Goal: Task Accomplishment & Management: Manage account settings

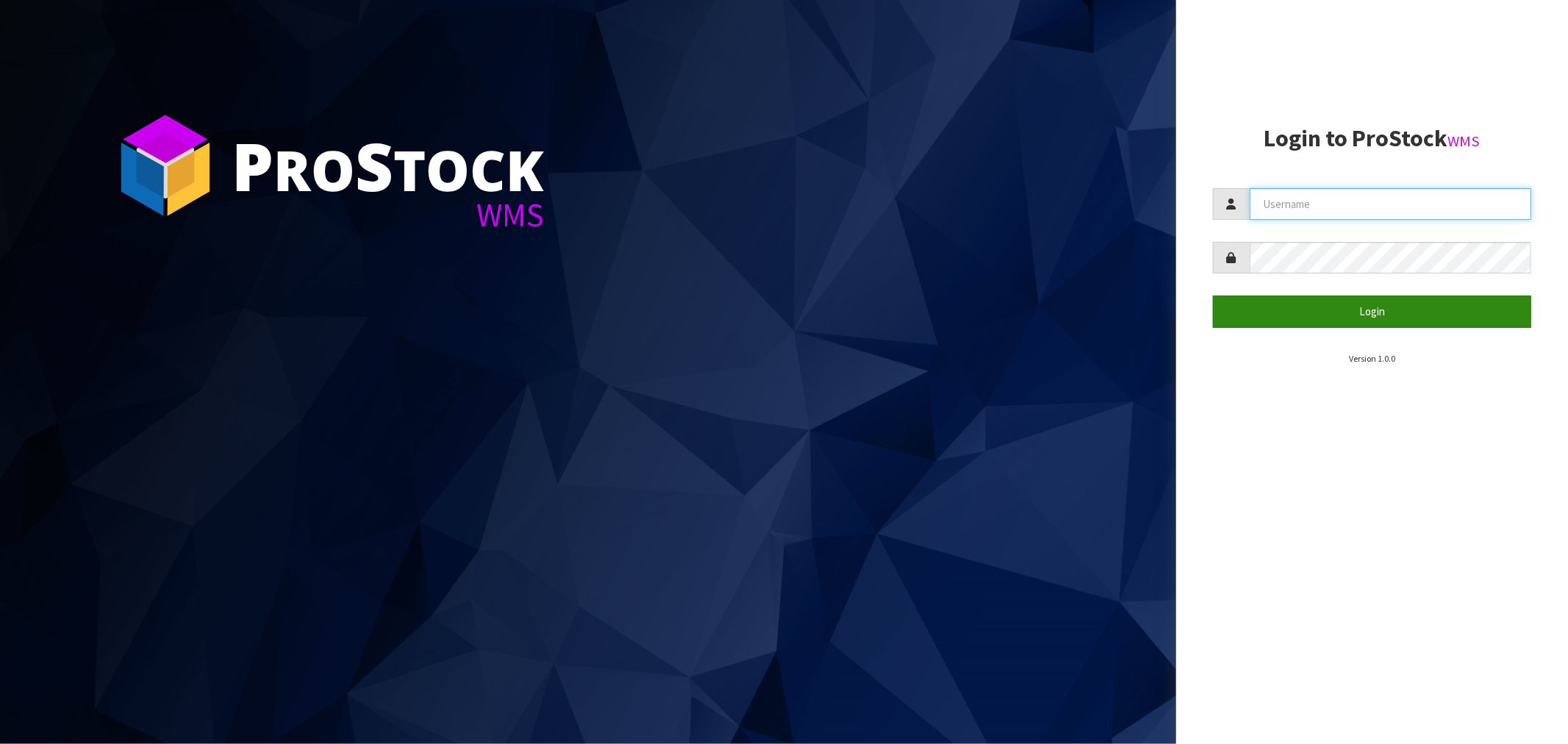
type input "[EMAIL_ADDRESS][DOMAIN_NAME]"
click at [1370, 307] on button "Login" at bounding box center [1372, 311] width 318 height 32
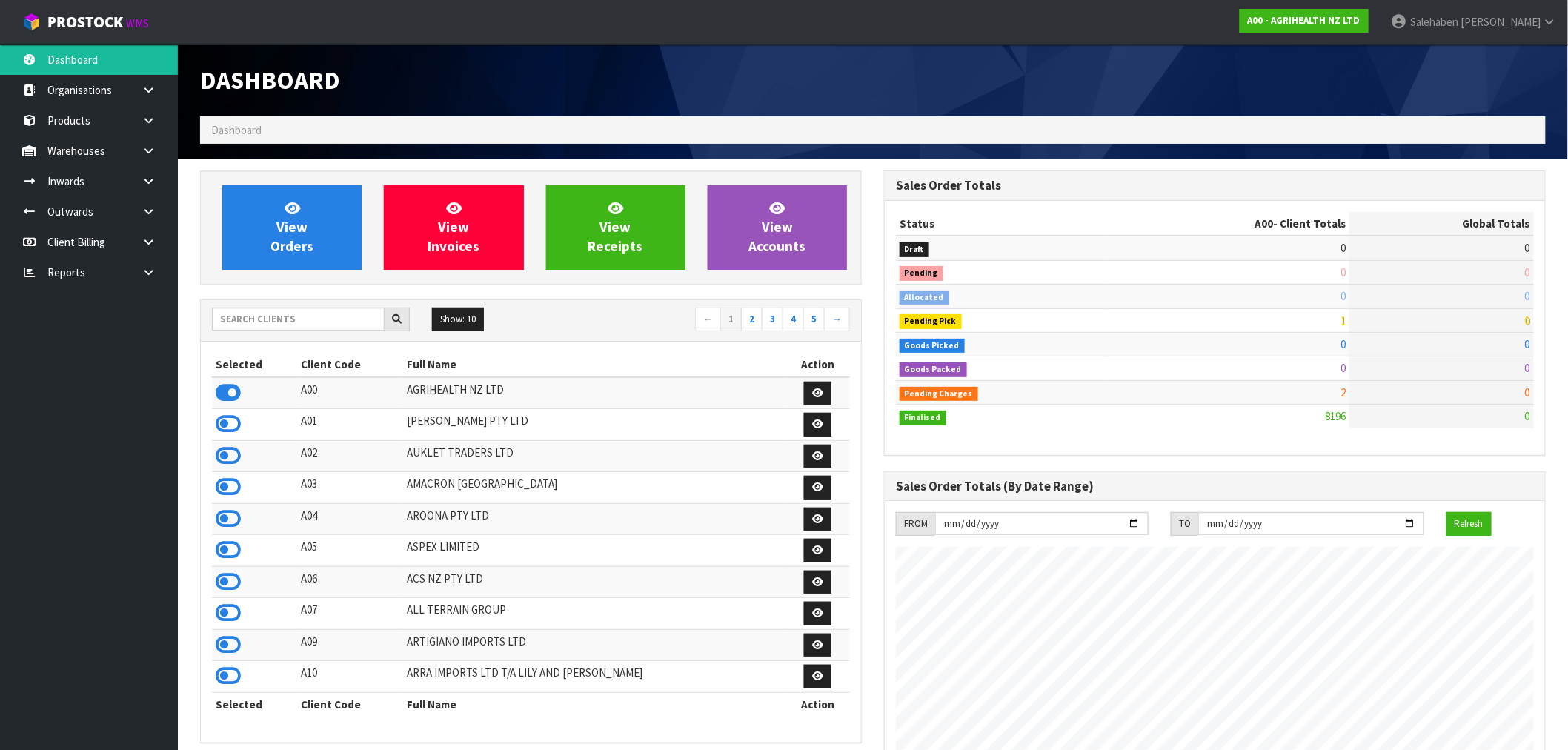
scroll to position [1123, 684]
click at [350, 317] on input "text" at bounding box center [298, 319] width 173 height 23
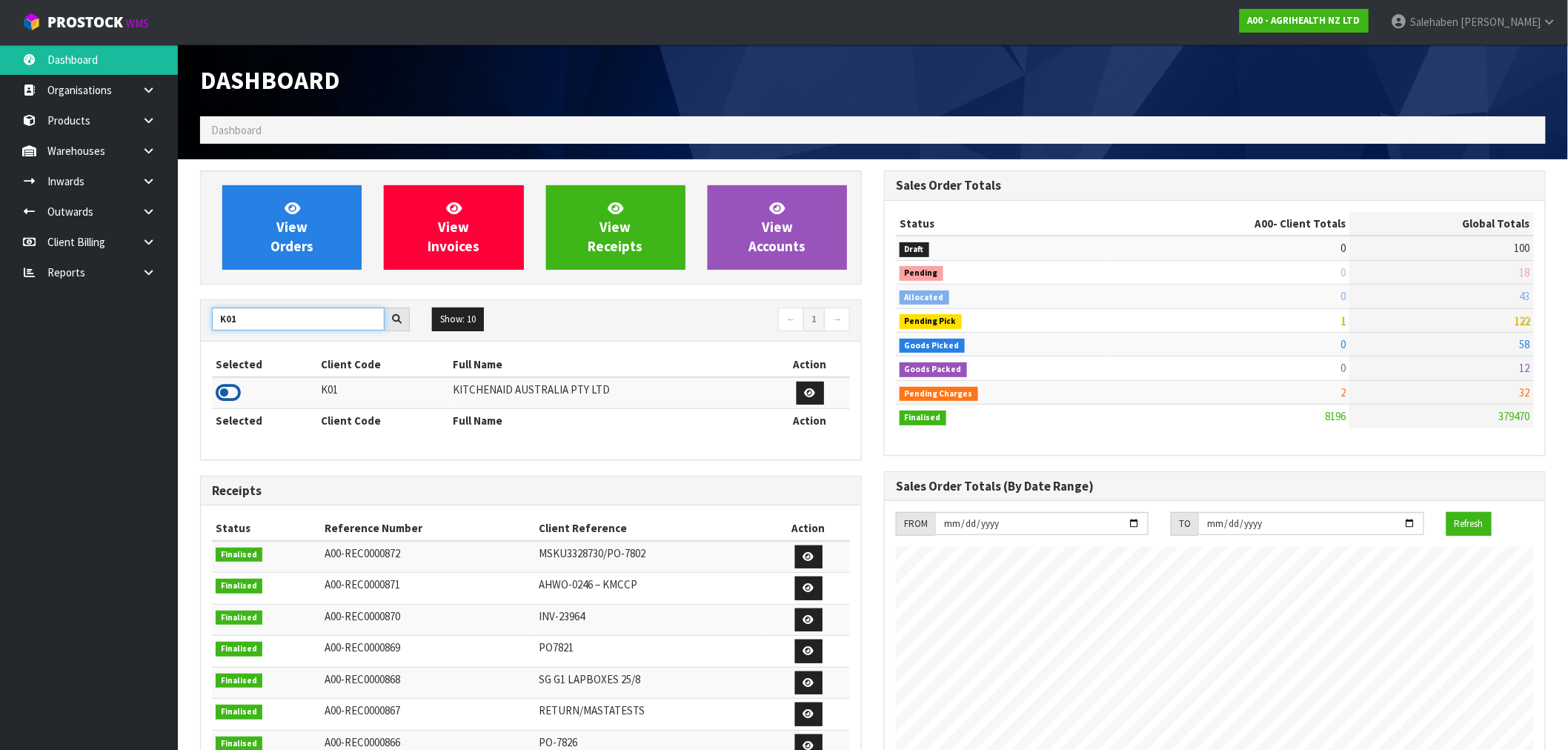
type input "K01"
click at [229, 386] on icon at bounding box center [228, 393] width 25 height 22
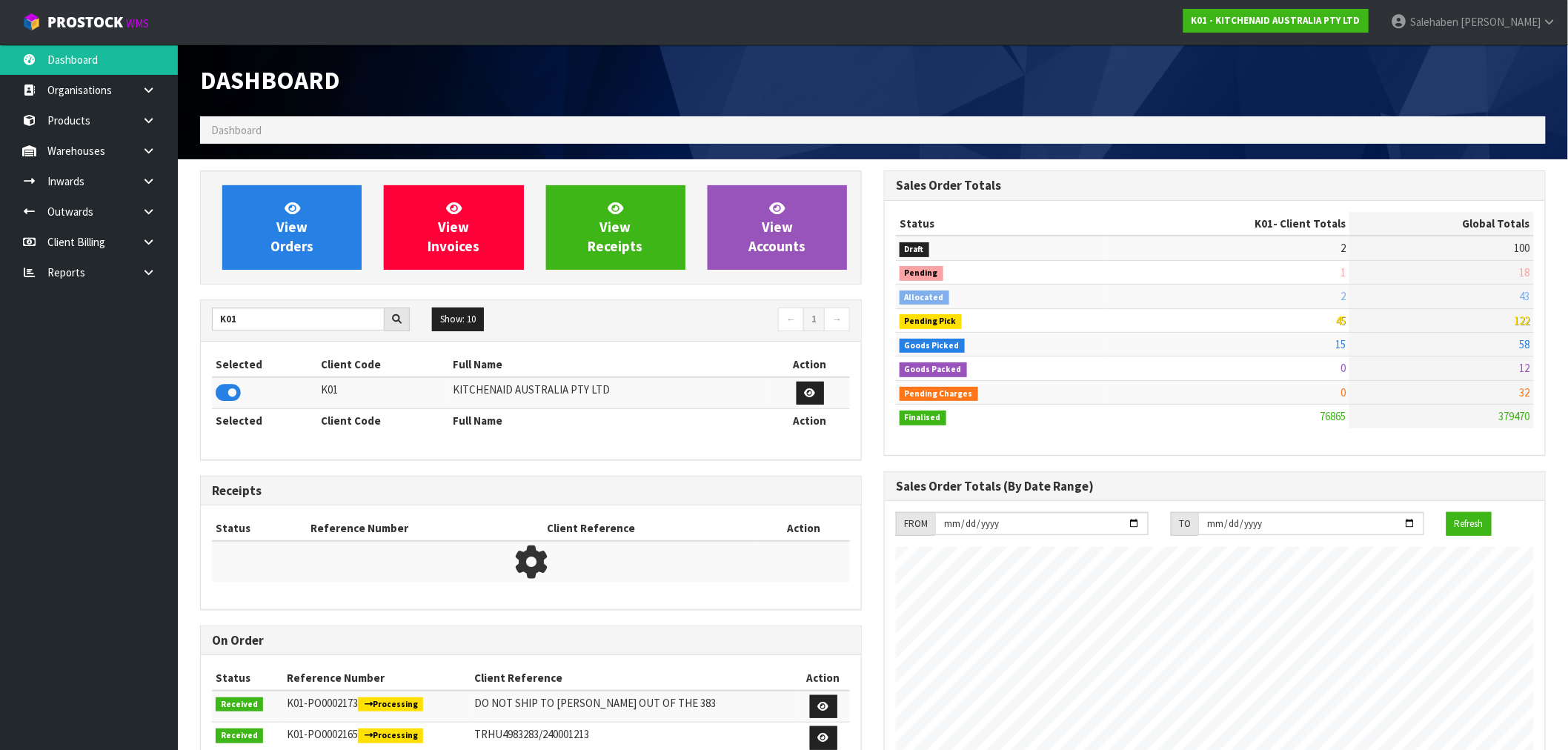
click at [299, 178] on div "View Orders View Invoices View Receipts View Accounts" at bounding box center [531, 228] width 662 height 114
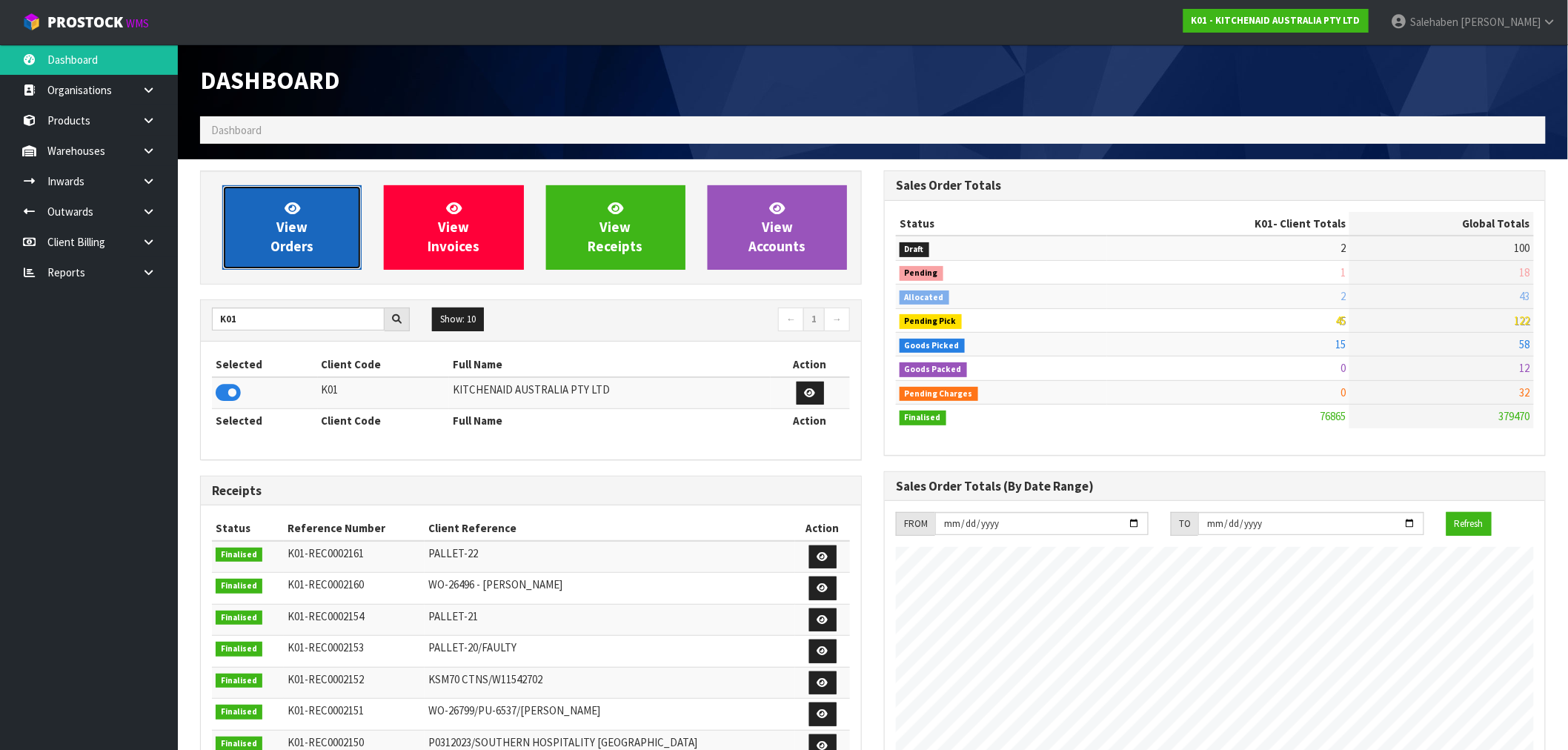
click at [285, 219] on span "View Orders" at bounding box center [292, 227] width 43 height 56
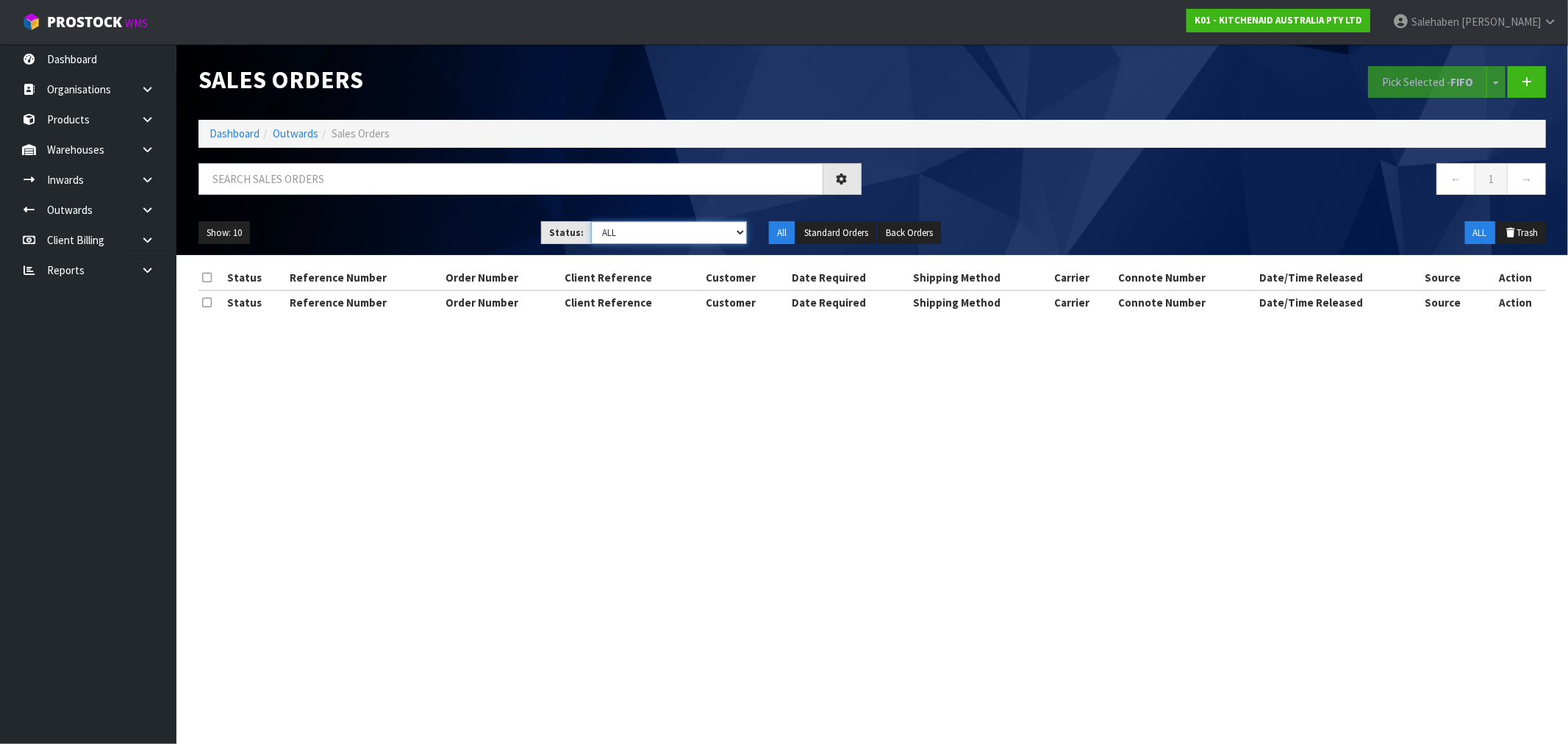
click at [650, 233] on select "Draft Pending Allocated Pending Pick Goods Picked Goods Packed Pending Charges …" at bounding box center [669, 232] width 156 height 23
click at [591, 221] on select "Draft Pending Allocated Pending Pick Goods Picked Goods Packed Pending Charges …" at bounding box center [669, 232] width 156 height 23
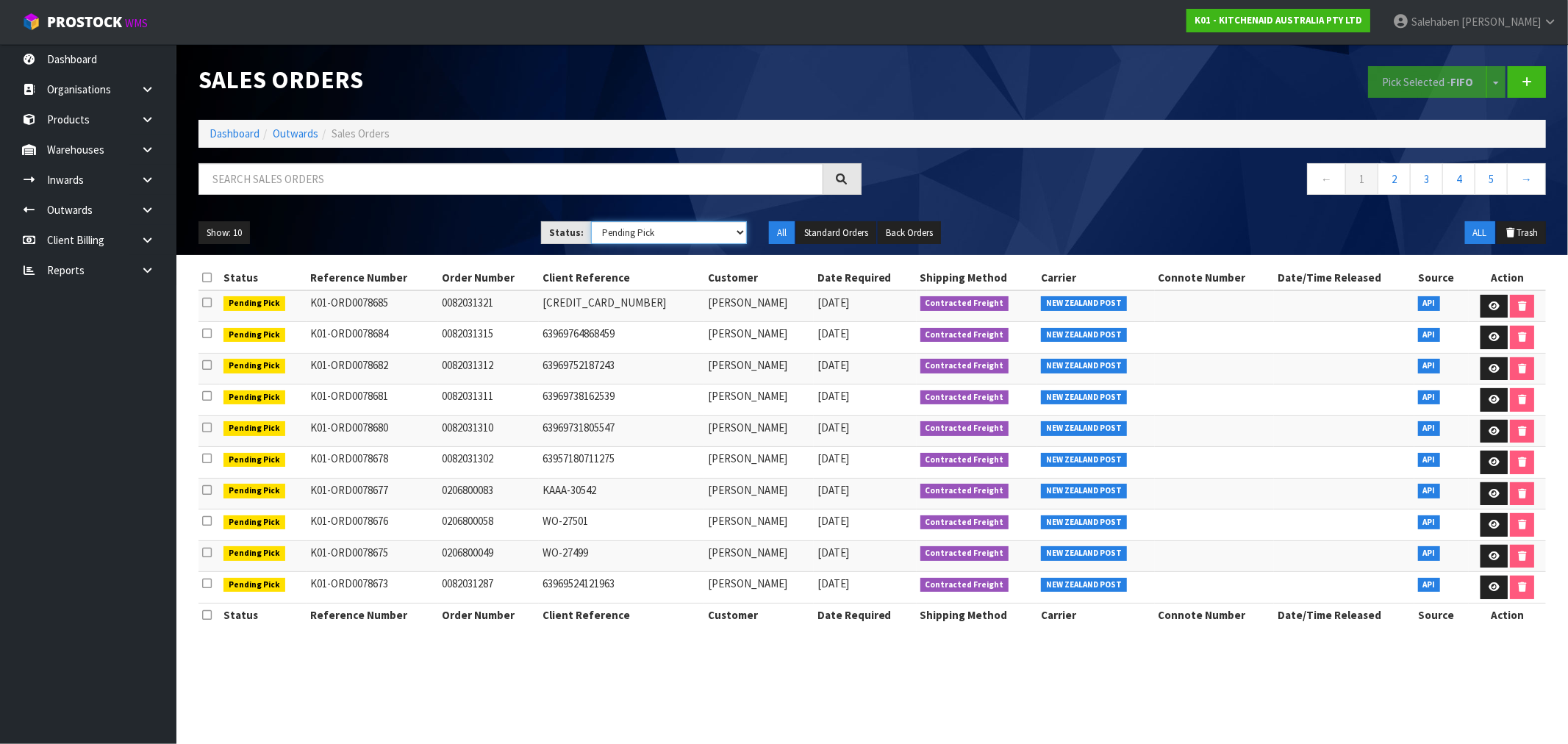
click at [737, 230] on select "Draft Pending Allocated Pending Pick Goods Picked Goods Packed Pending Charges …" at bounding box center [669, 232] width 156 height 23
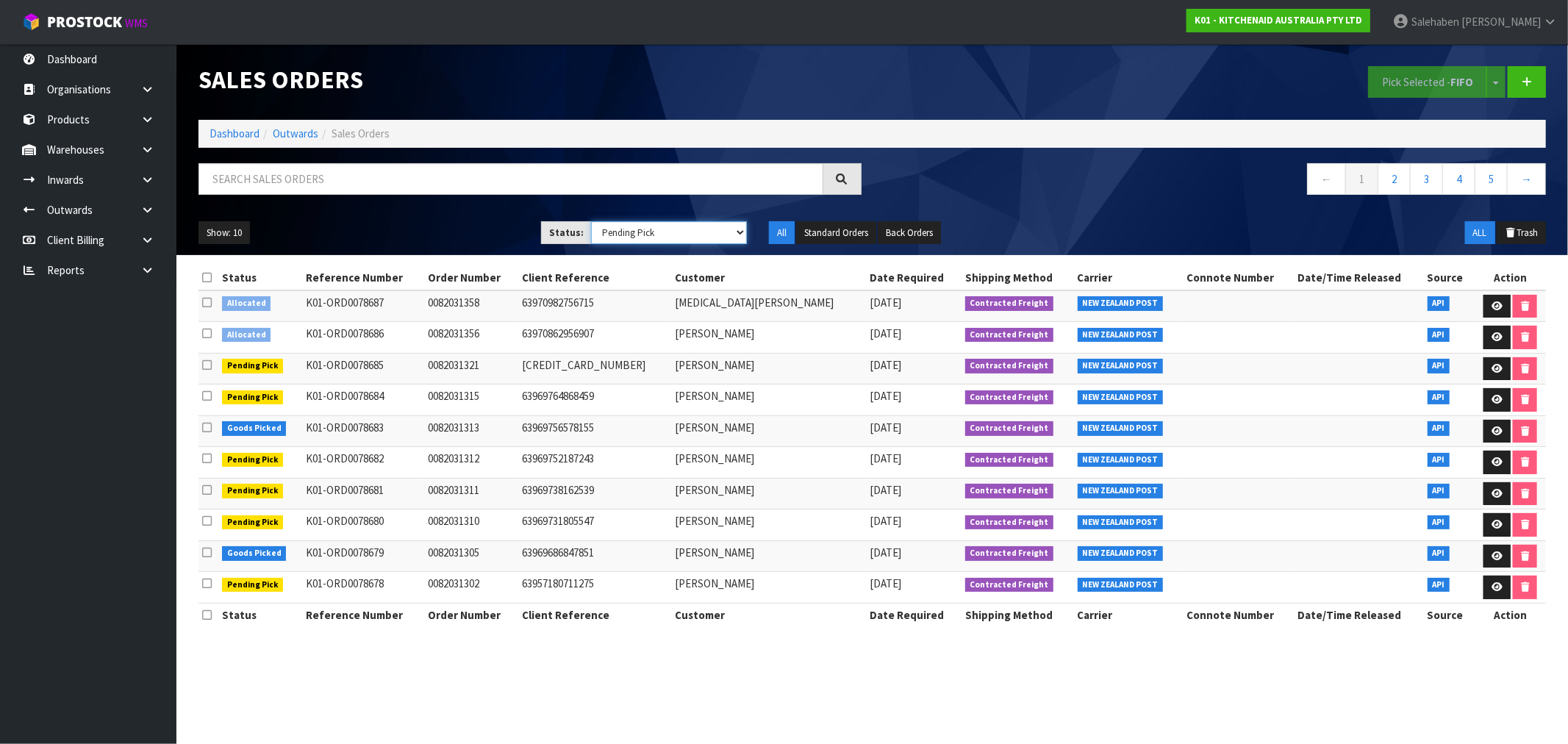
select select "string:ALL"
click at [591, 221] on select "Draft Pending Allocated Pending Pick Goods Picked Goods Packed Pending Charges …" at bounding box center [669, 232] width 156 height 23
click at [265, 174] on input "text" at bounding box center [511, 178] width 625 height 32
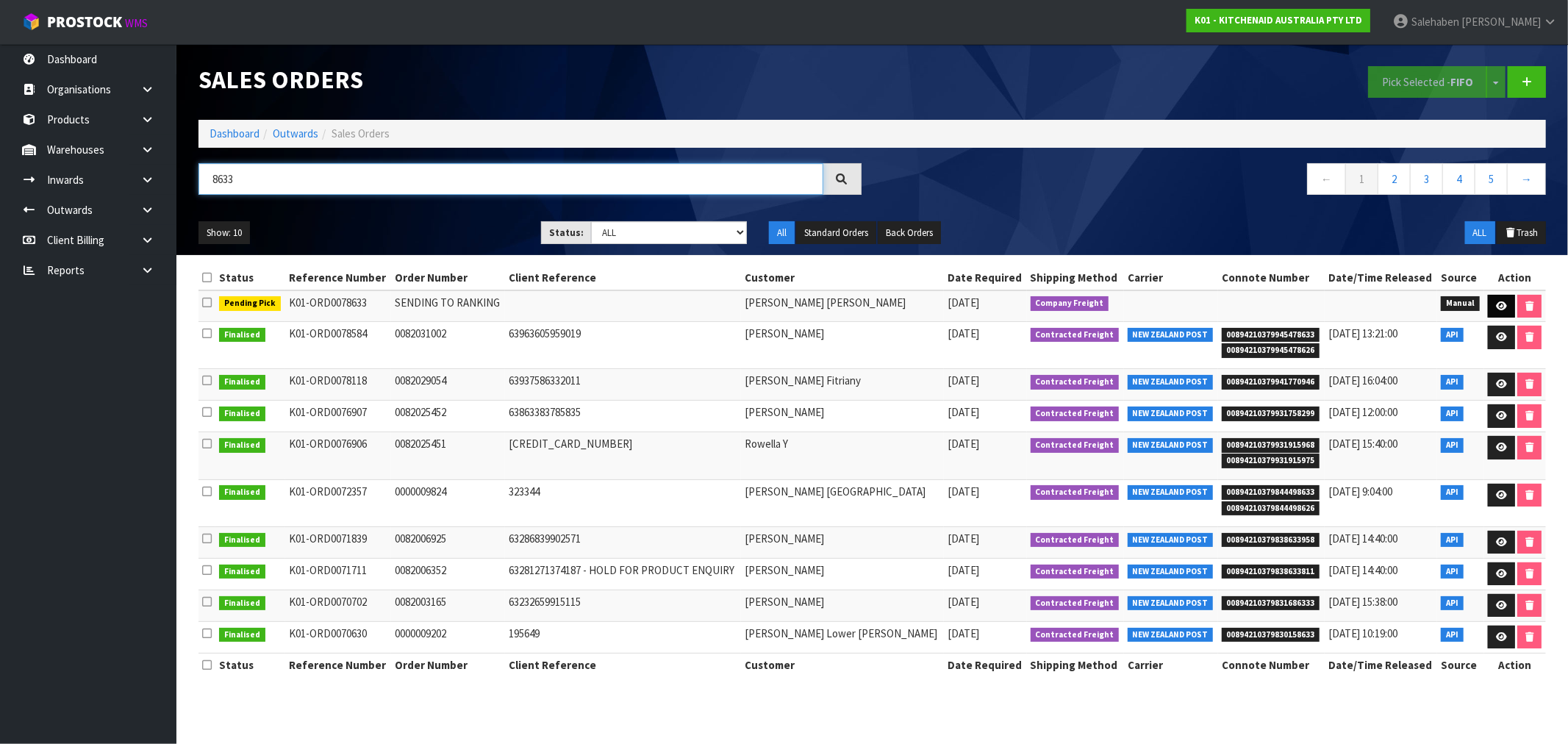
type input "8633"
click at [1501, 305] on icon at bounding box center [1501, 306] width 11 height 9
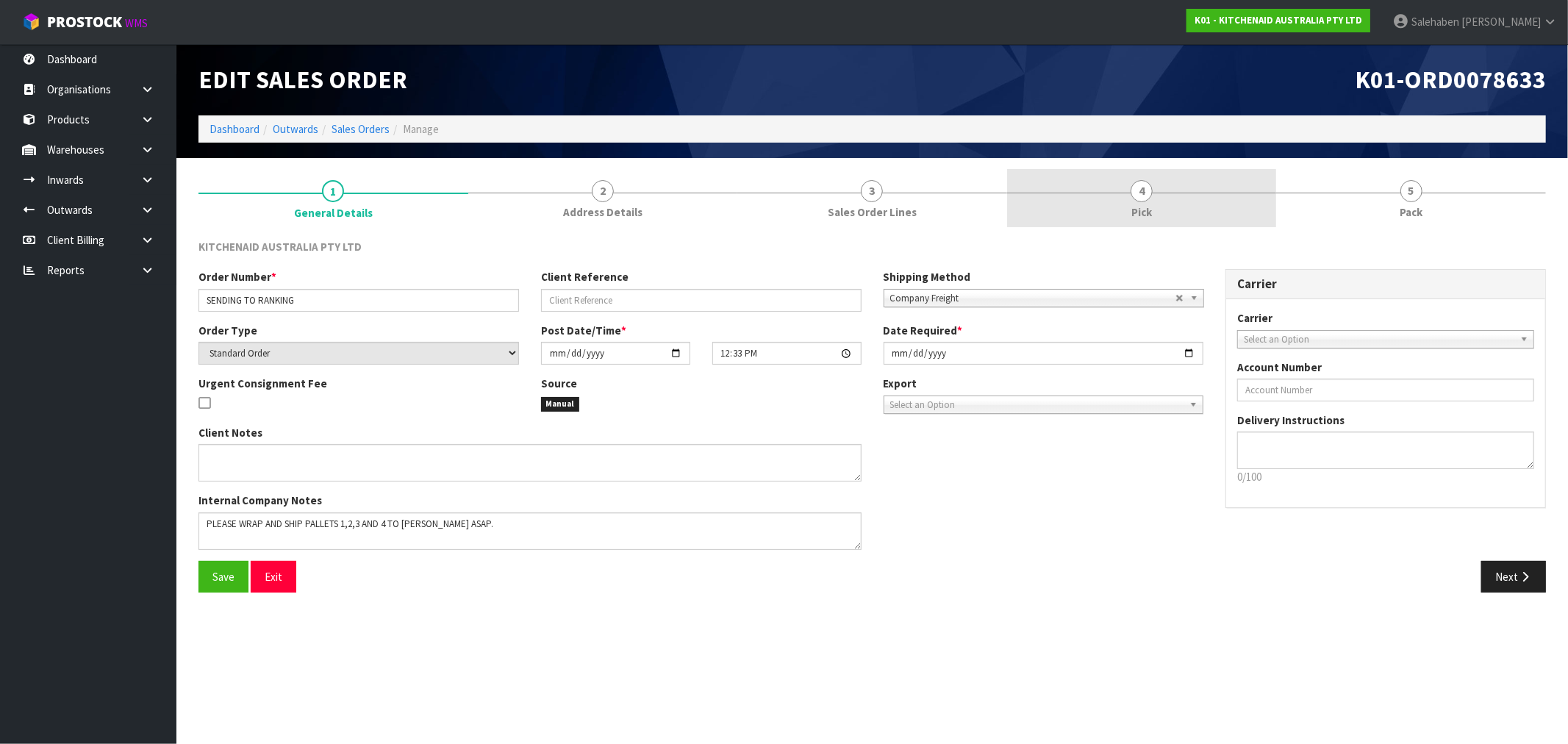
click at [1140, 199] on span "4" at bounding box center [1142, 191] width 22 height 22
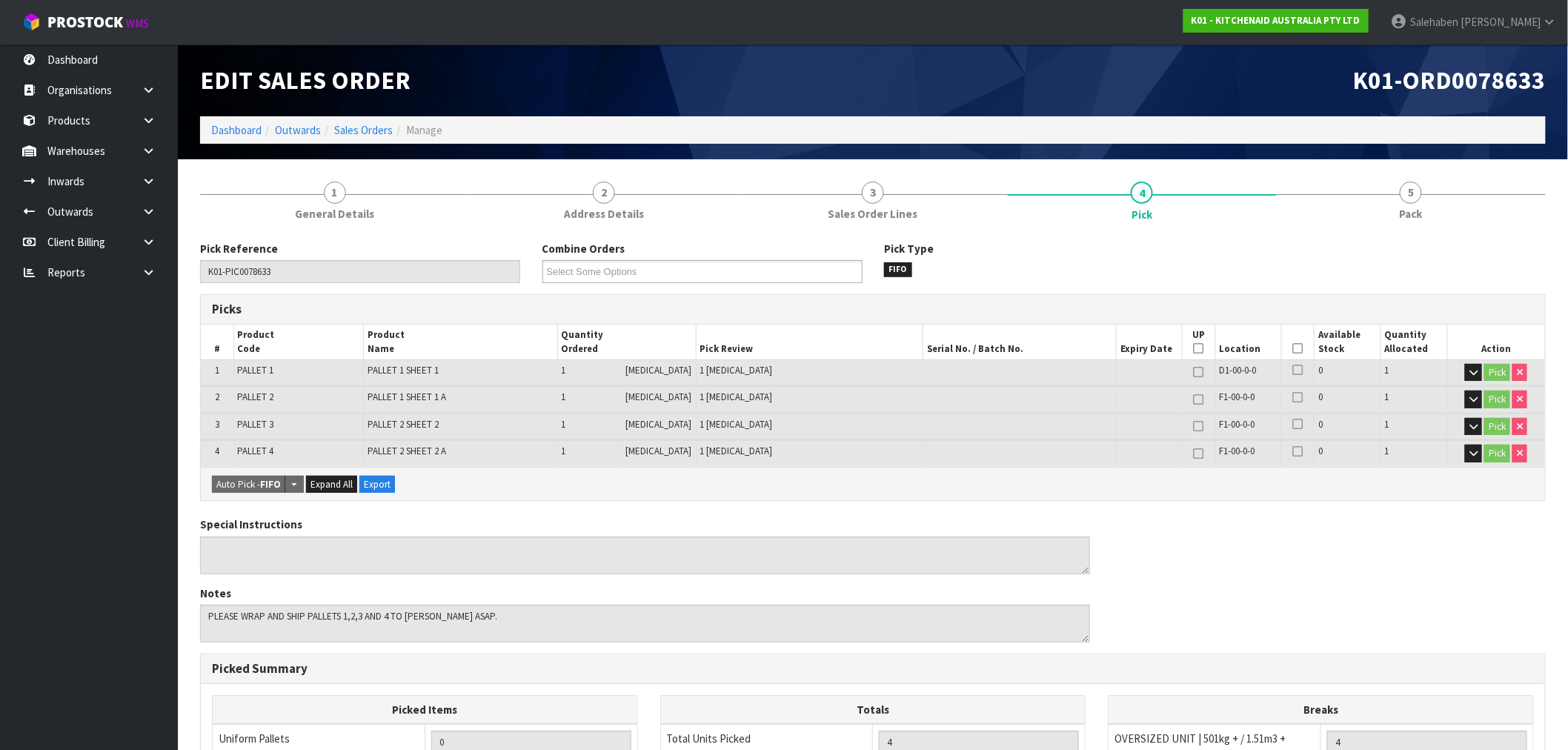
click at [1293, 348] on icon at bounding box center [1297, 348] width 10 height 1
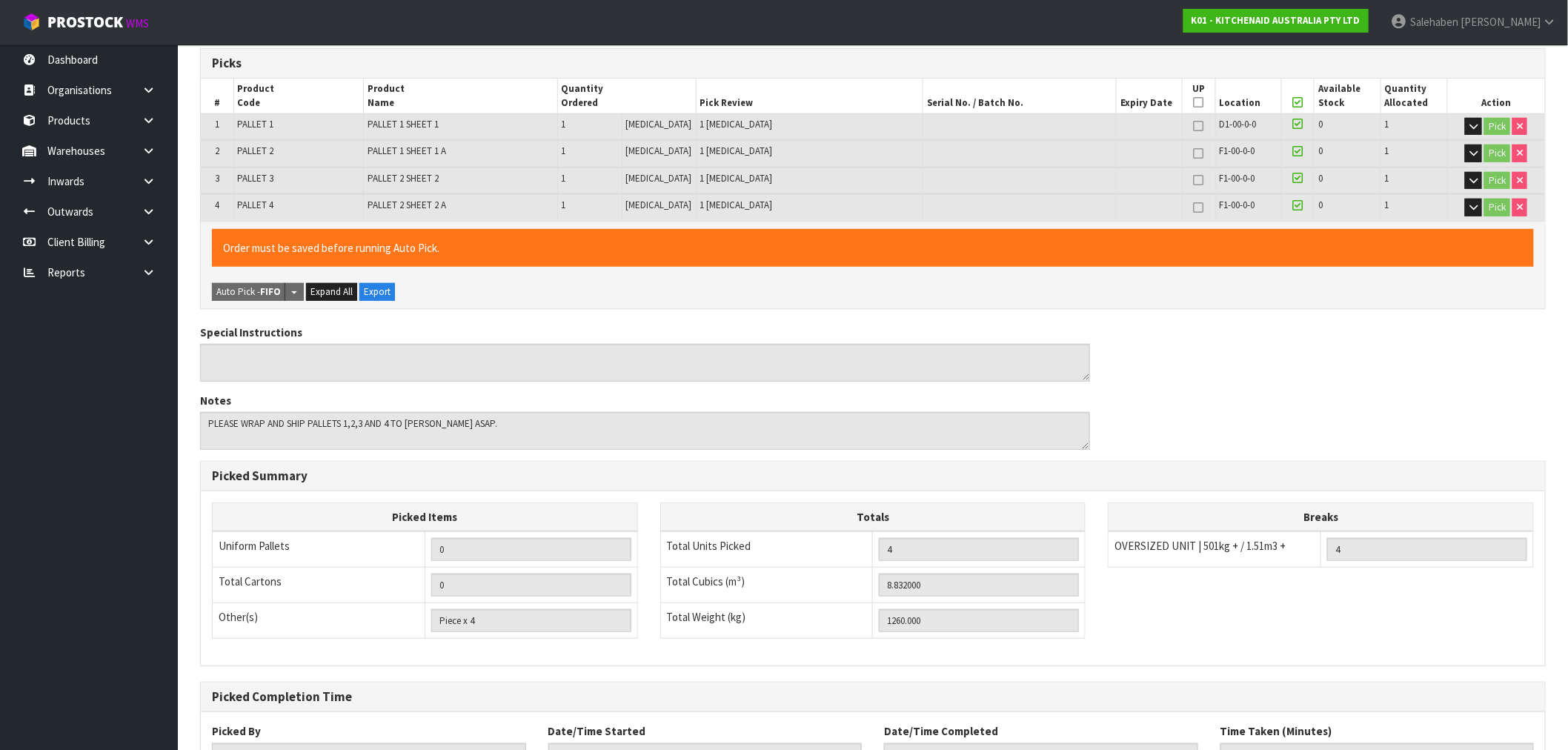
scroll to position [364, 0]
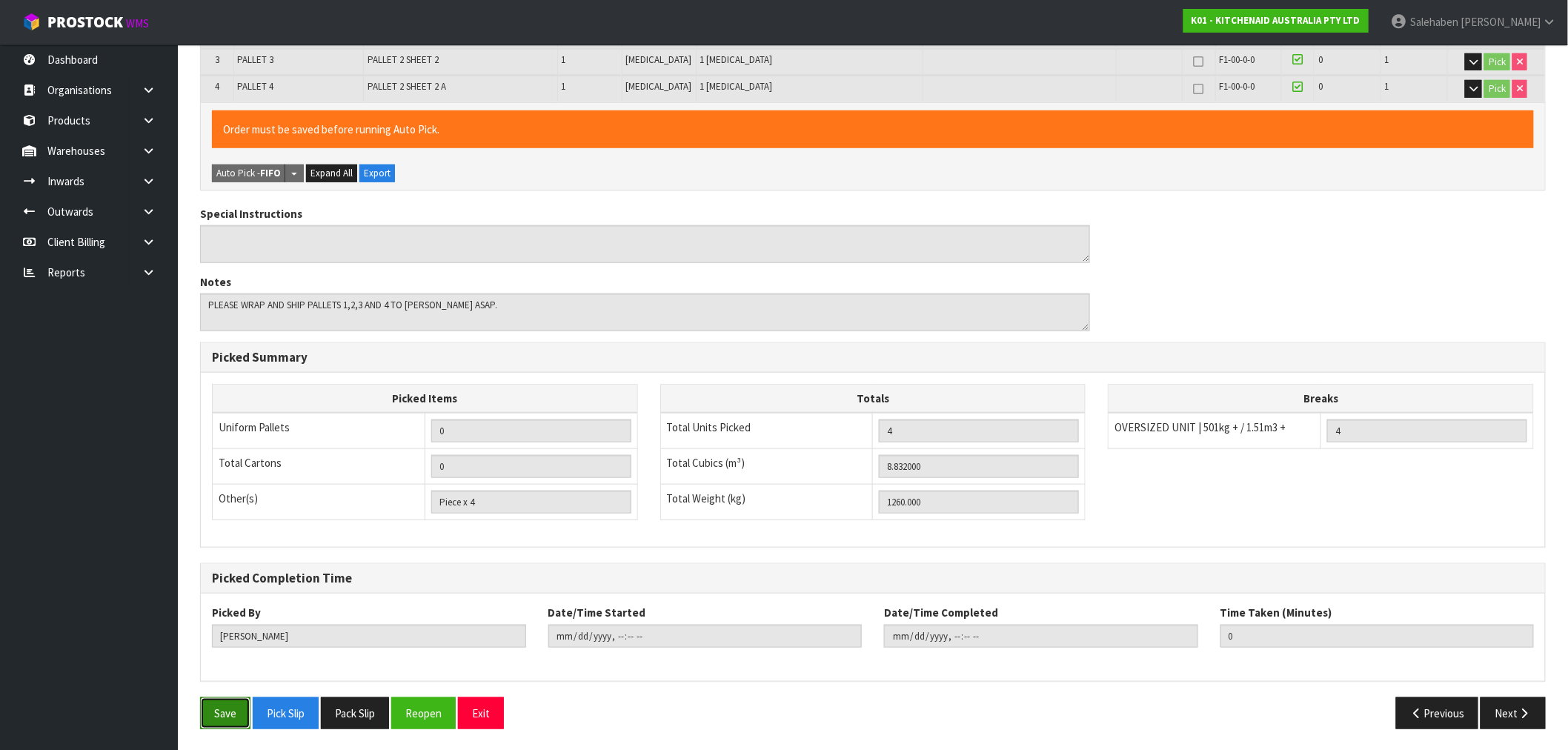
click at [217, 724] on button "Save" at bounding box center [225, 712] width 50 height 32
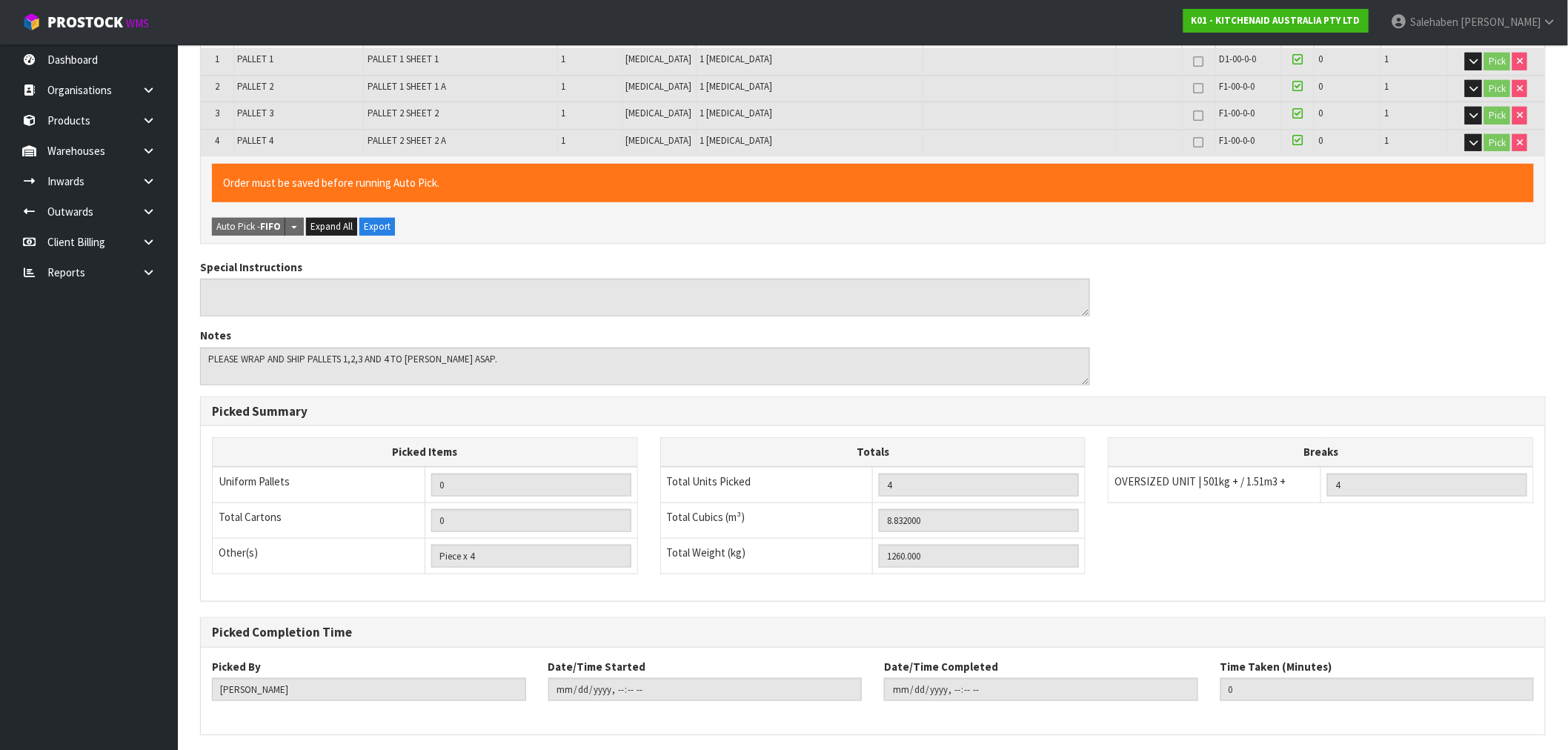
scroll to position [0, 0]
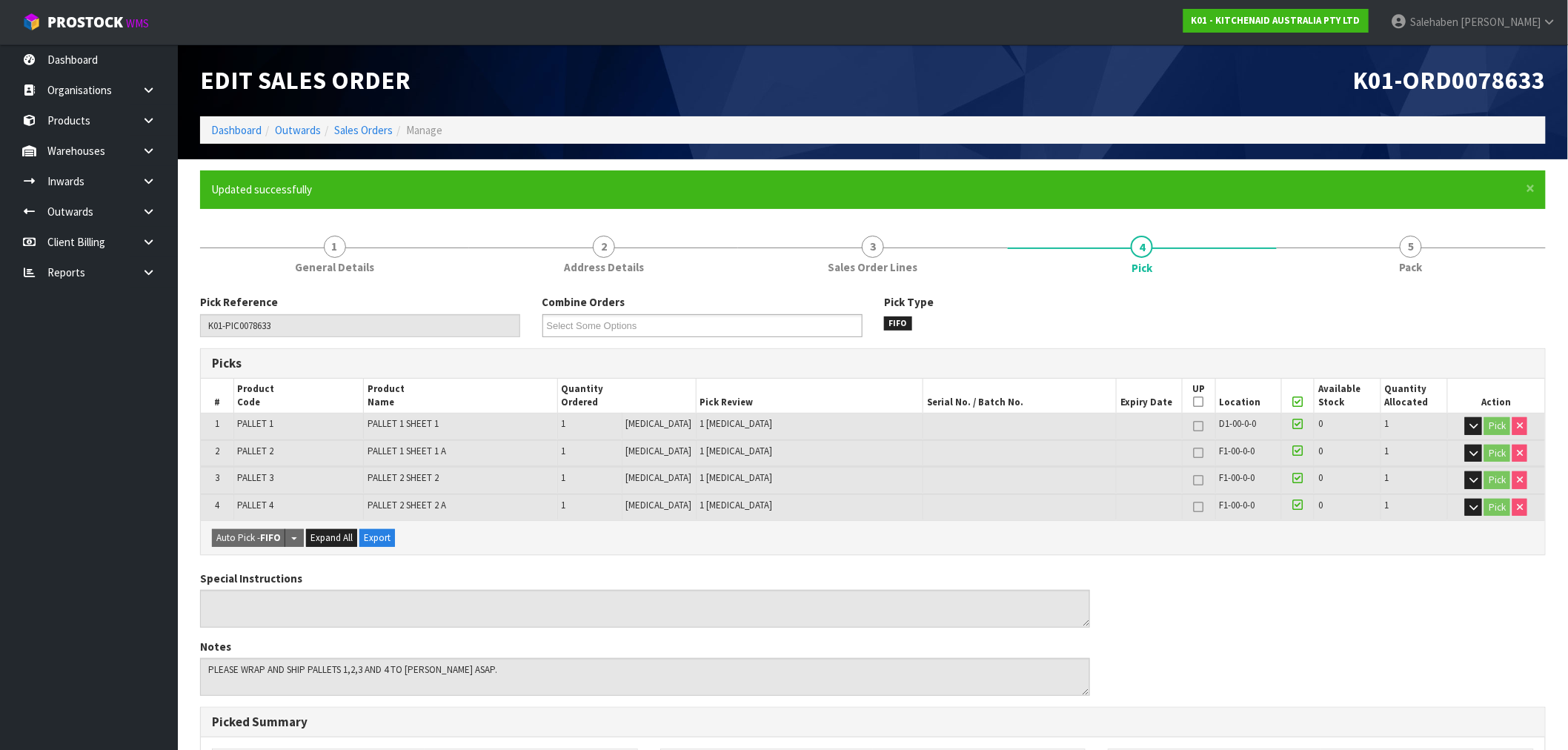
drag, startPoint x: 1412, startPoint y: 274, endPoint x: 790, endPoint y: 484, distance: 656.5
click at [1409, 275] on link "5 Pack" at bounding box center [1411, 254] width 269 height 59
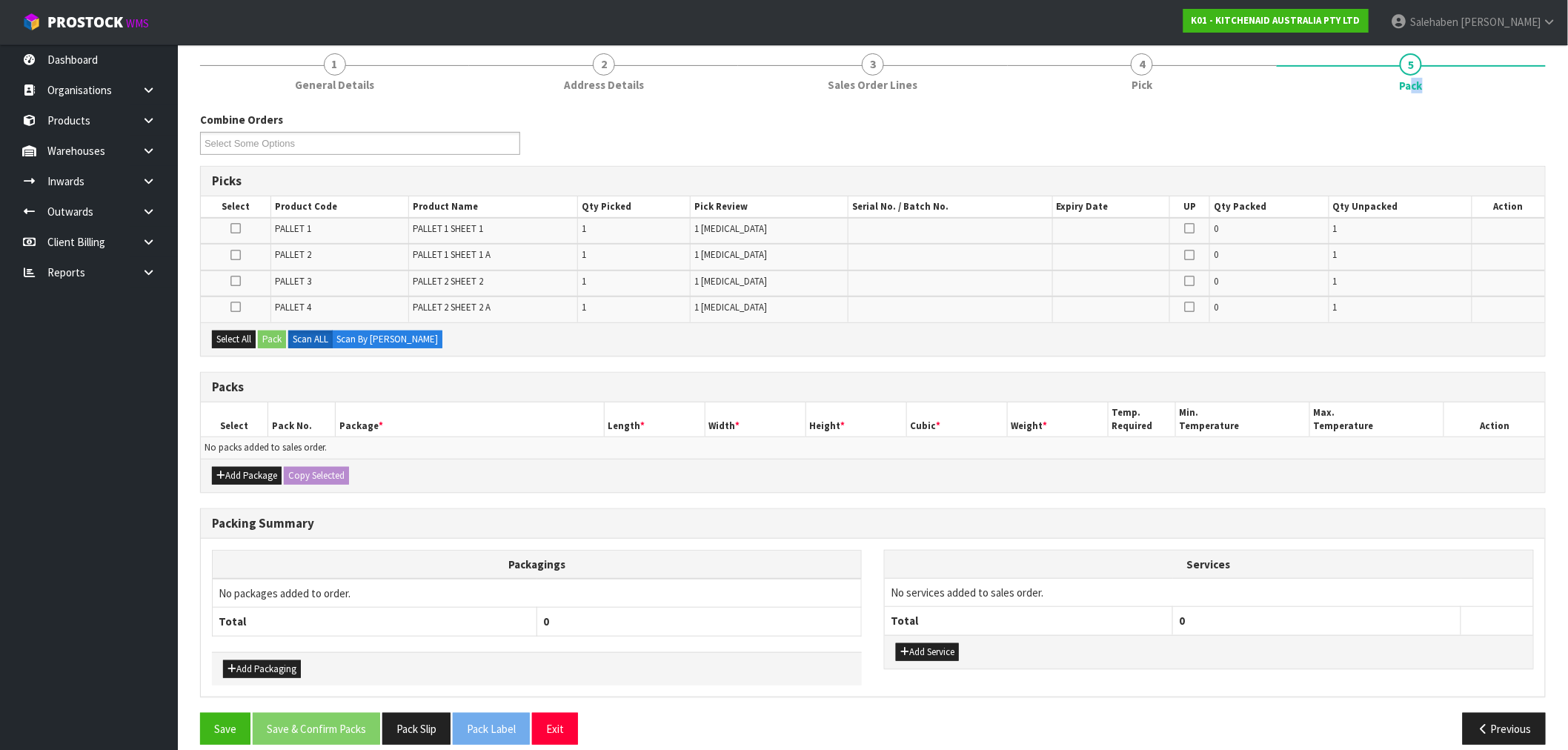
scroll to position [196, 0]
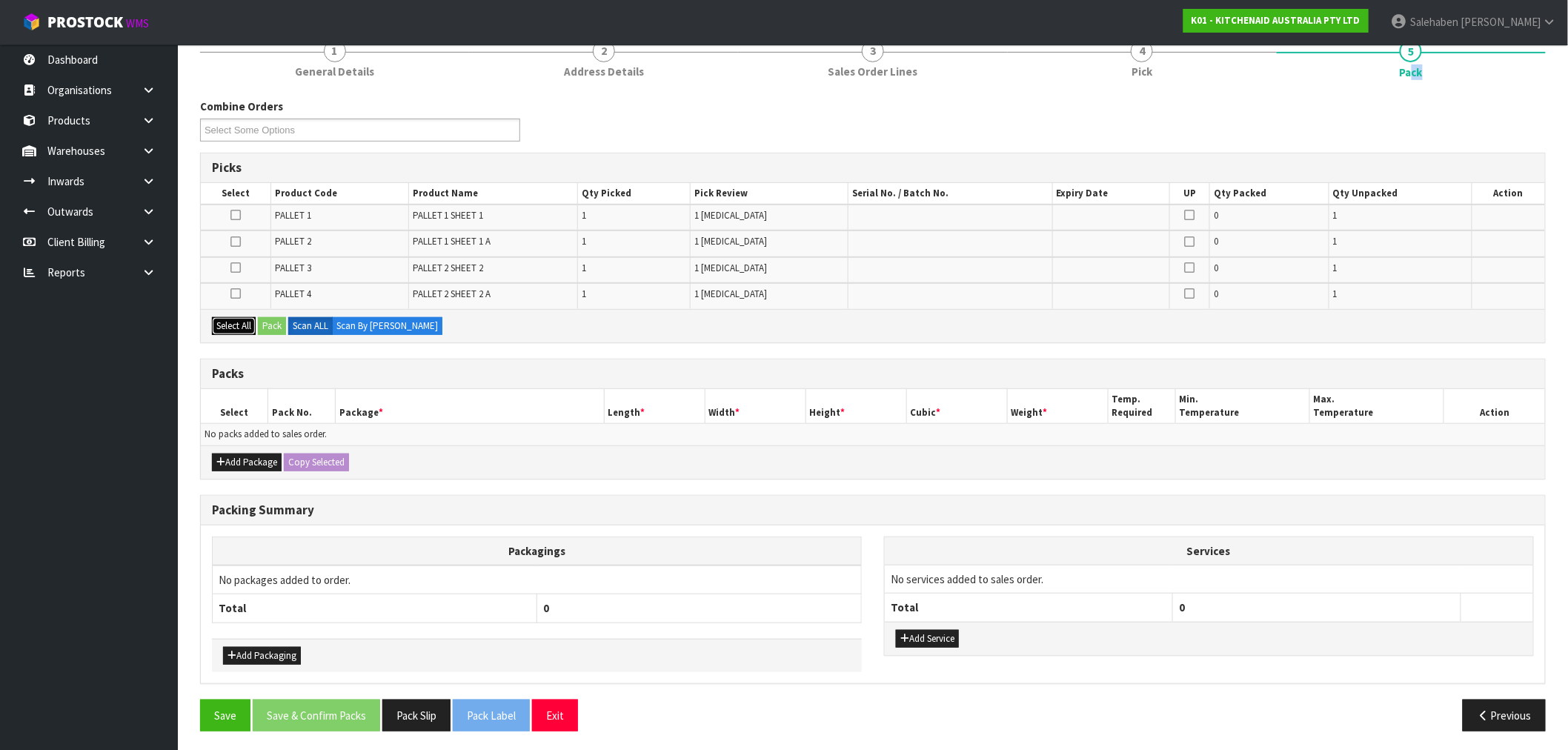
click at [235, 327] on button "Select All" at bounding box center [234, 325] width 44 height 17
click at [278, 320] on button "Pack" at bounding box center [272, 325] width 28 height 17
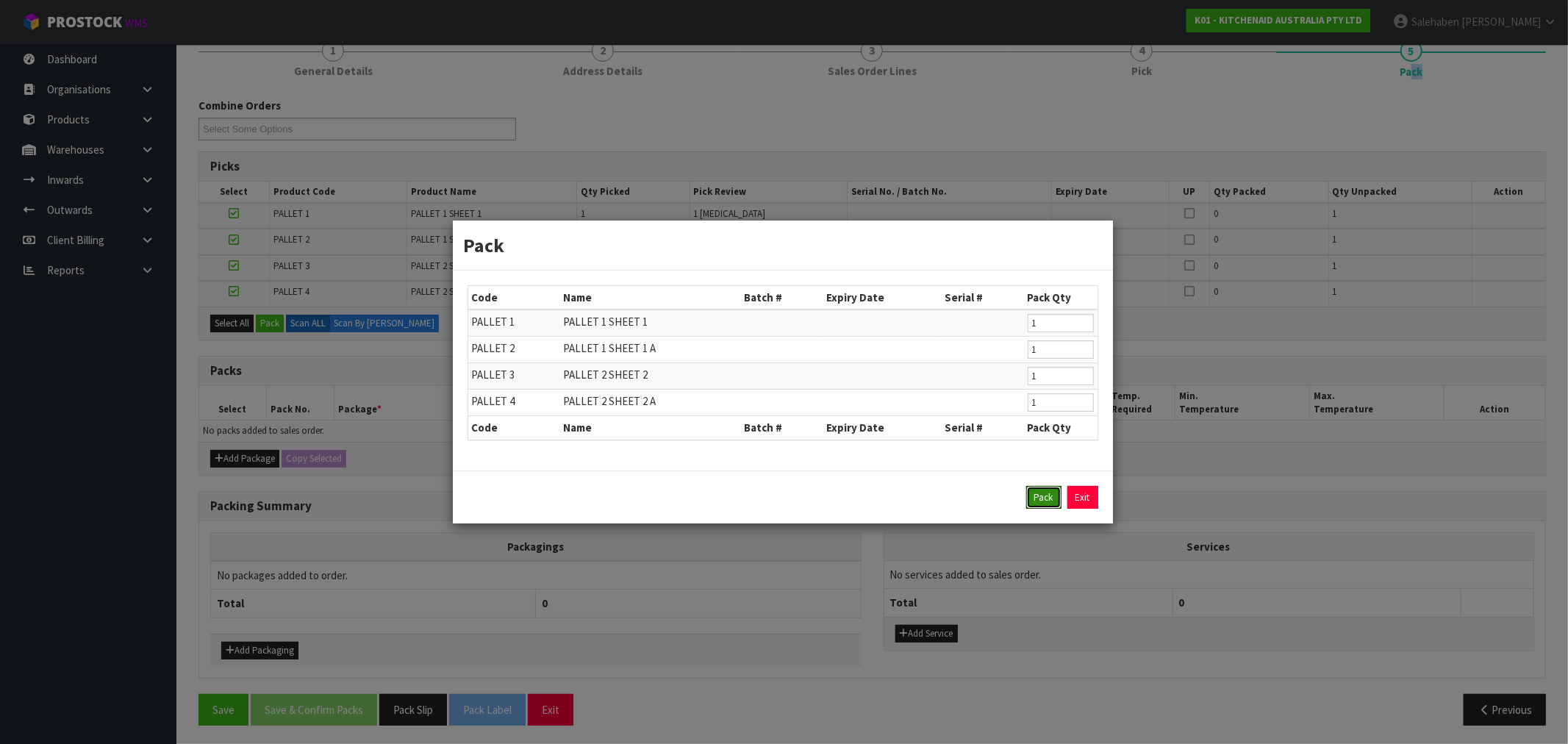
click at [1045, 505] on button "Pack" at bounding box center [1044, 497] width 36 height 24
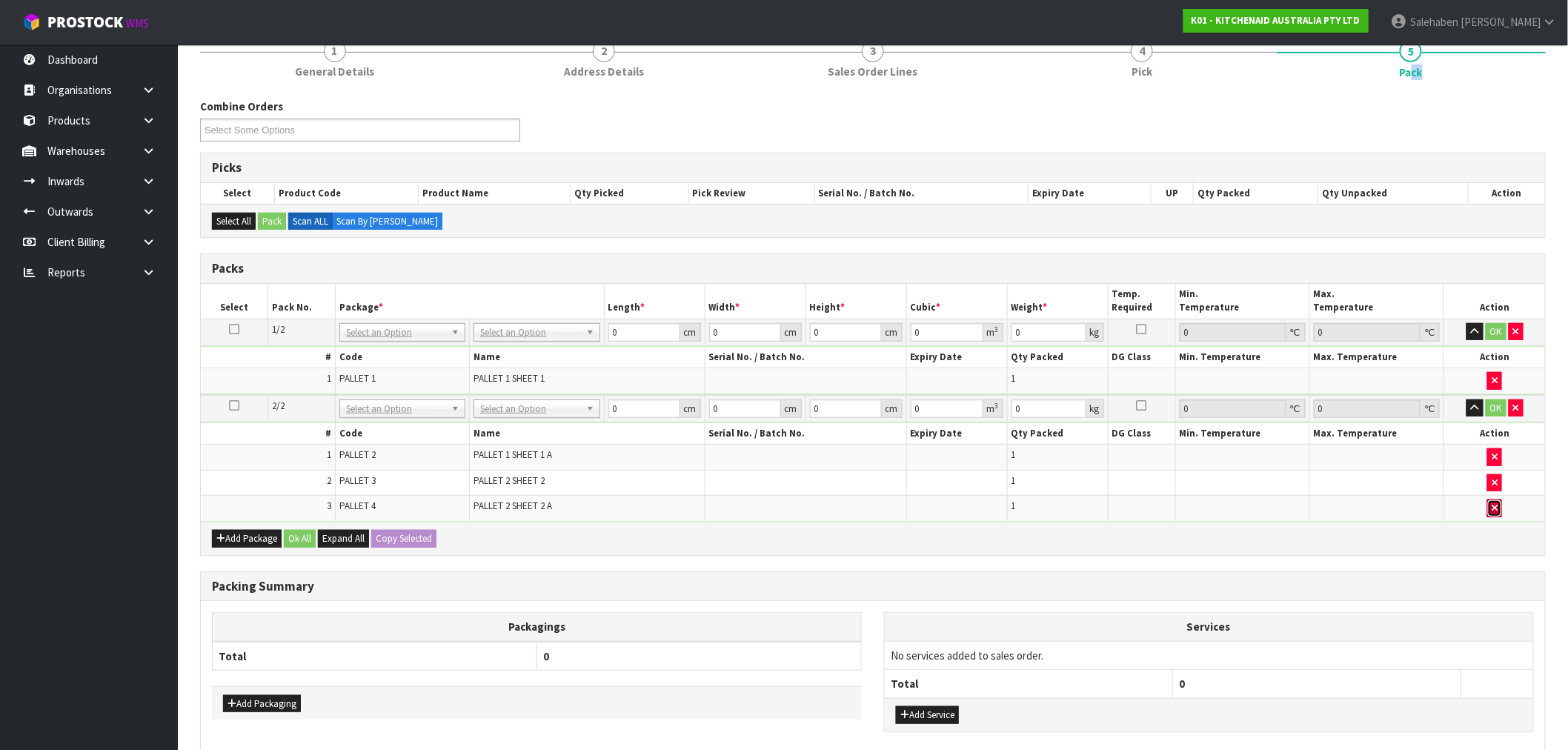
click at [1498, 505] on button "button" at bounding box center [1495, 508] width 15 height 17
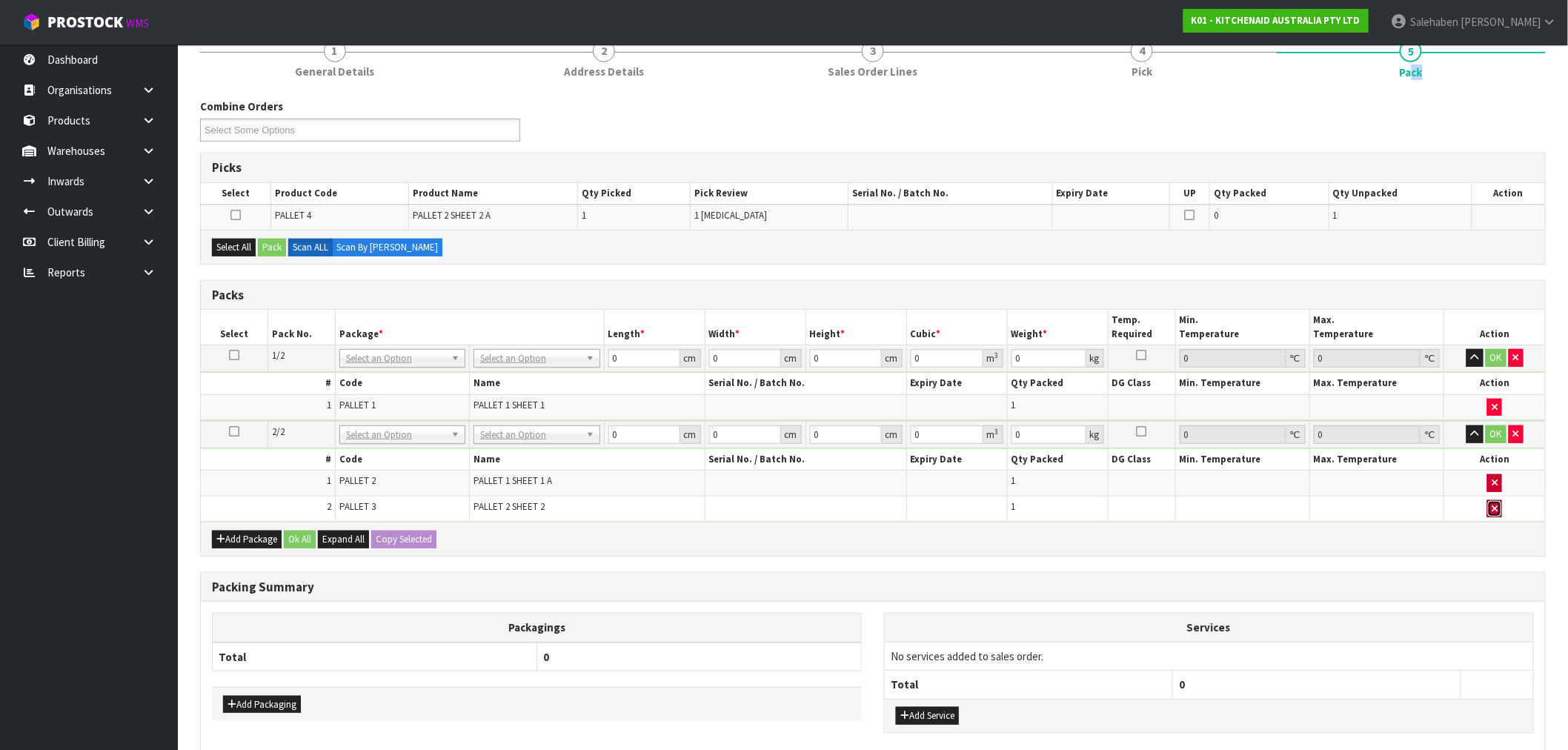
click at [1498, 505] on button "button" at bounding box center [1495, 509] width 15 height 17
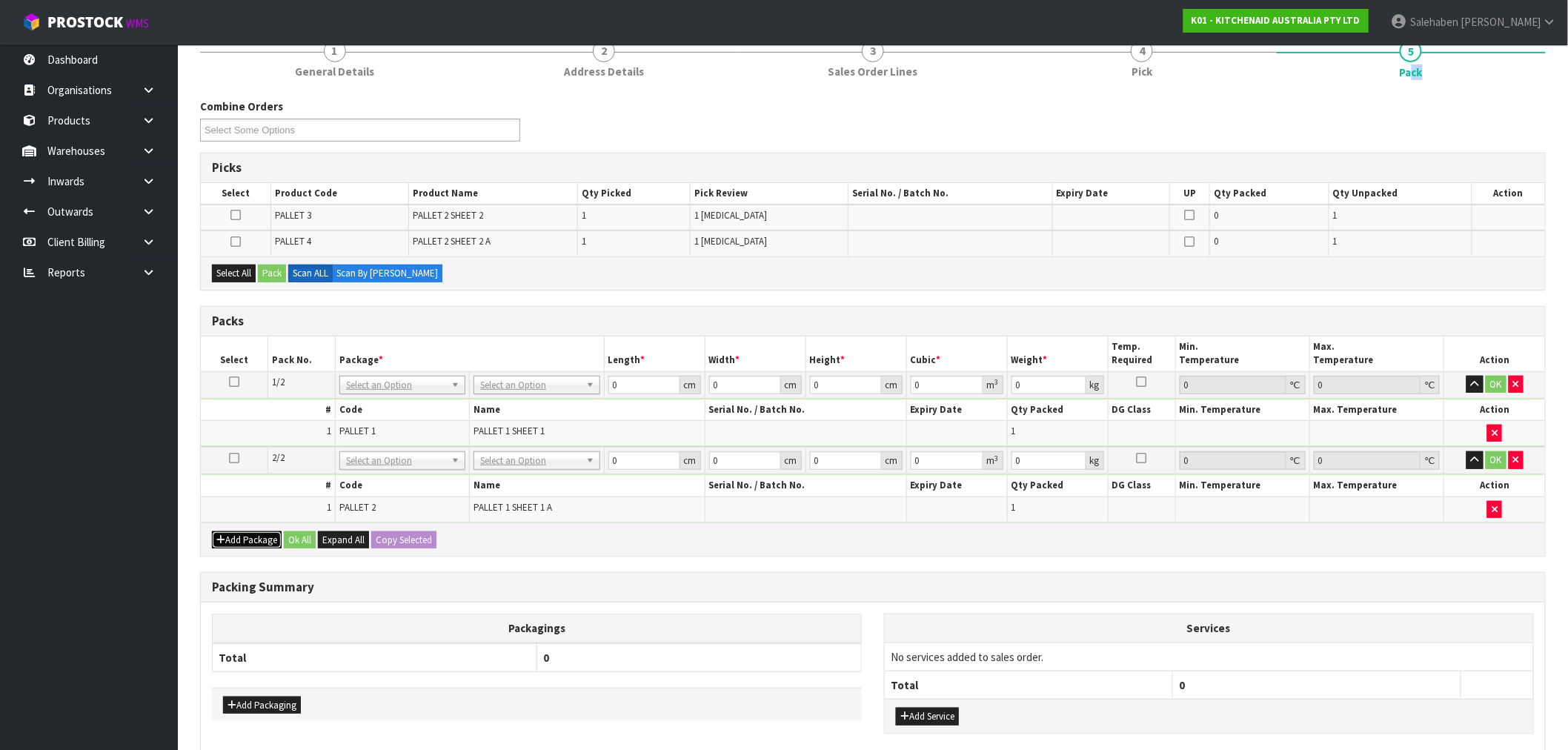
click at [252, 537] on button "Add Package" at bounding box center [247, 540] width 70 height 17
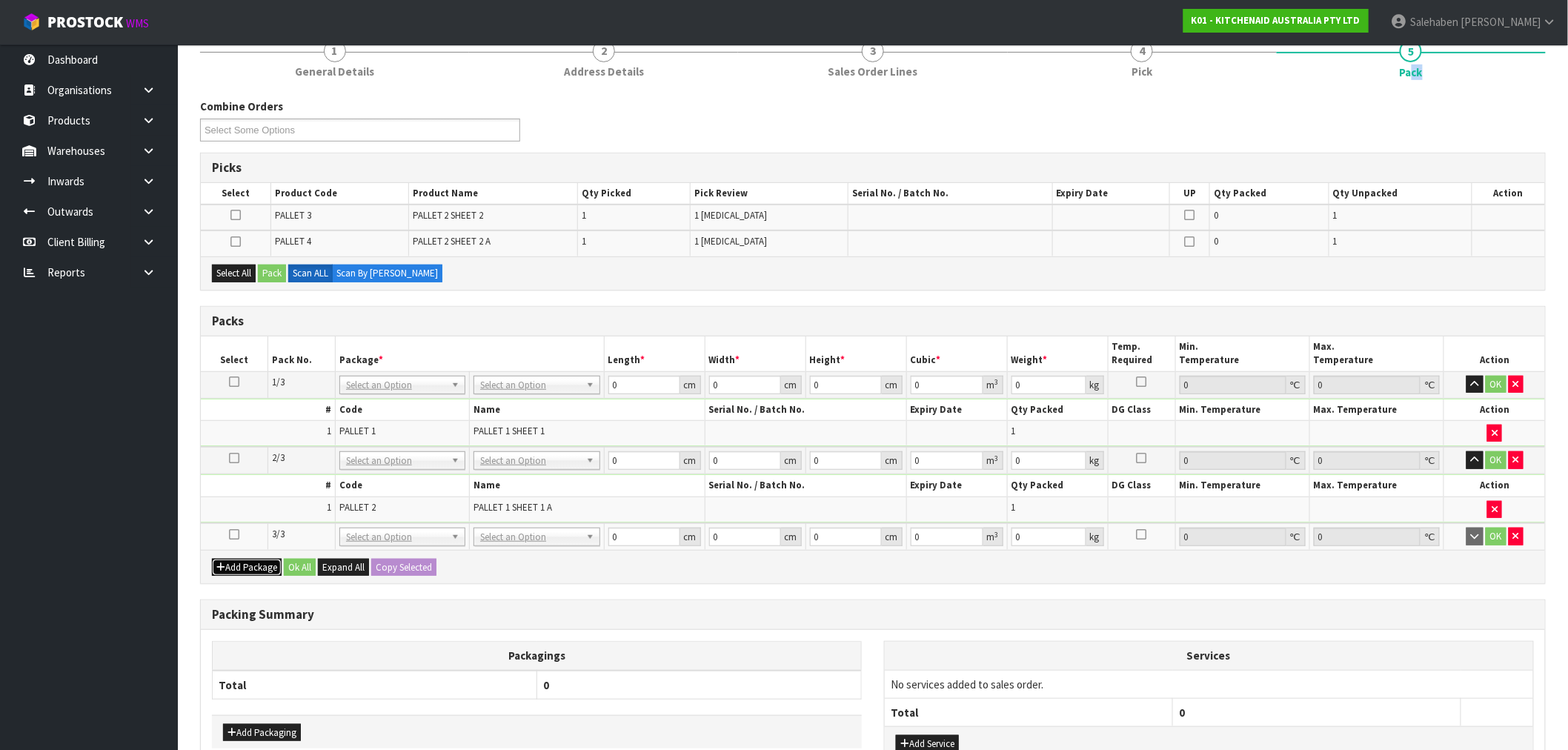
click at [247, 562] on button "Add Package" at bounding box center [247, 567] width 70 height 17
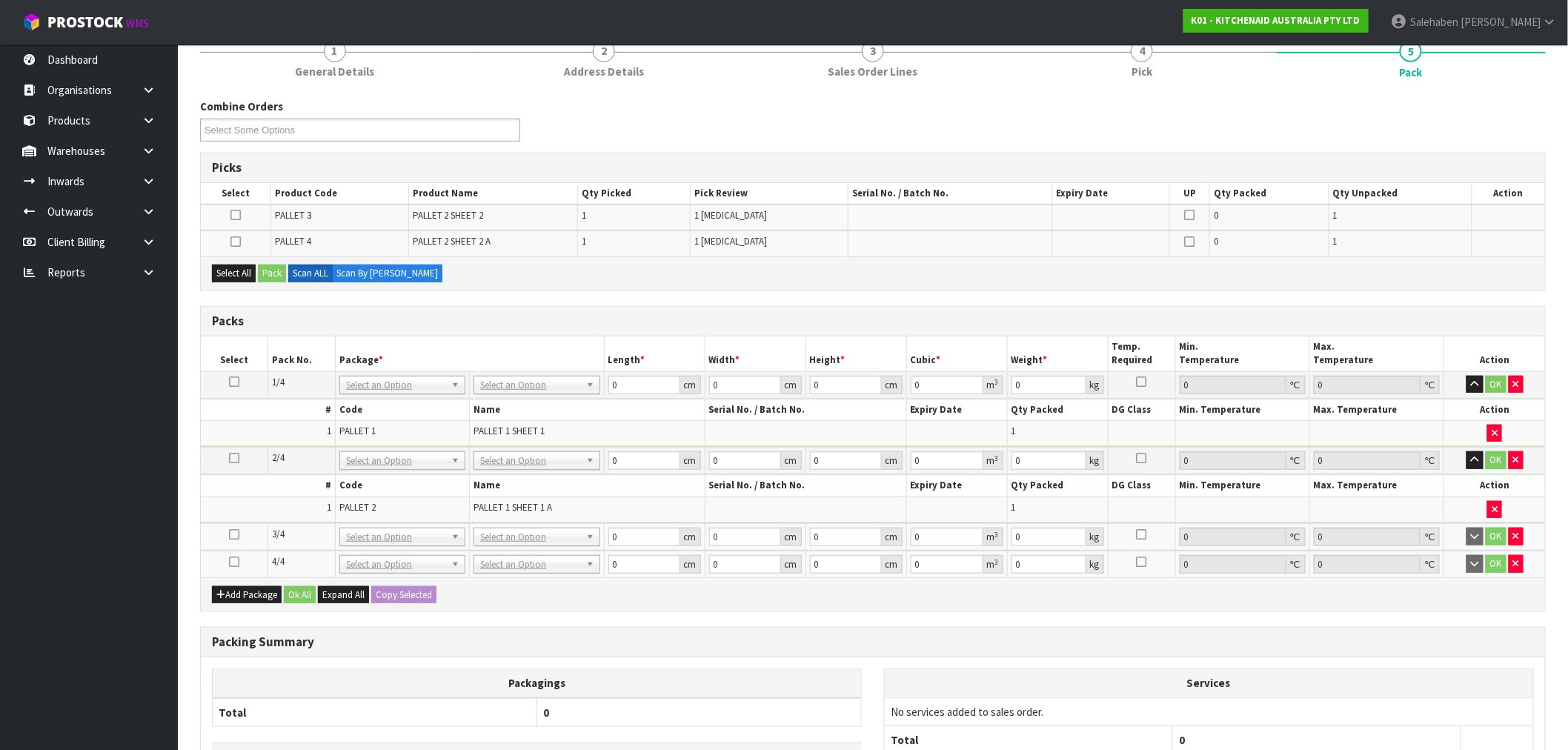
click at [232, 535] on icon at bounding box center [233, 534] width 10 height 1
click at [237, 216] on icon at bounding box center [235, 215] width 10 height 1
click at [0, 0] on input "checkbox" at bounding box center [0, 0] width 0 height 0
click at [269, 265] on button "Pack" at bounding box center [272, 273] width 28 height 17
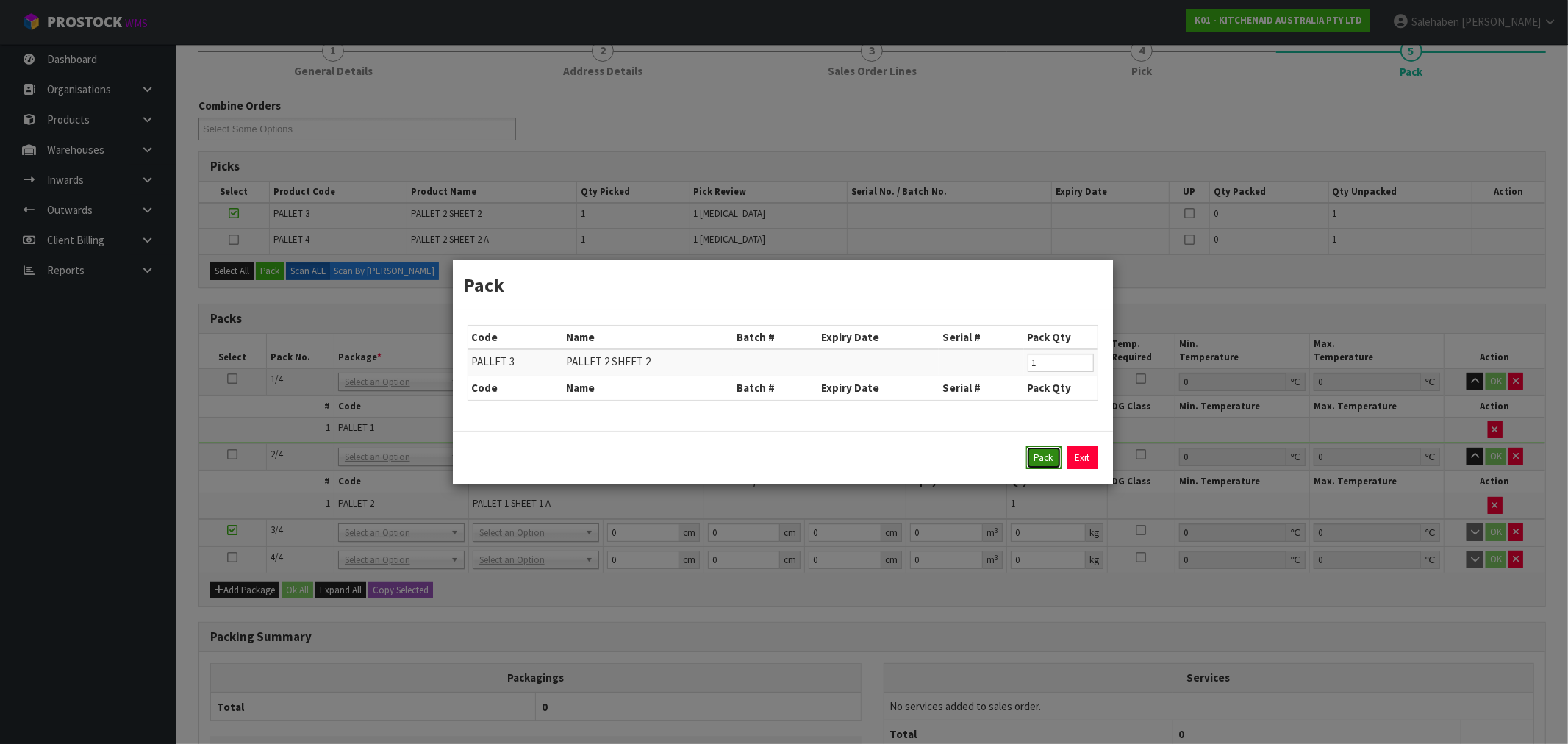
click at [1048, 457] on button "Pack" at bounding box center [1044, 458] width 36 height 24
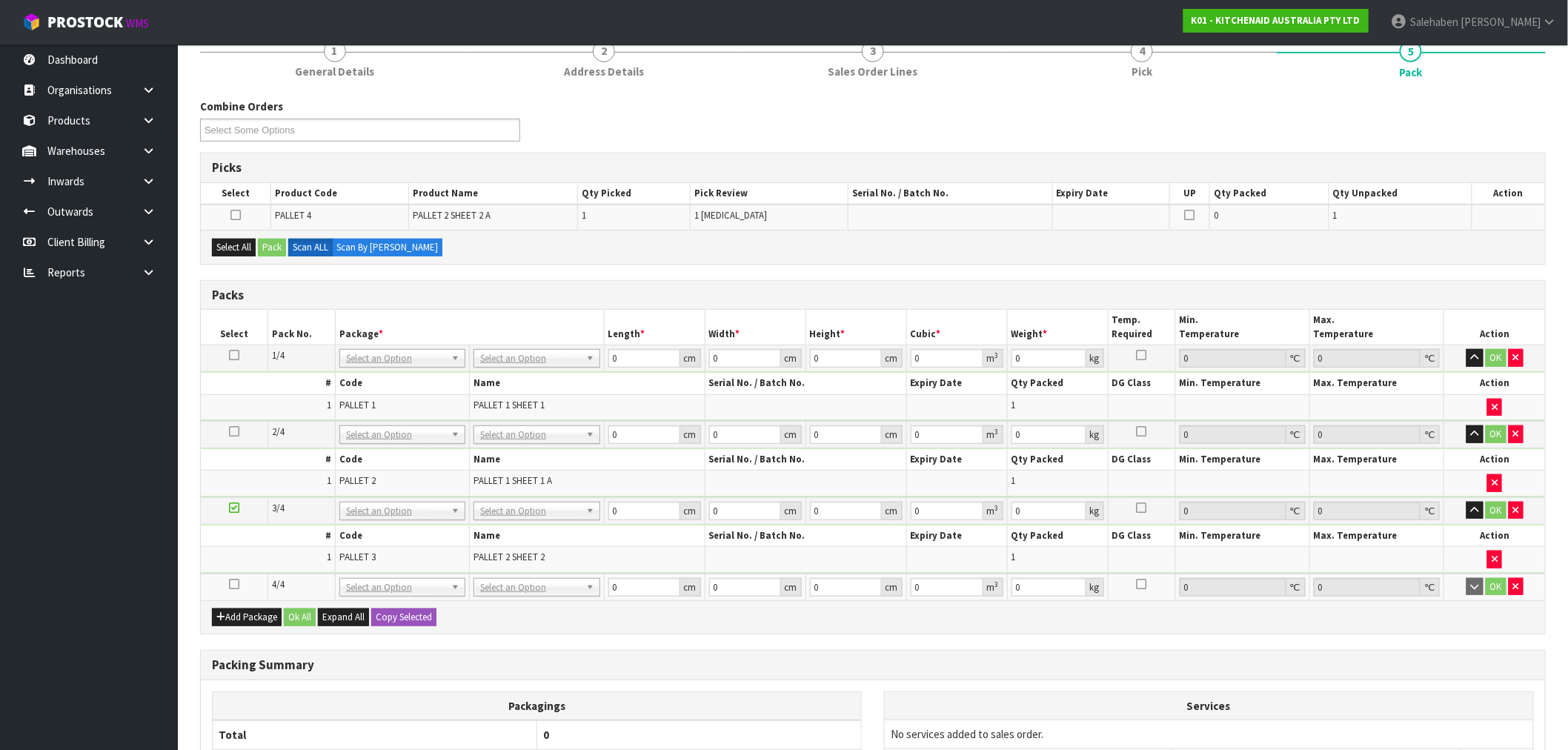
click at [237, 584] on icon at bounding box center [233, 584] width 10 height 1
click at [227, 240] on button "Select All" at bounding box center [234, 247] width 44 height 17
click at [271, 240] on button "Pack" at bounding box center [272, 247] width 28 height 17
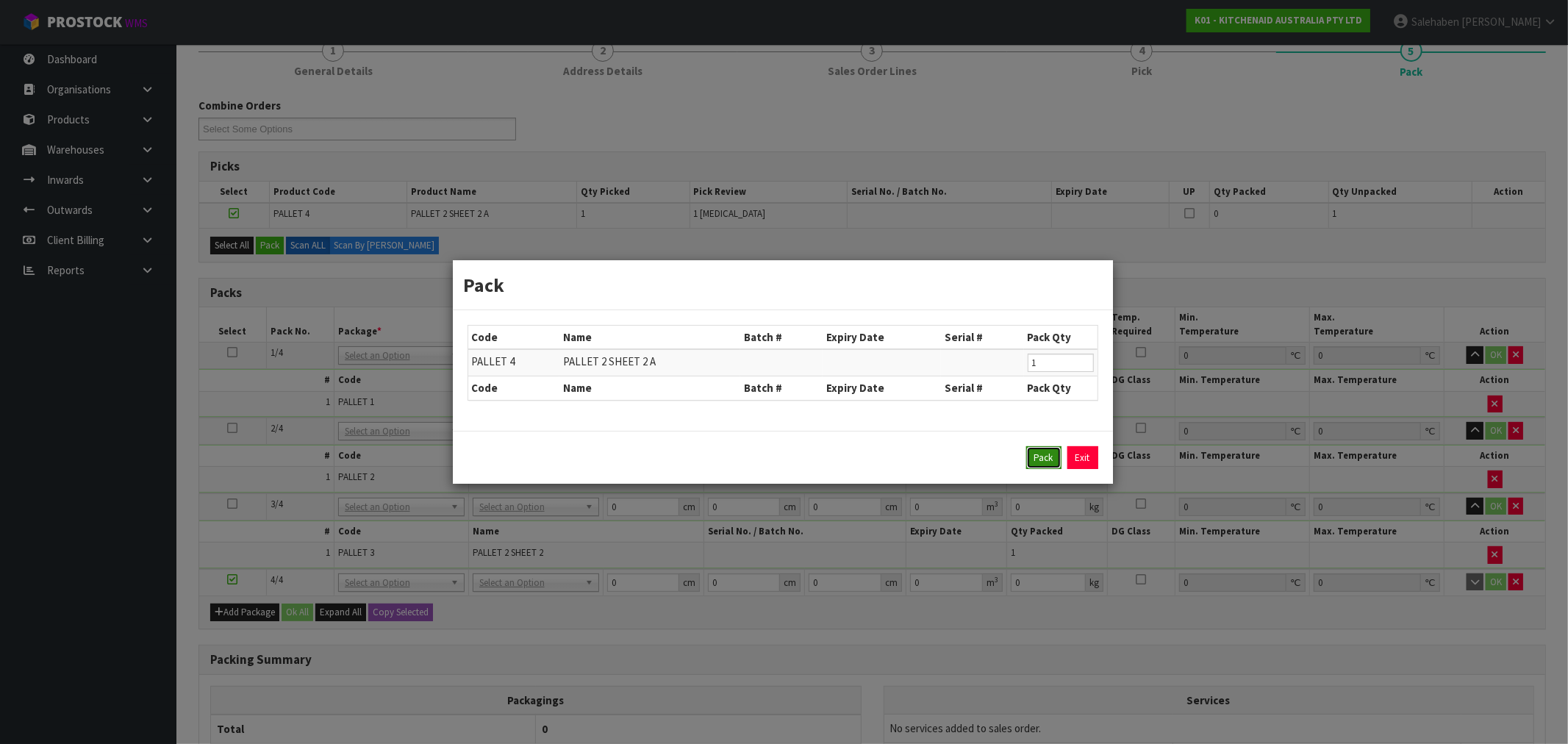
click at [1042, 453] on button "Pack" at bounding box center [1044, 458] width 36 height 24
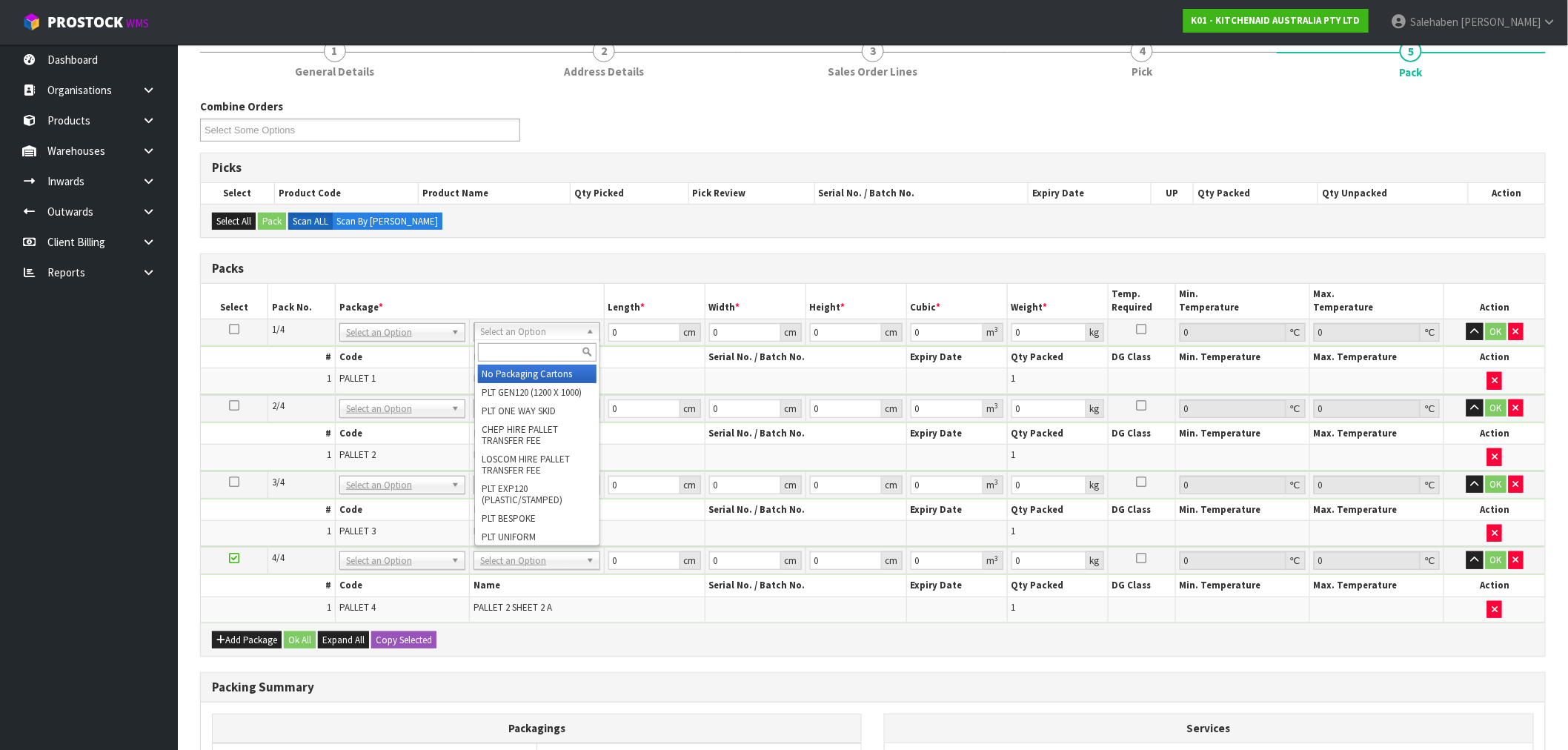
click at [511, 352] on input "text" at bounding box center [537, 353] width 118 height 18
type input "o"
type input "gen"
type input "120"
type input "100"
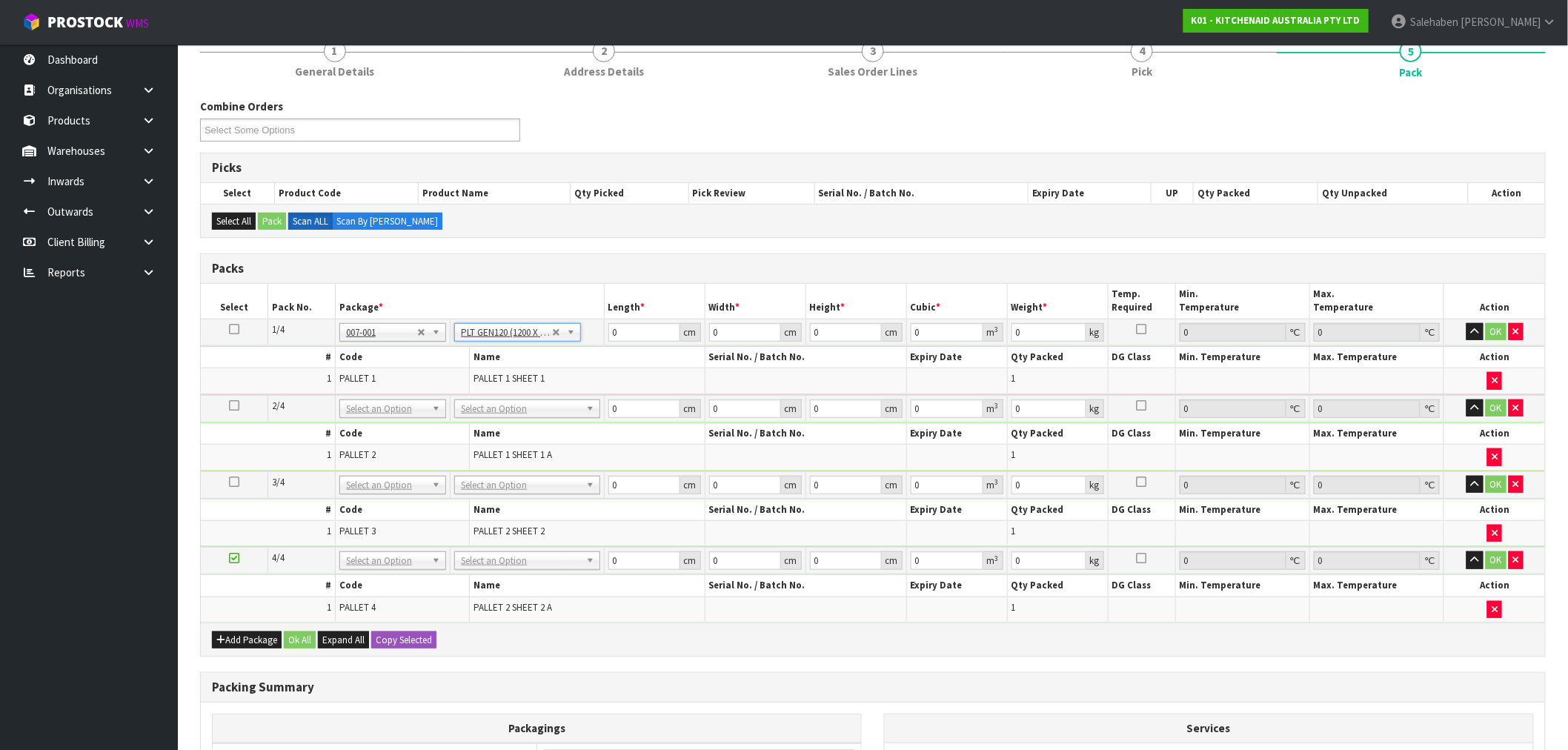
type input "315"
drag, startPoint x: 821, startPoint y: 332, endPoint x: 720, endPoint y: 375, distance: 109.8
click at [757, 360] on tbody "1/4 NONE 007-001 007-002 007-004 007-009 007-013 007-014 007-015 007-017 007-01…" at bounding box center [873, 356] width 1344 height 75
type input "1"
type input "0.012"
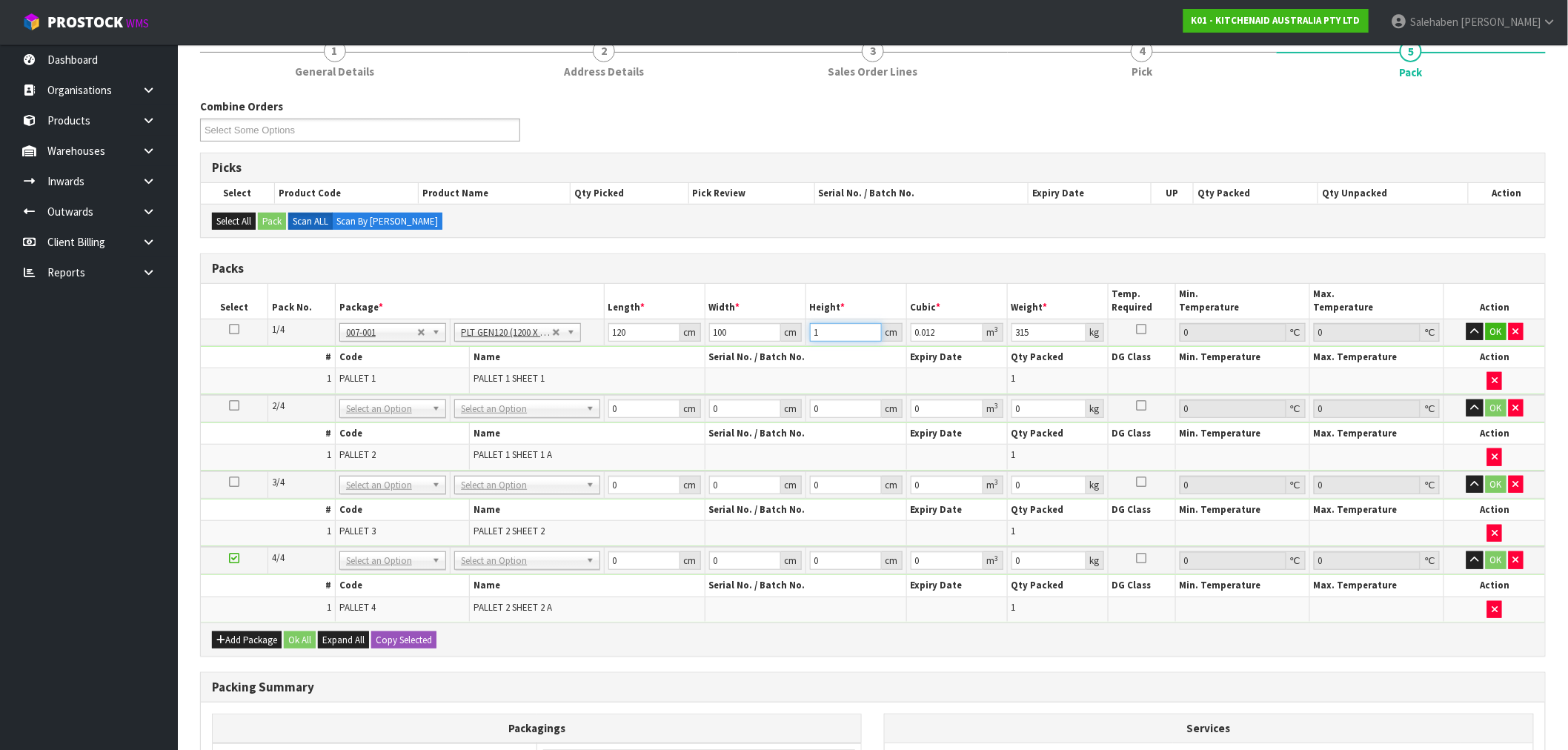
type input "13"
type input "0.156"
type input "130"
type input "1.56"
type input "130"
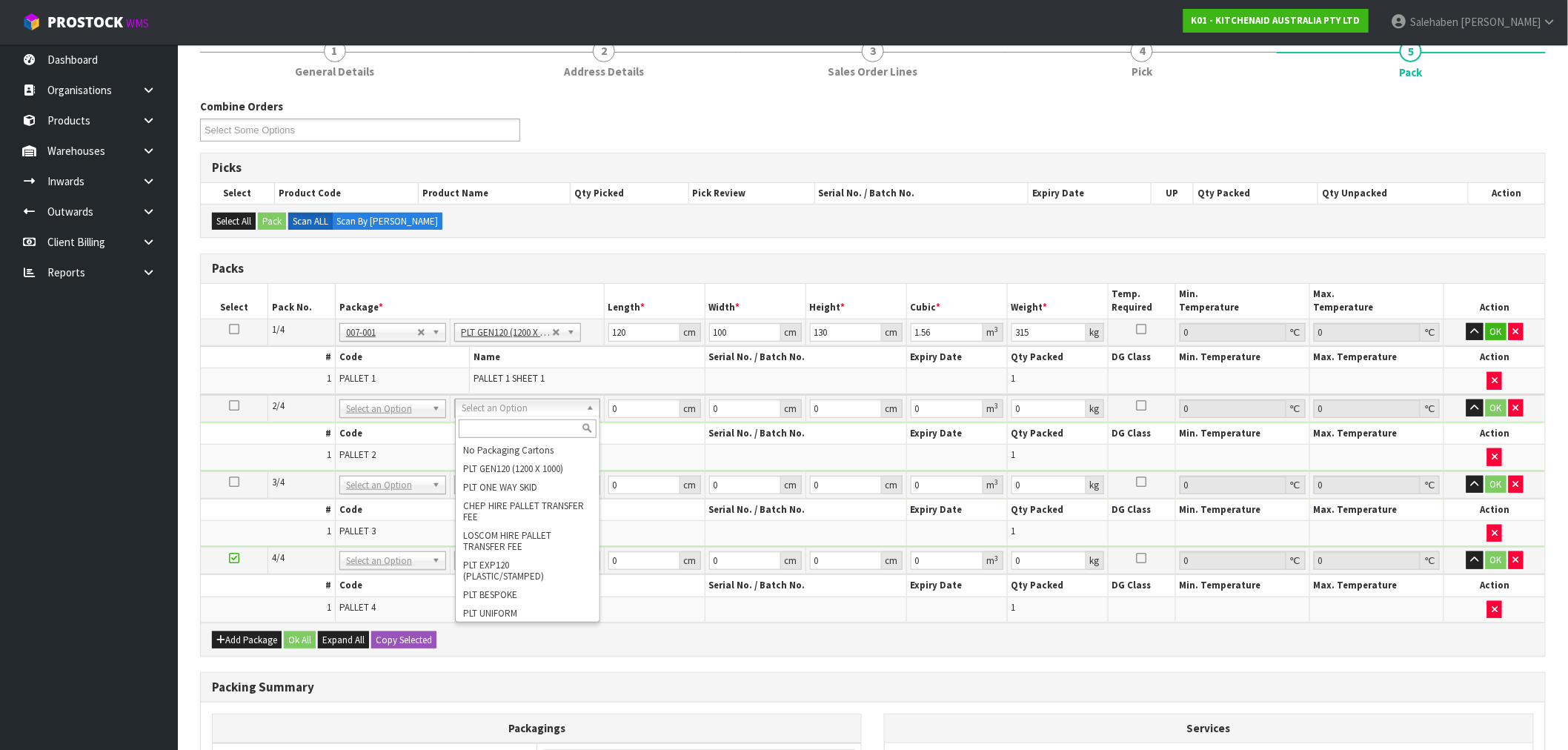
click at [486, 424] on input "text" at bounding box center [528, 429] width 138 height 18
click at [233, 330] on icon at bounding box center [233, 329] width 10 height 1
click at [408, 639] on button "Copy Selected" at bounding box center [403, 640] width 65 height 17
click at [408, 639] on span "Confirm" at bounding box center [392, 640] width 33 height 13
type input "120"
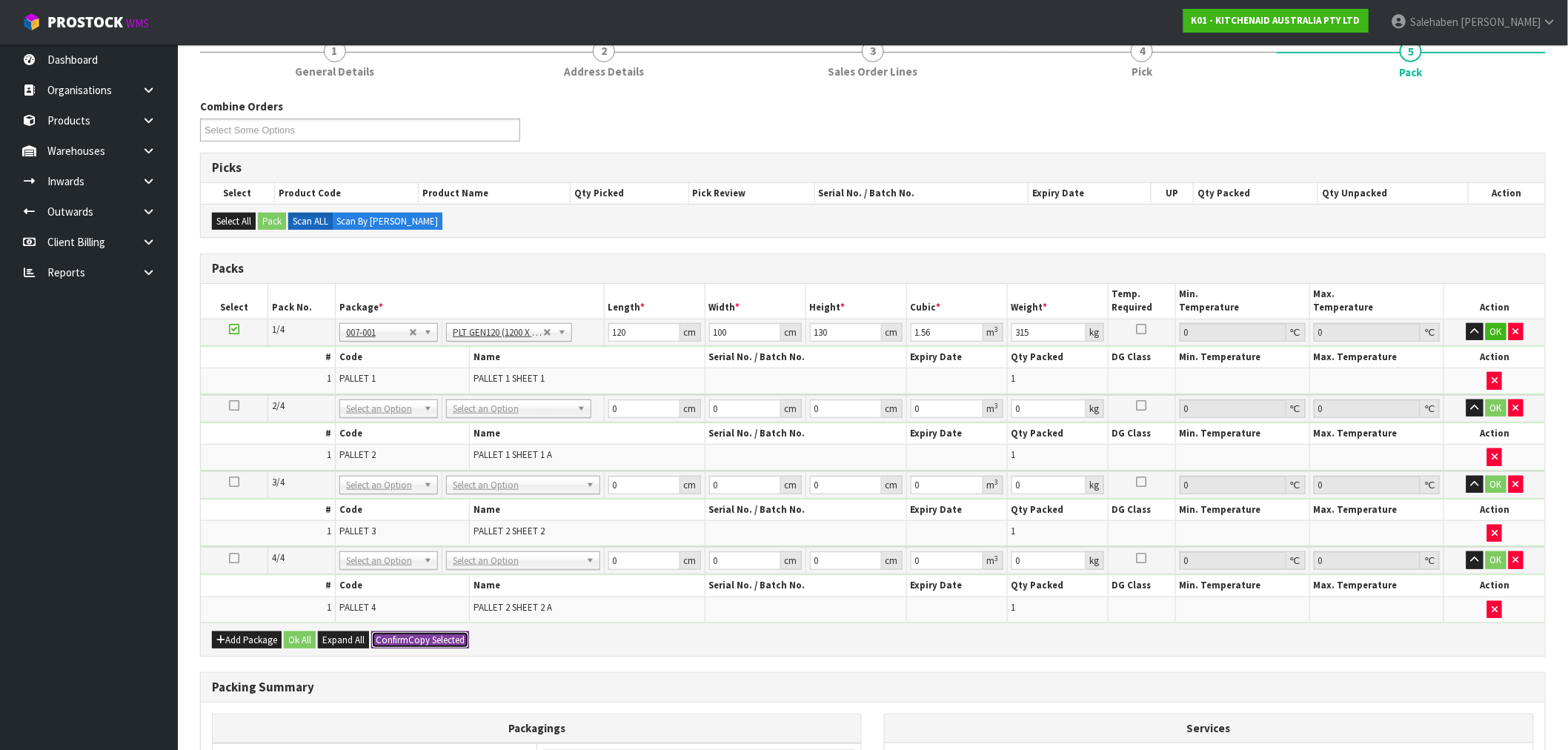
type input "100"
type input "130"
type input "1.56"
type input "315"
type input "120"
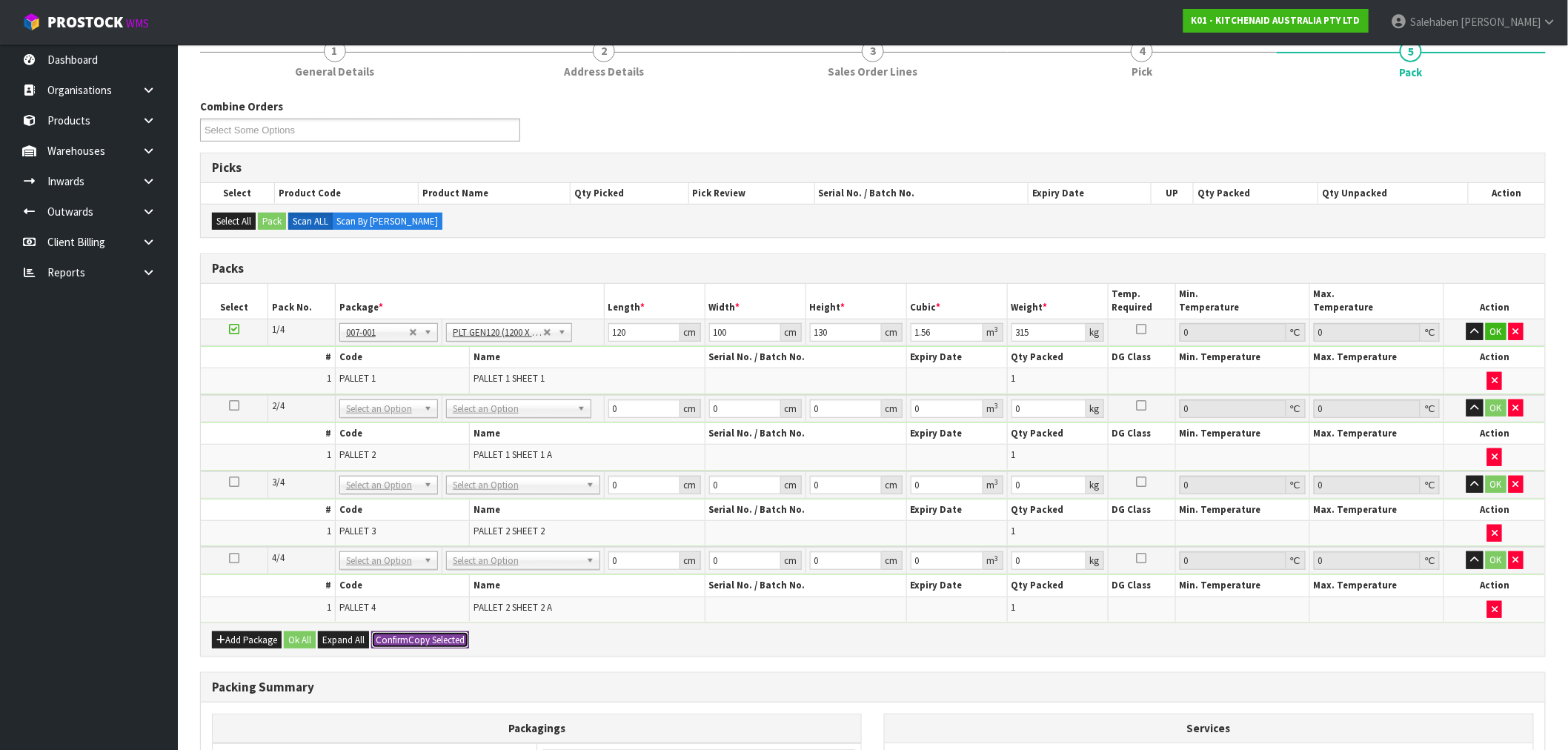
type input "100"
type input "130"
type input "1.56"
type input "315"
type input "120"
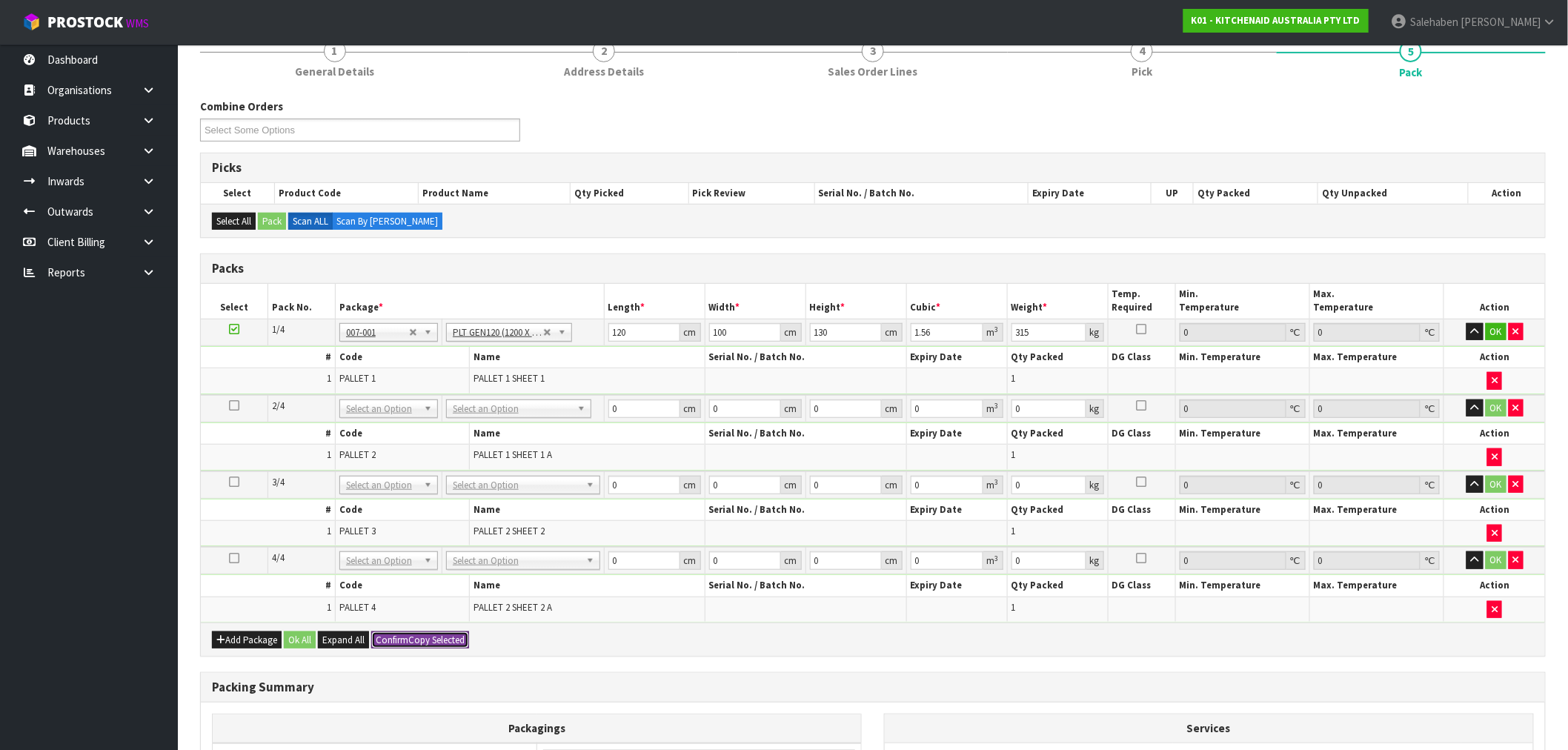
type input "100"
type input "130"
type input "1.56"
type input "315"
type input "4"
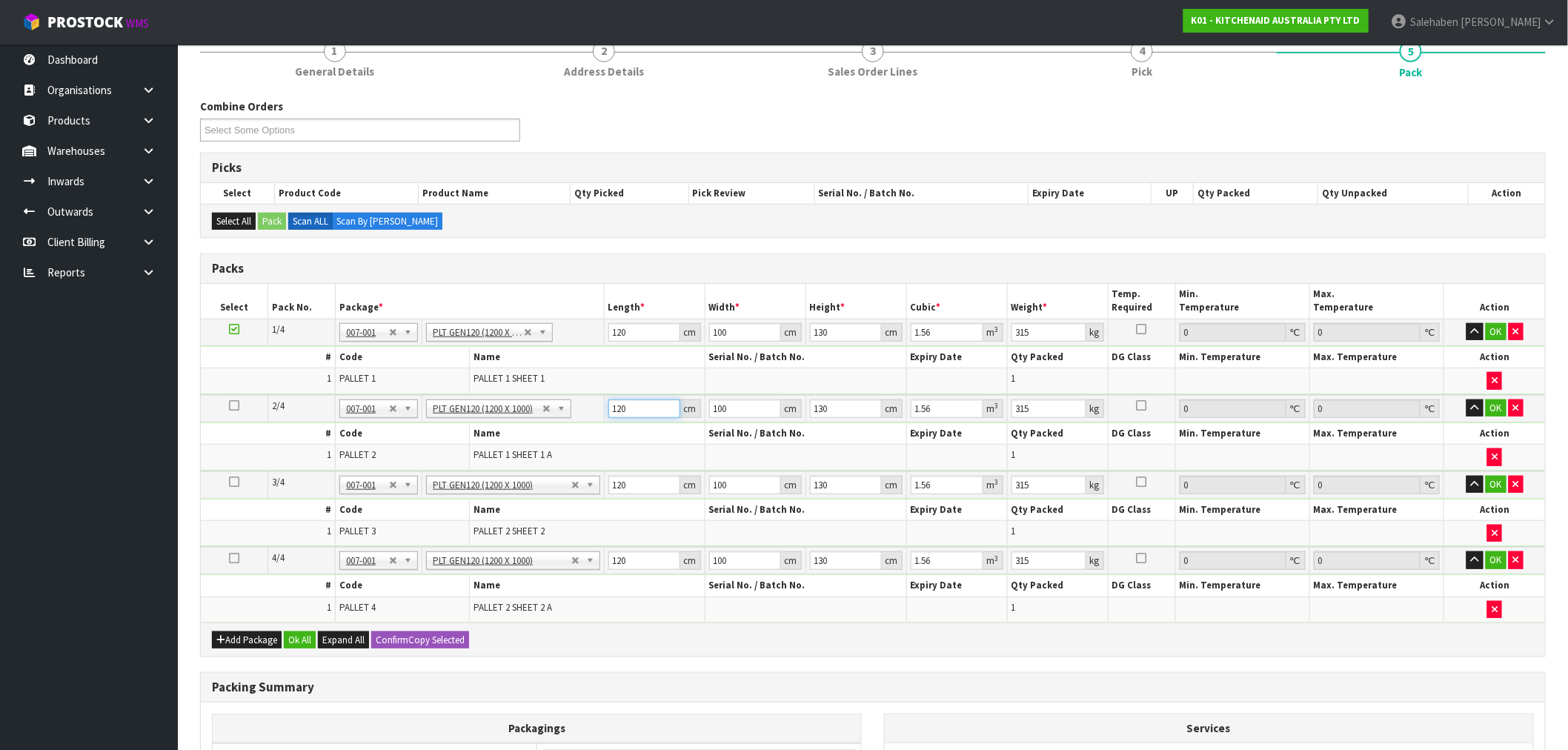
click at [638, 401] on input "120" at bounding box center [644, 409] width 72 height 18
drag, startPoint x: 797, startPoint y: 422, endPoint x: 781, endPoint y: 425, distance: 16.3
click at [782, 425] on tbody "2/4 NONE 007-001 007-002 007-004 007-009 007-013 007-014 007-015 007-017 007-01…" at bounding box center [873, 432] width 1344 height 76
type input "1"
type input "0.012"
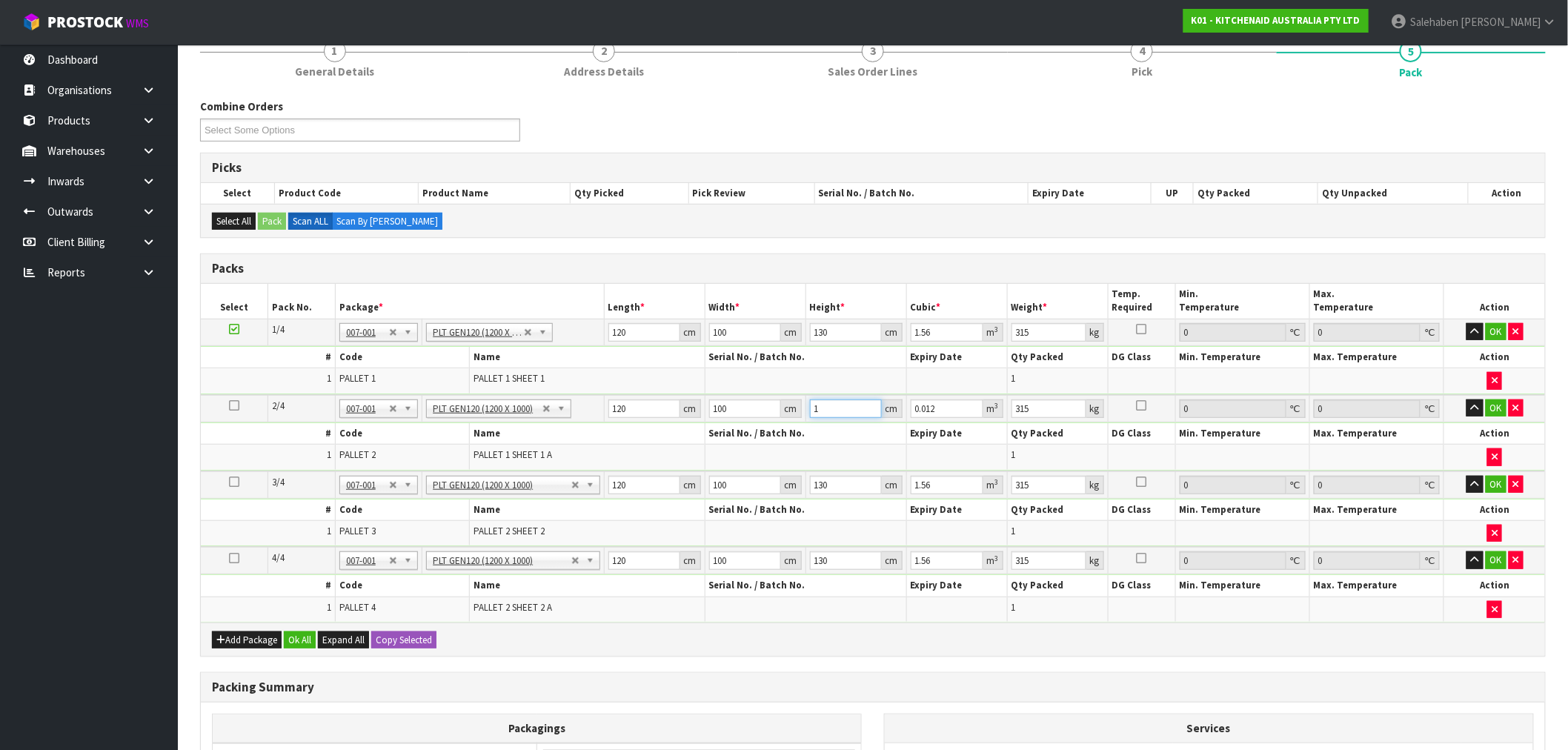
type input "13"
type input "0.156"
type input "135"
type input "1.62"
type input "135"
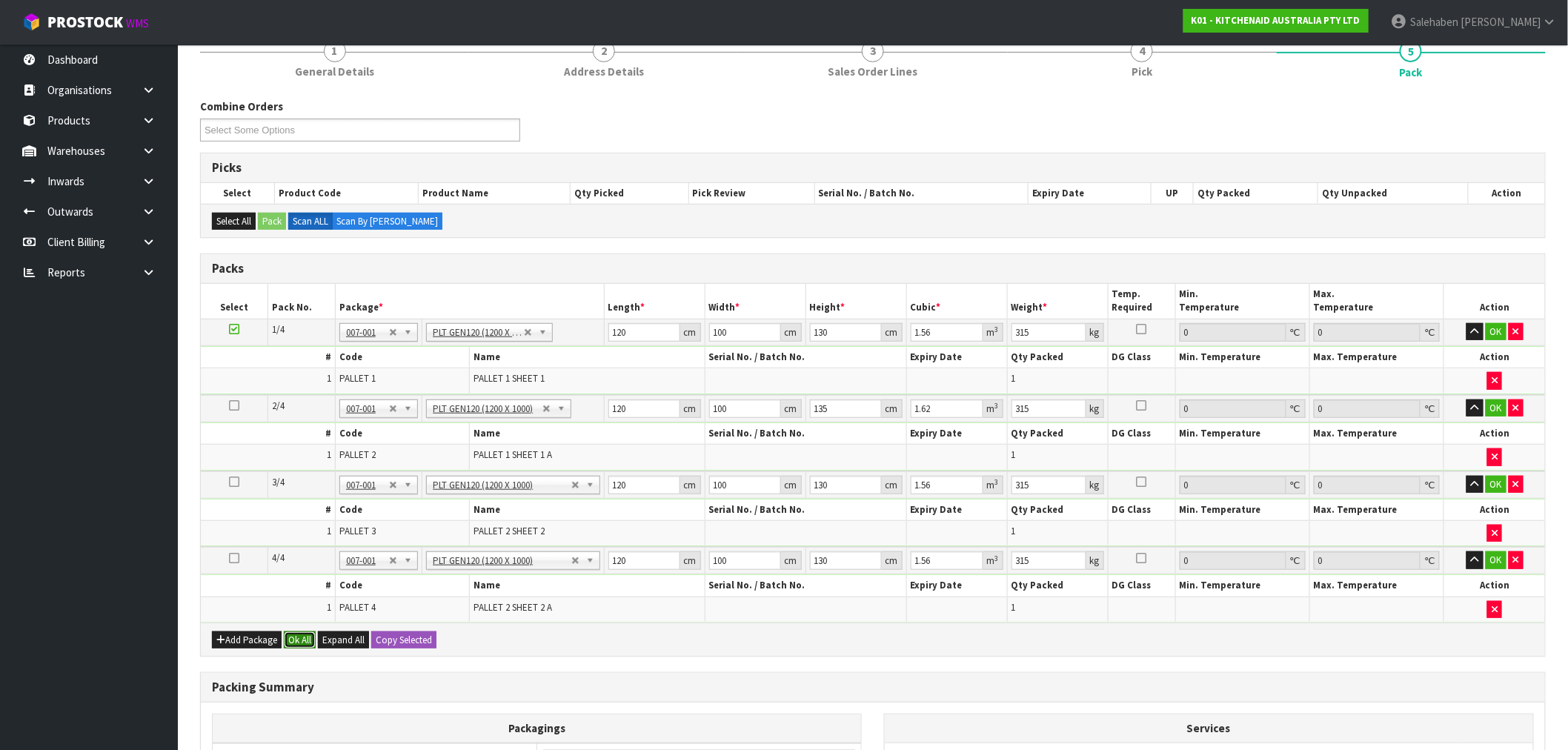
click at [300, 639] on button "Ok All" at bounding box center [299, 640] width 32 height 17
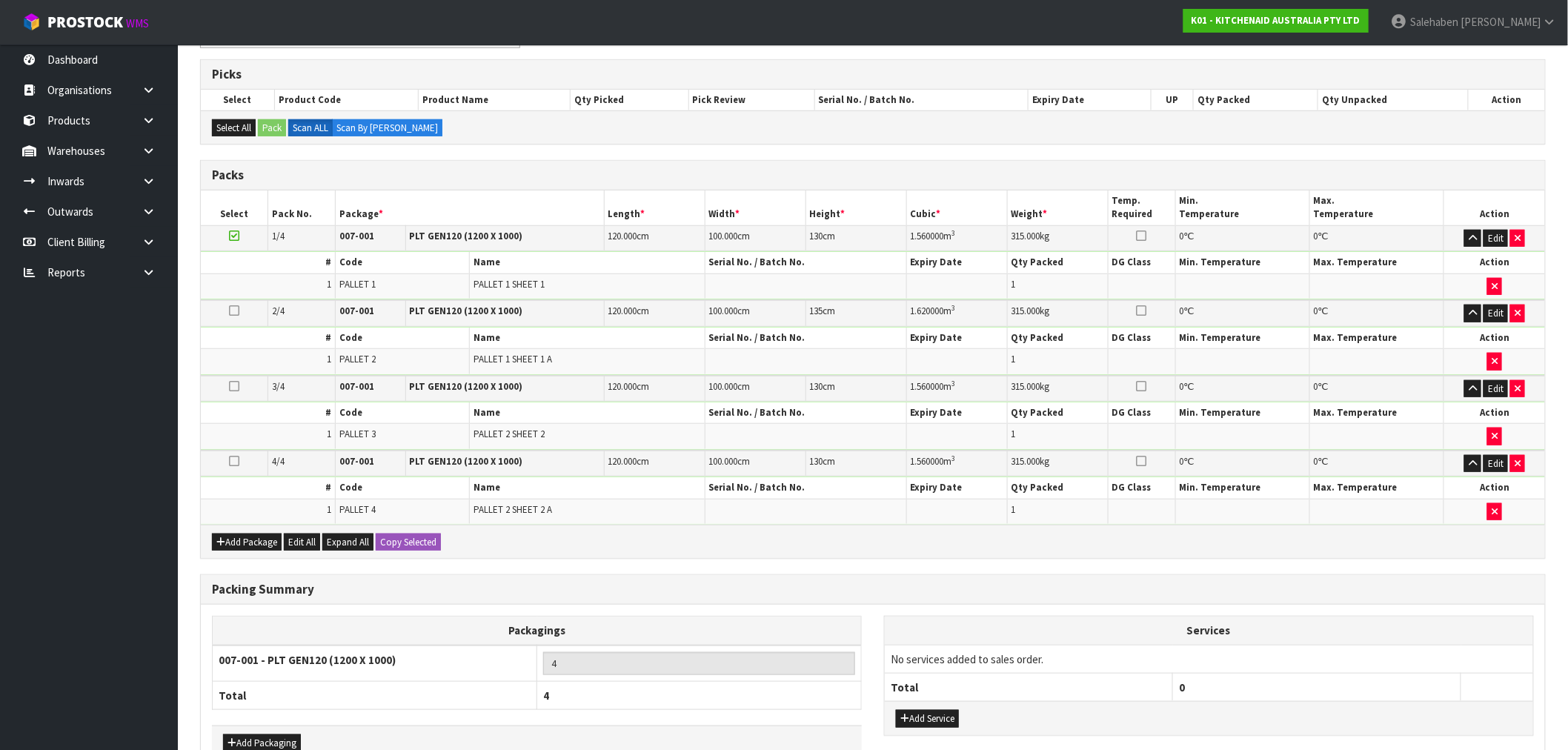
scroll to position [379, 0]
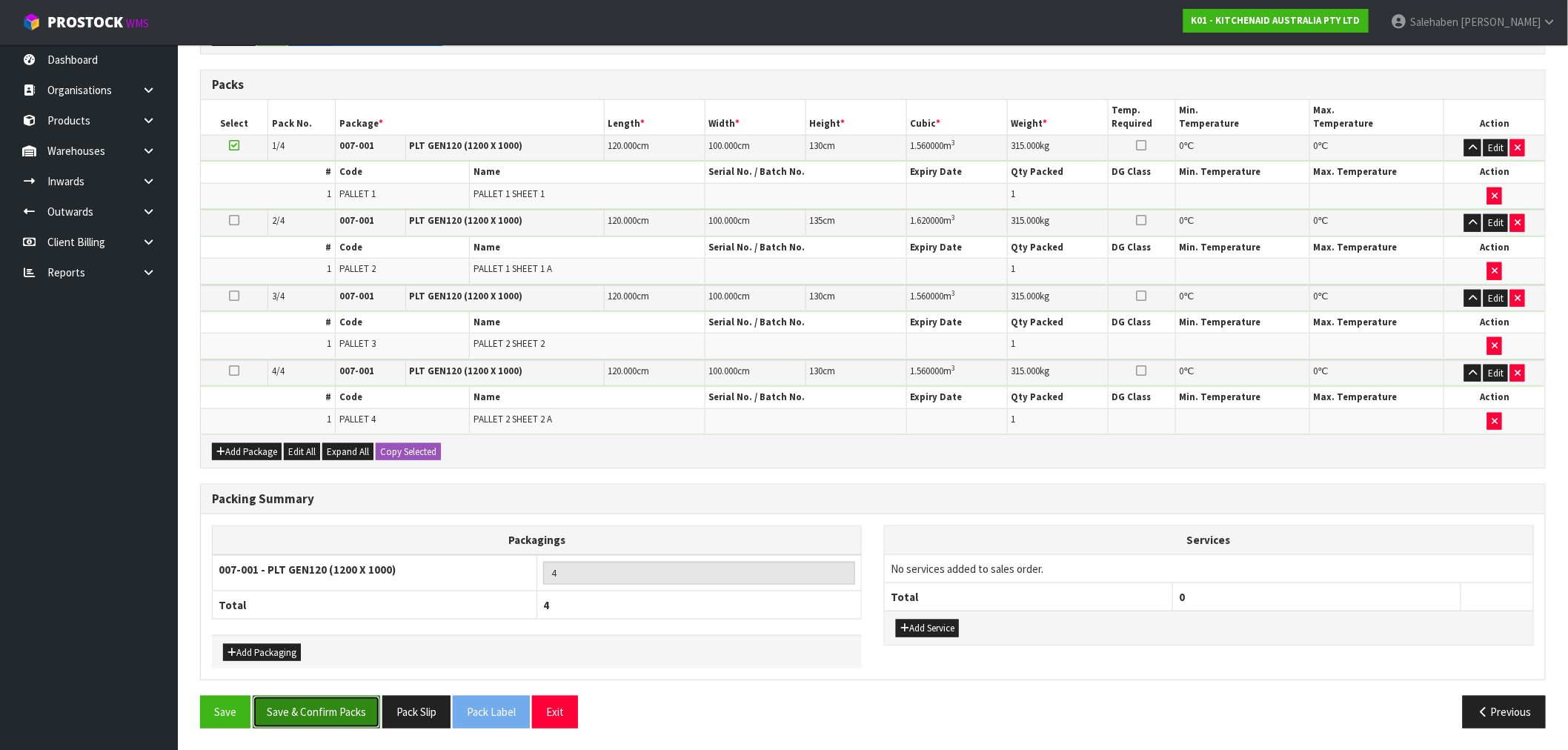
click at [315, 726] on button "Save & Confirm Packs" at bounding box center [316, 711] width 128 height 32
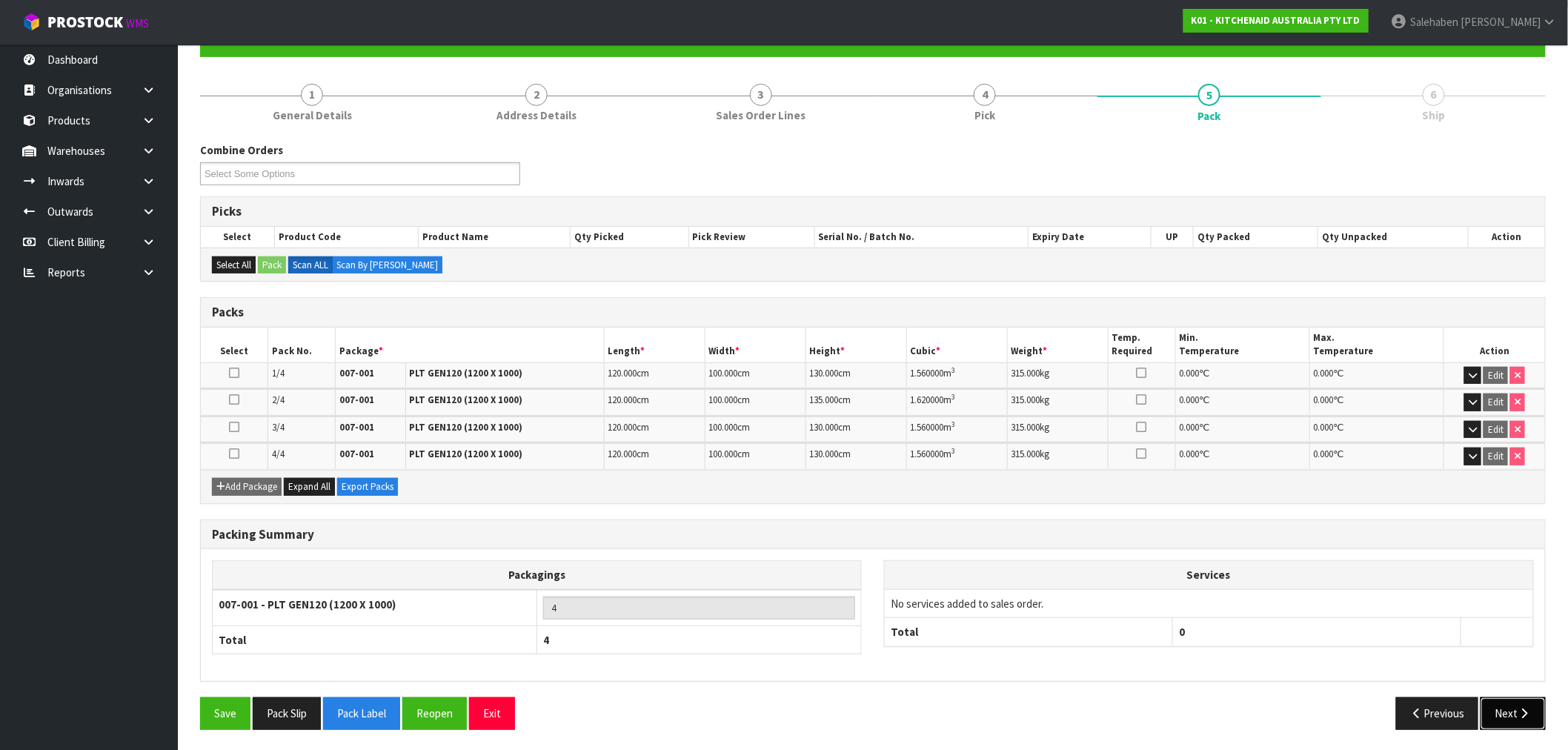
click at [1511, 716] on button "Next" at bounding box center [1513, 712] width 65 height 32
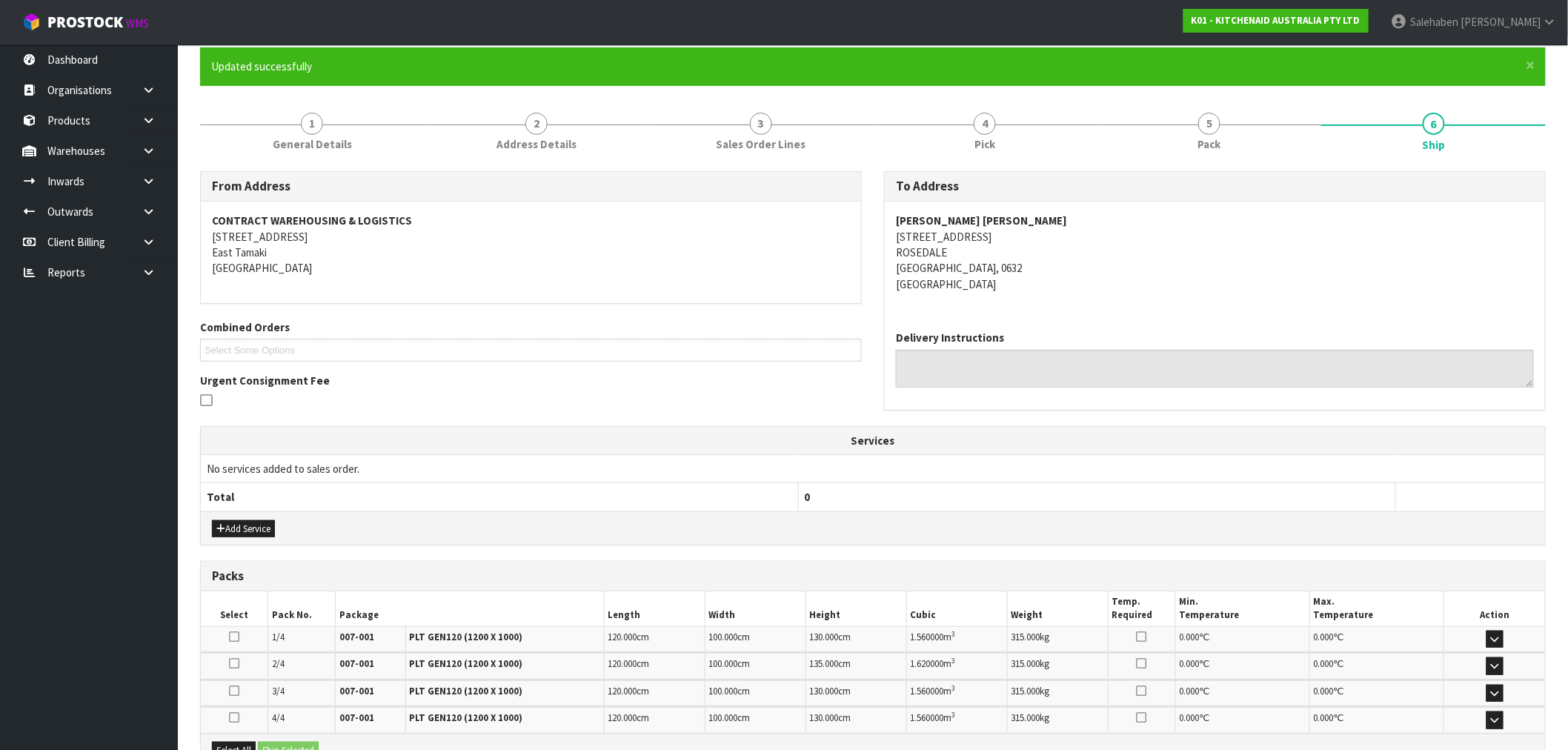
scroll to position [298, 0]
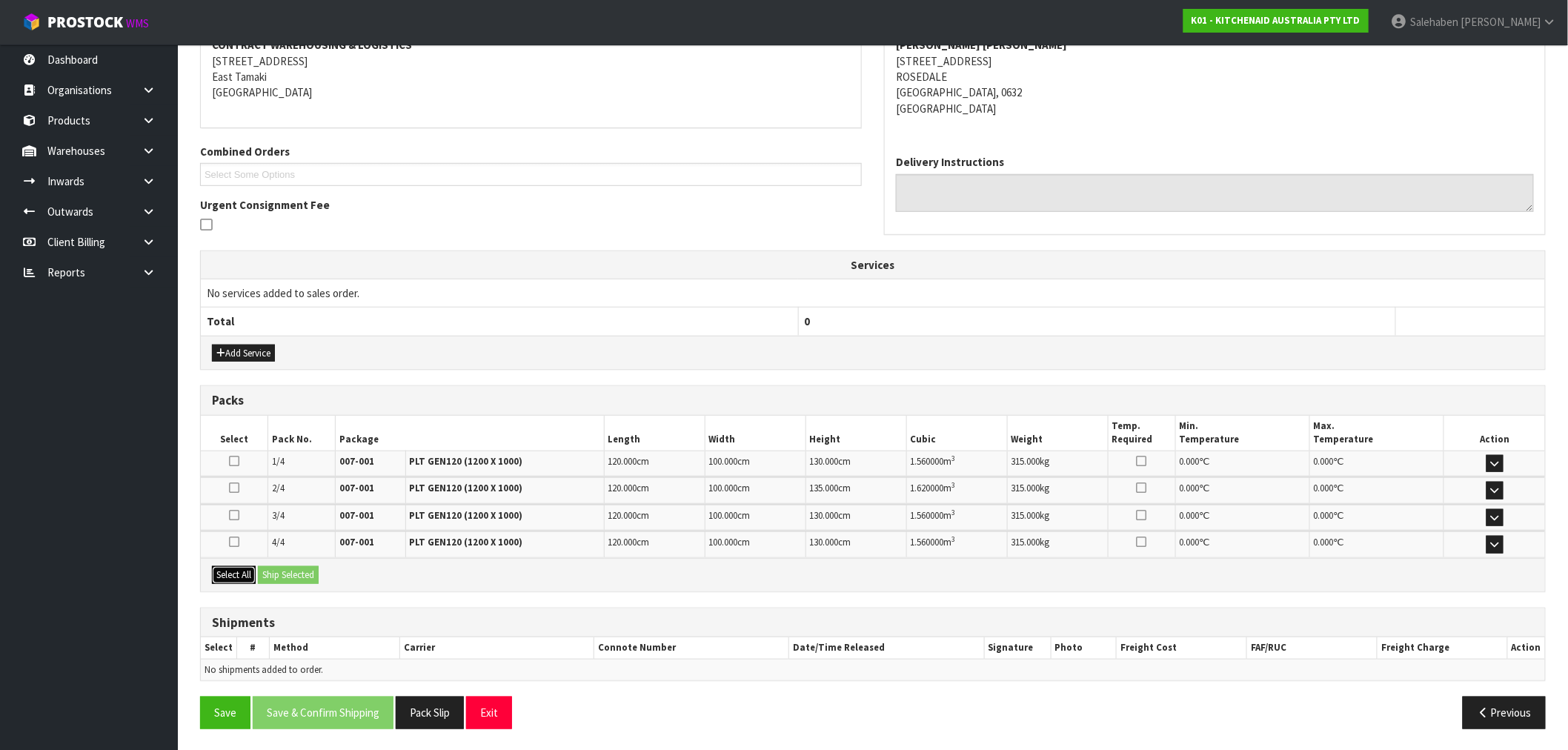
click at [241, 576] on button "Select All" at bounding box center [234, 575] width 44 height 17
click at [308, 570] on button "Ship Selected" at bounding box center [288, 575] width 61 height 17
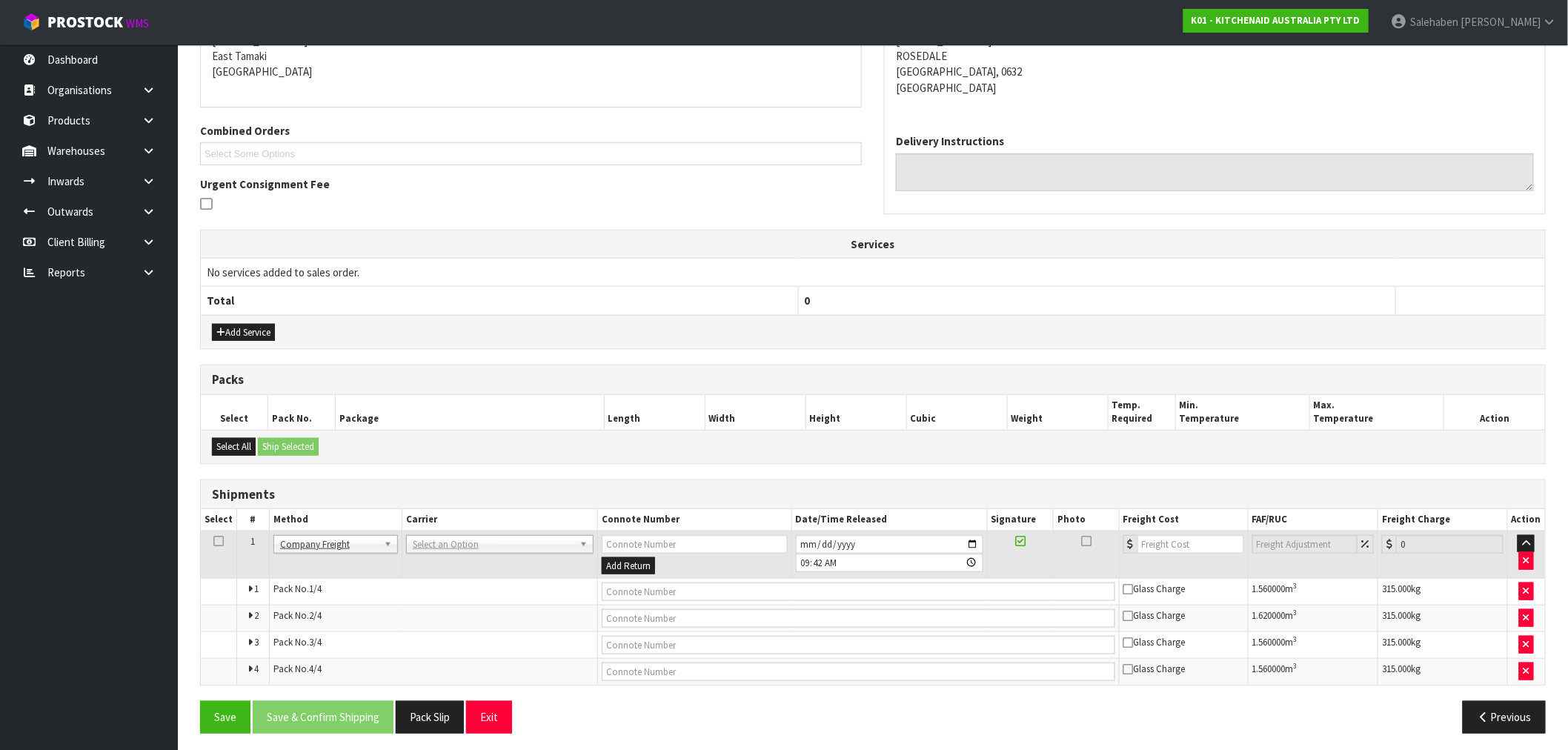
scroll to position [326, 0]
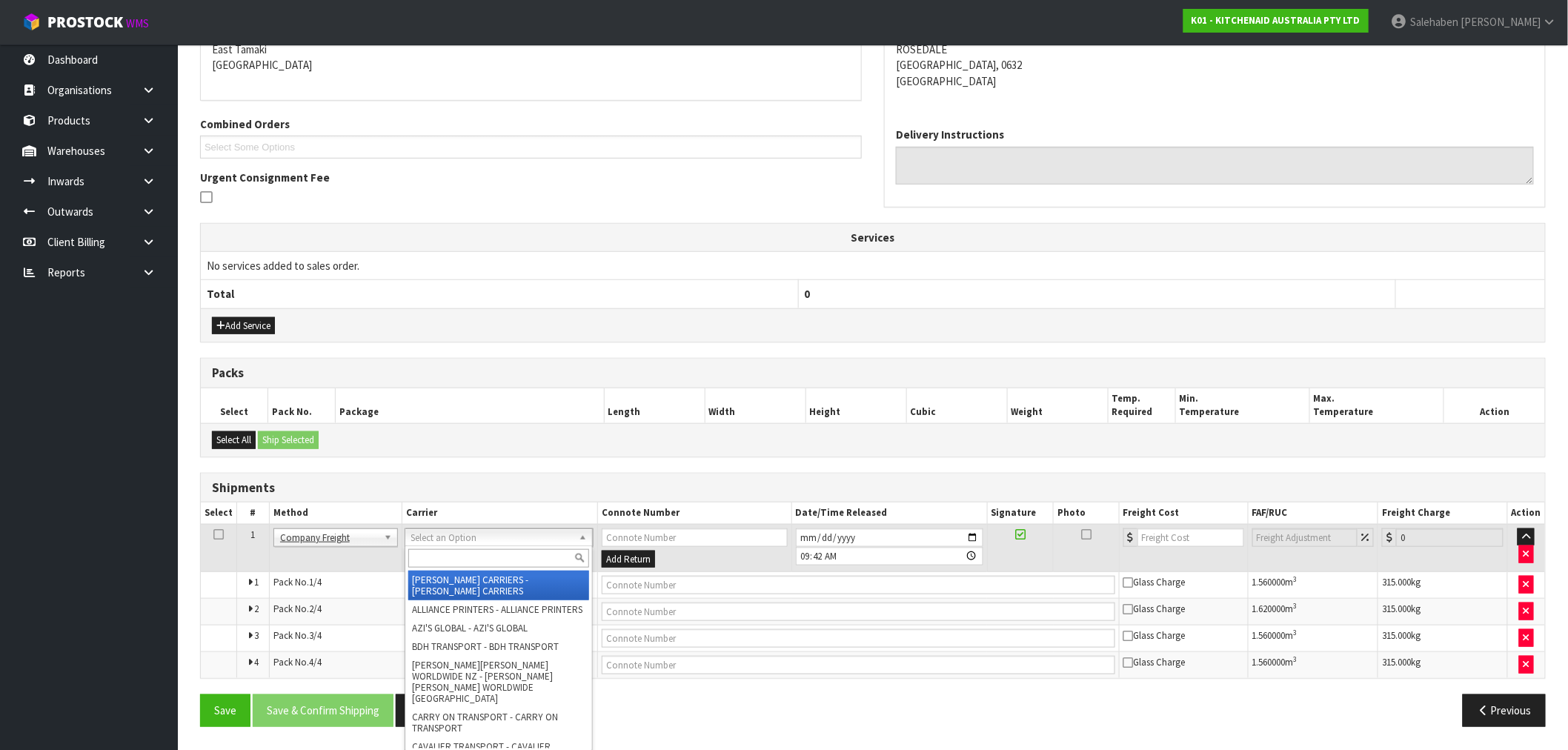
click at [442, 559] on input "text" at bounding box center [498, 558] width 181 height 18
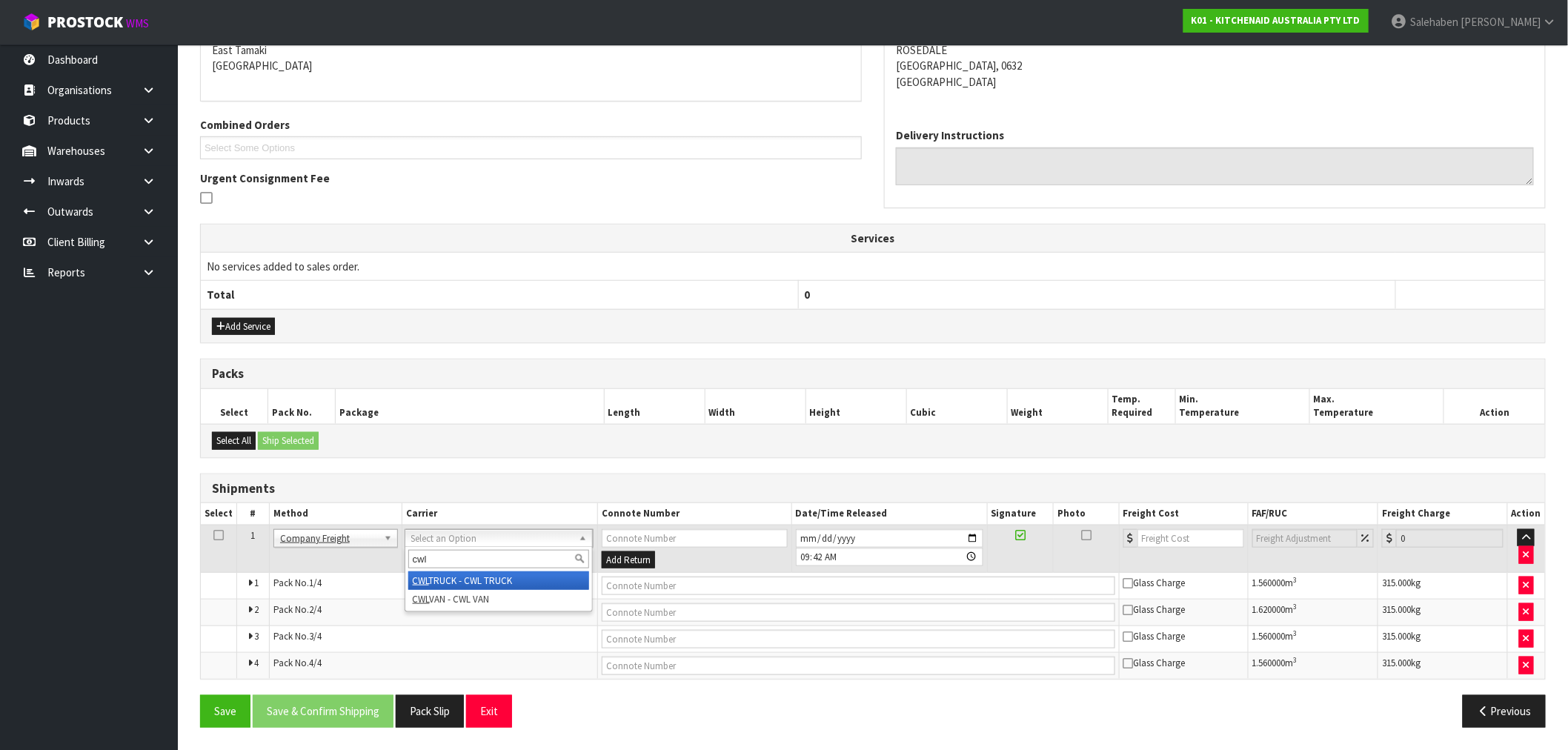
type input "cwl"
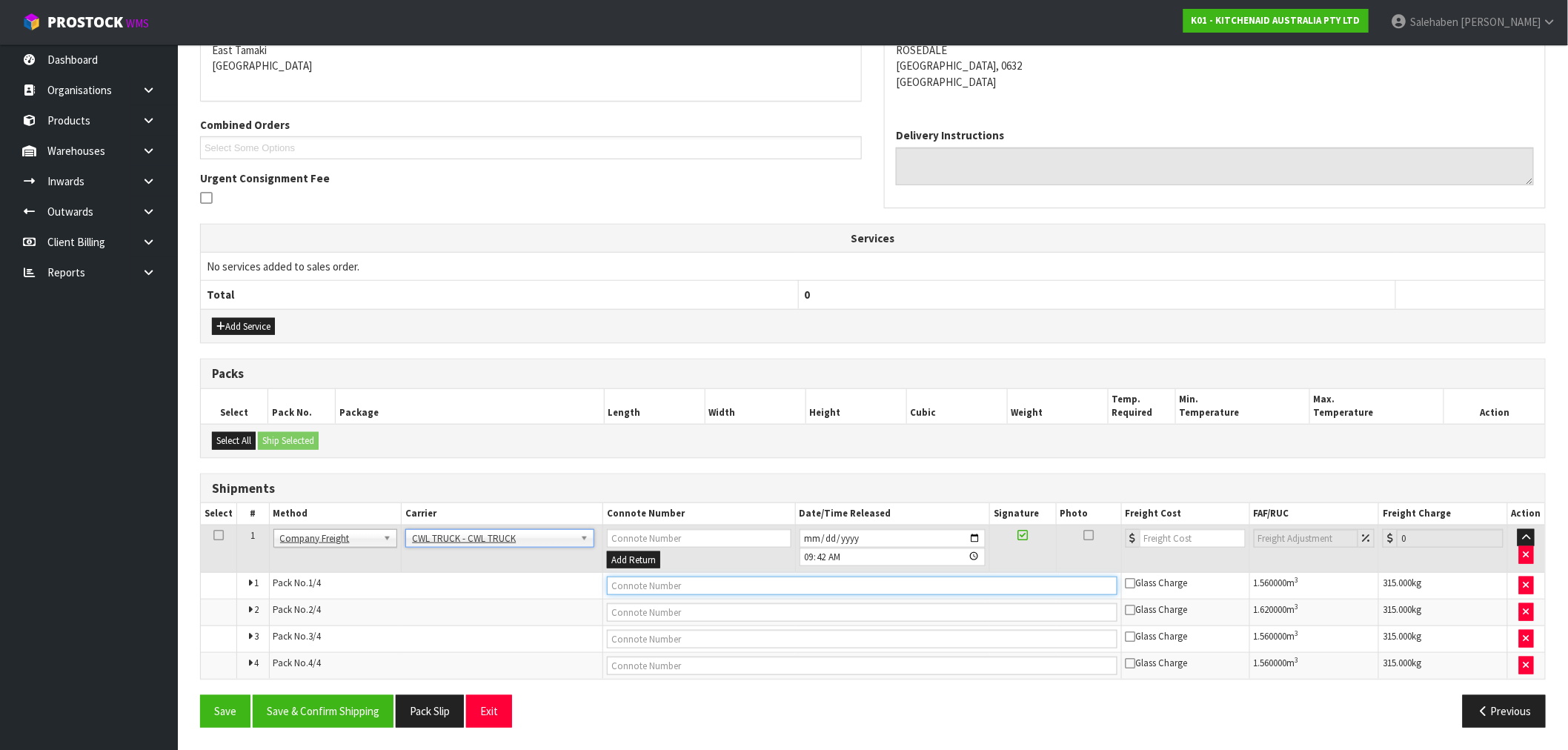
click at [633, 588] on input "text" at bounding box center [862, 586] width 510 height 18
type input "CWL TRUCK DELIVERY"
click at [319, 700] on button "Save & Confirm Shipping" at bounding box center [322, 711] width 140 height 32
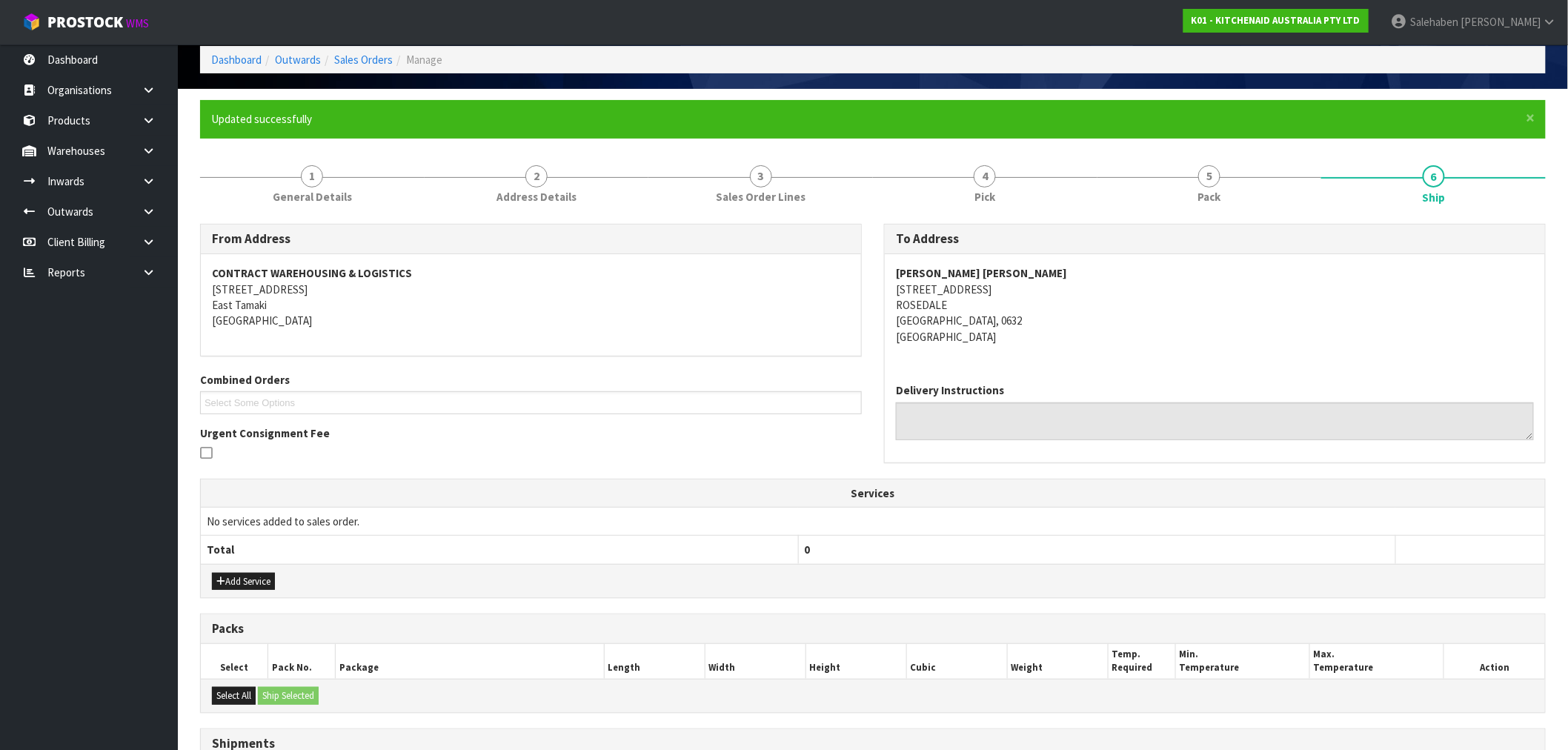
scroll to position [285, 0]
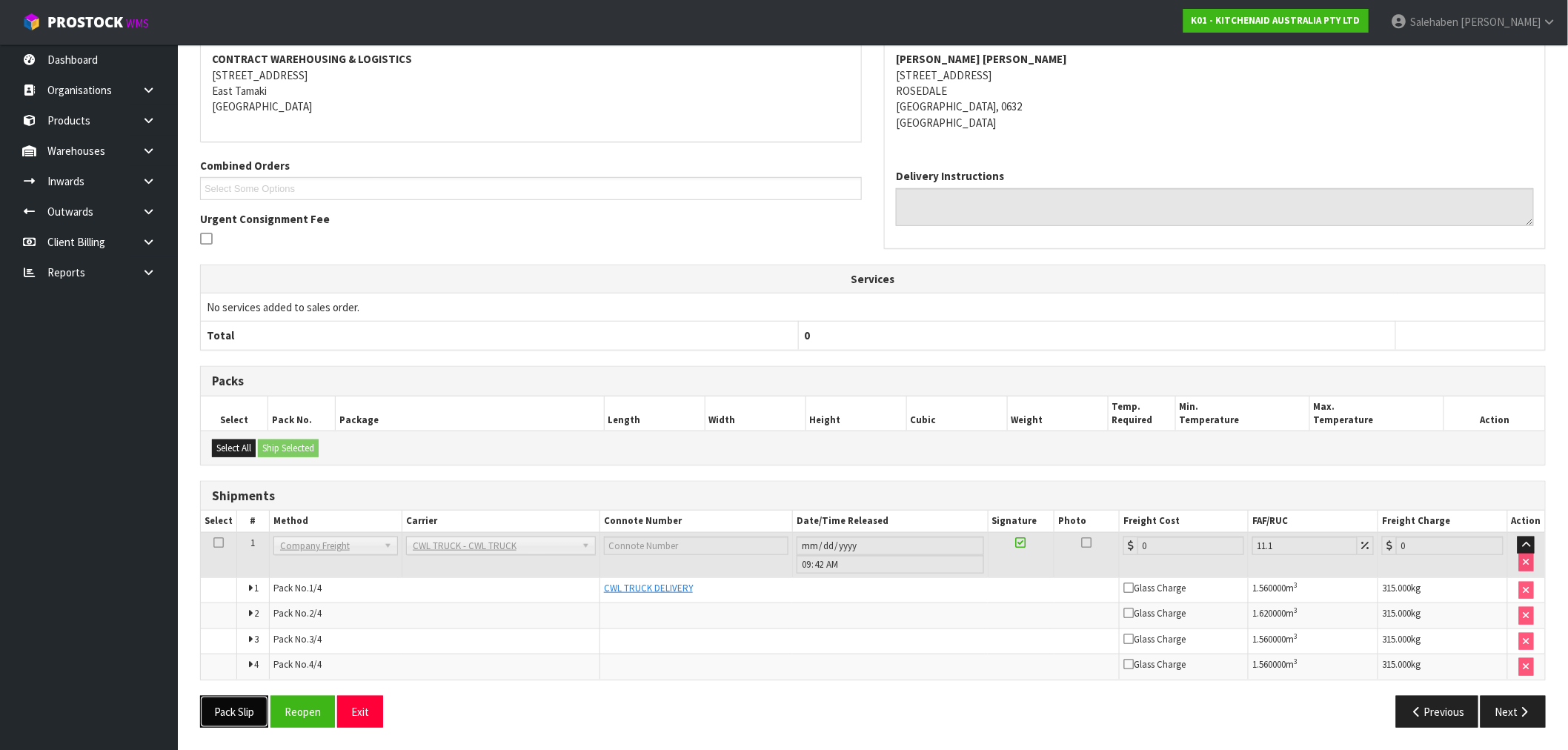
click at [237, 720] on button "Pack Slip" at bounding box center [234, 711] width 68 height 32
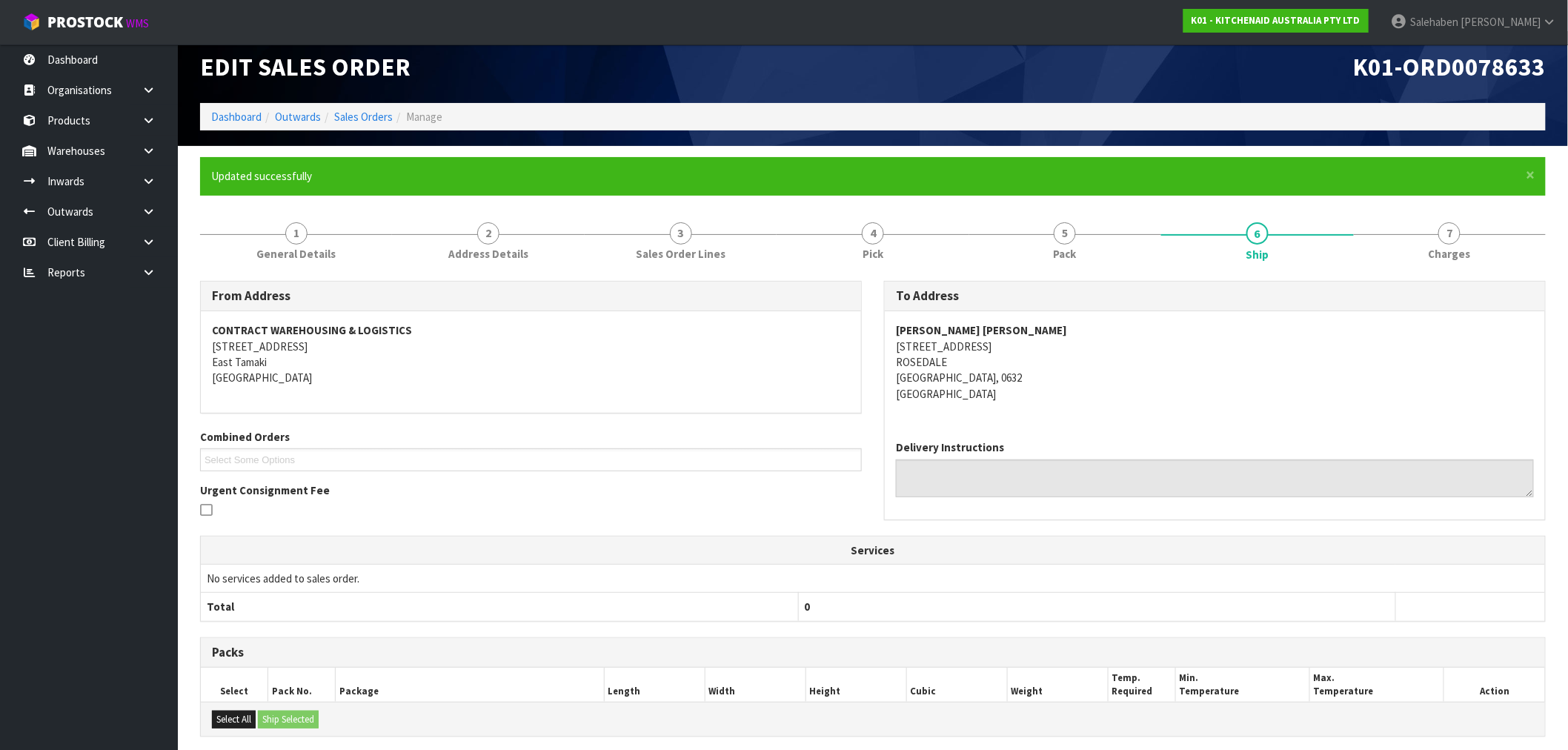
scroll to position [0, 0]
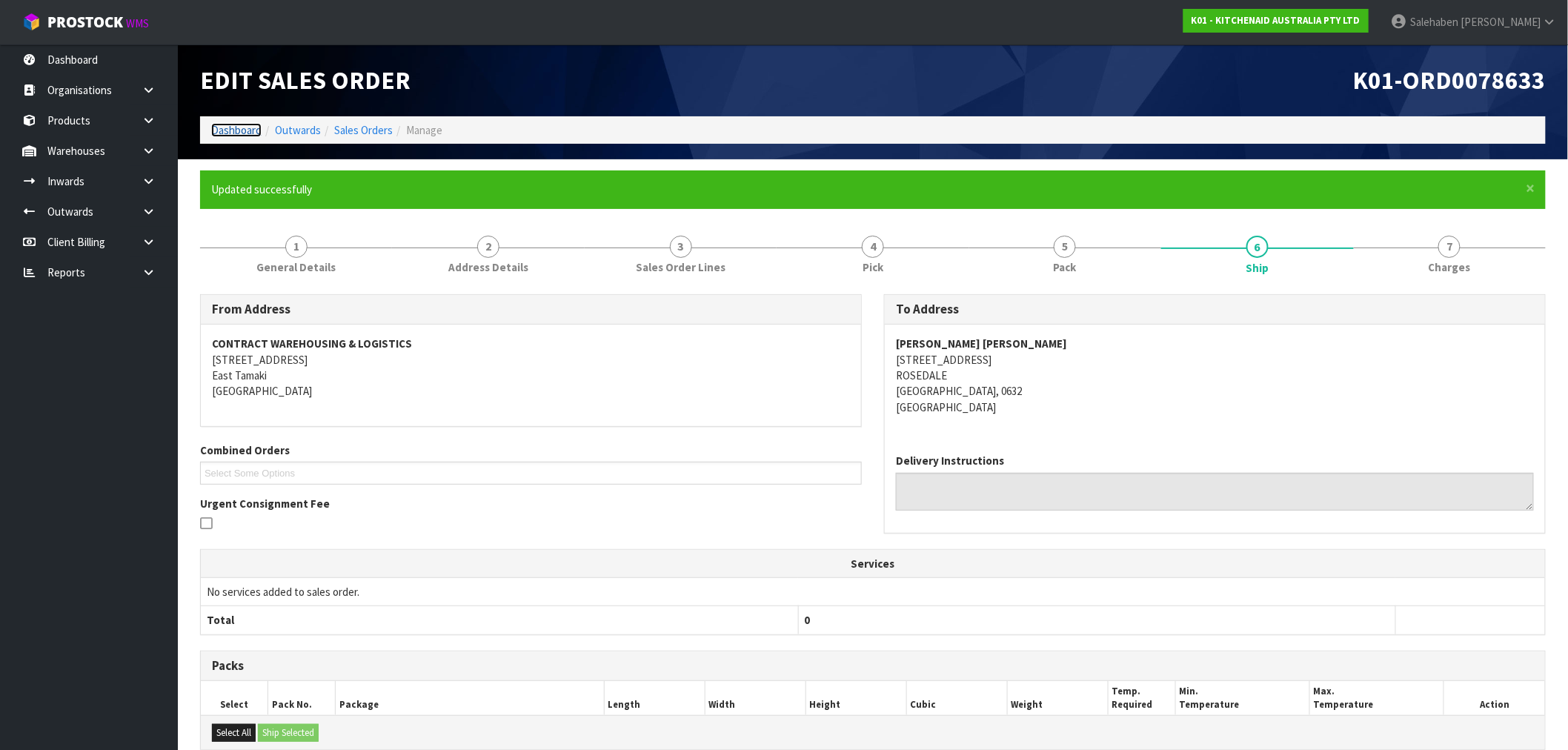
click at [238, 129] on link "Dashboard" at bounding box center [236, 129] width 50 height 14
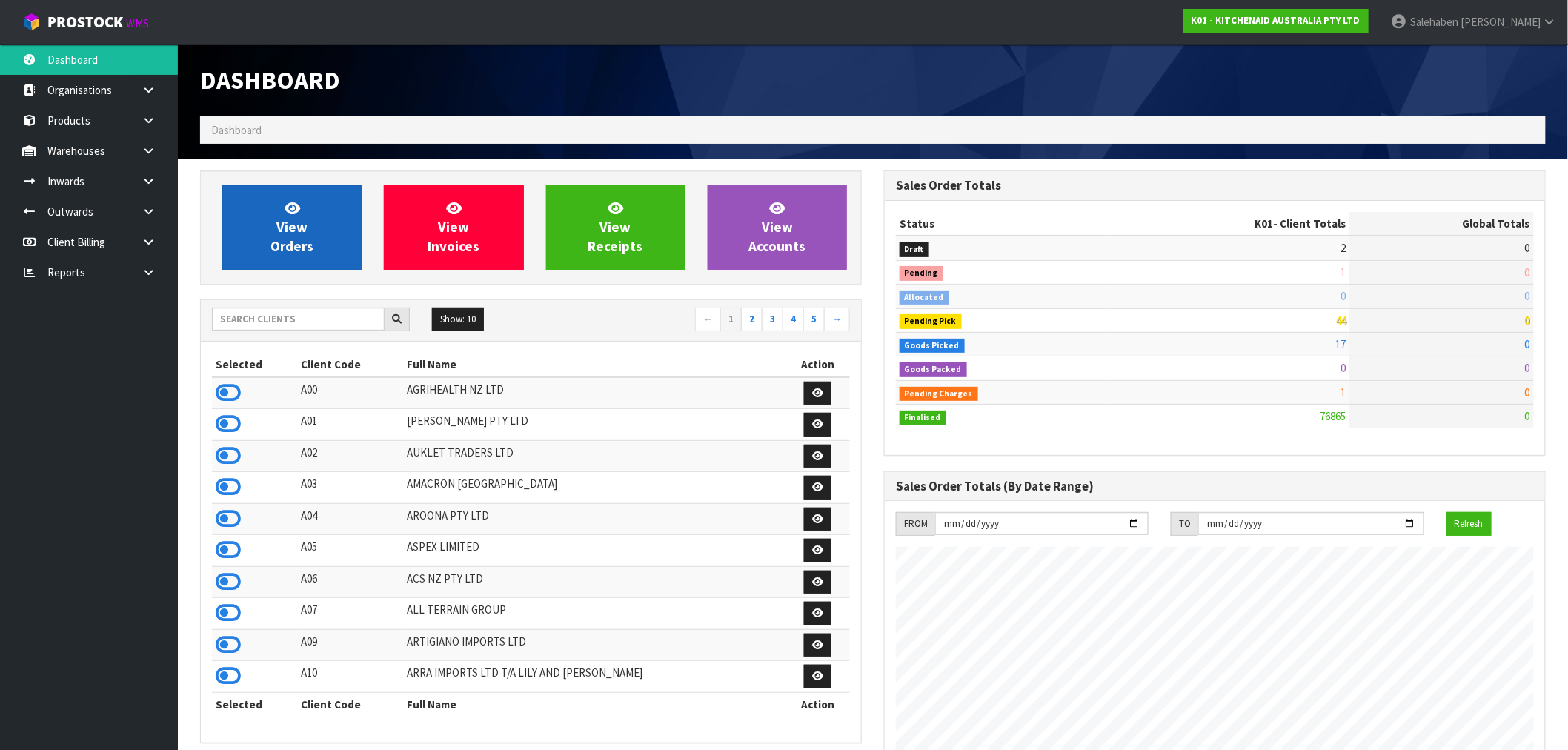
scroll to position [1123, 684]
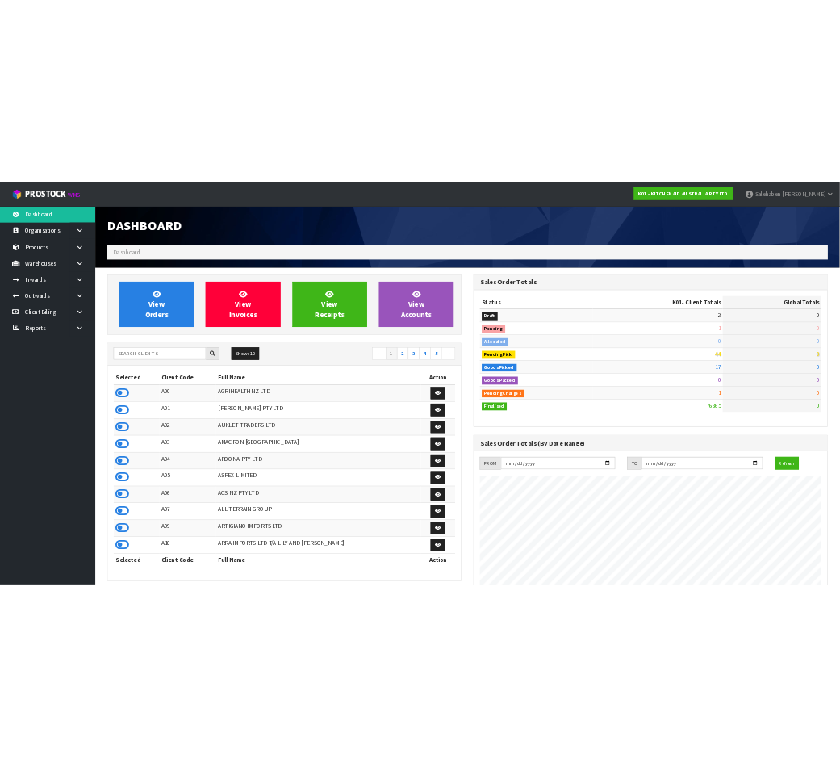
scroll to position [1223, 745]
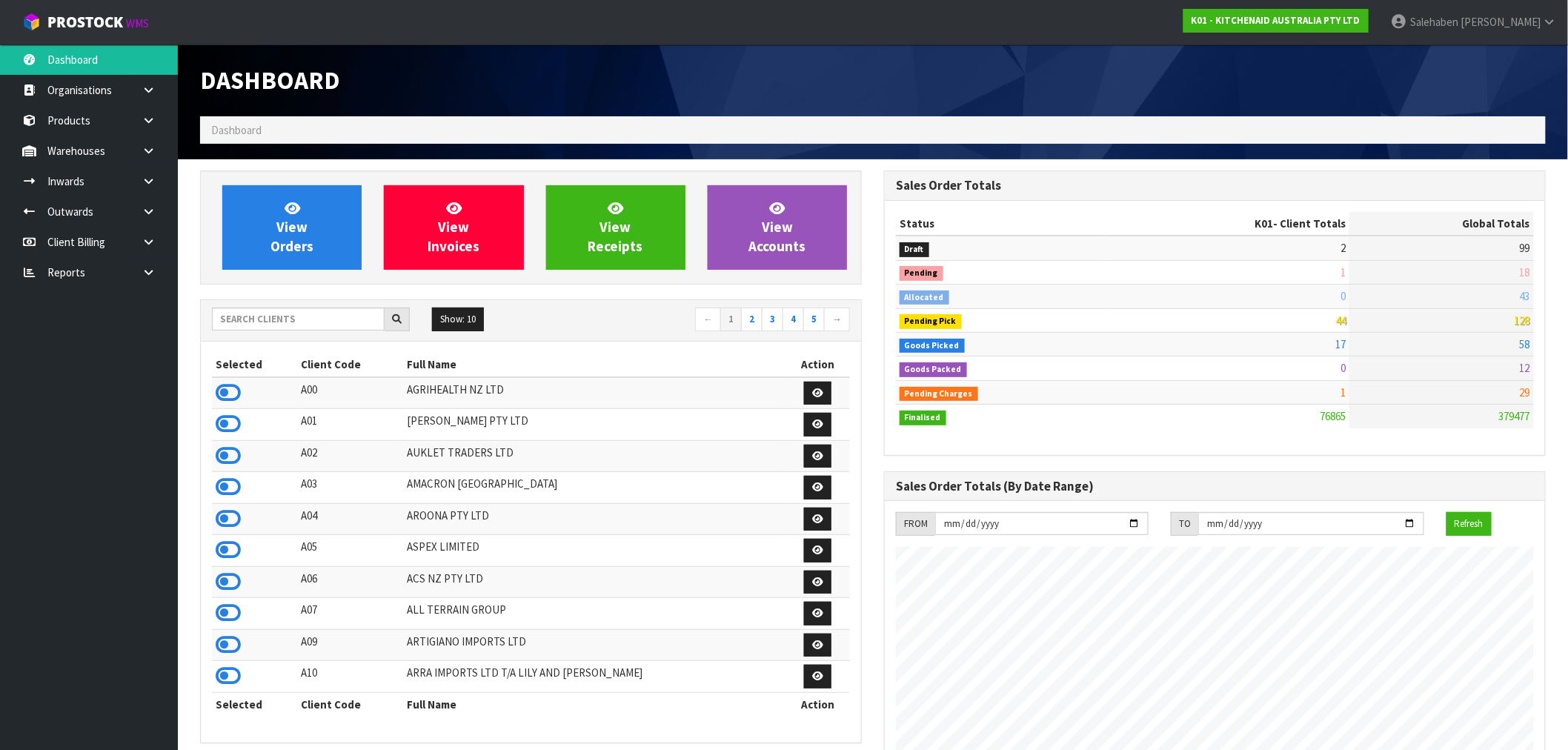
click at [612, 135] on ol "Dashboard" at bounding box center [873, 130] width 1346 height 28
click at [324, 322] on input "text" at bounding box center [298, 319] width 173 height 23
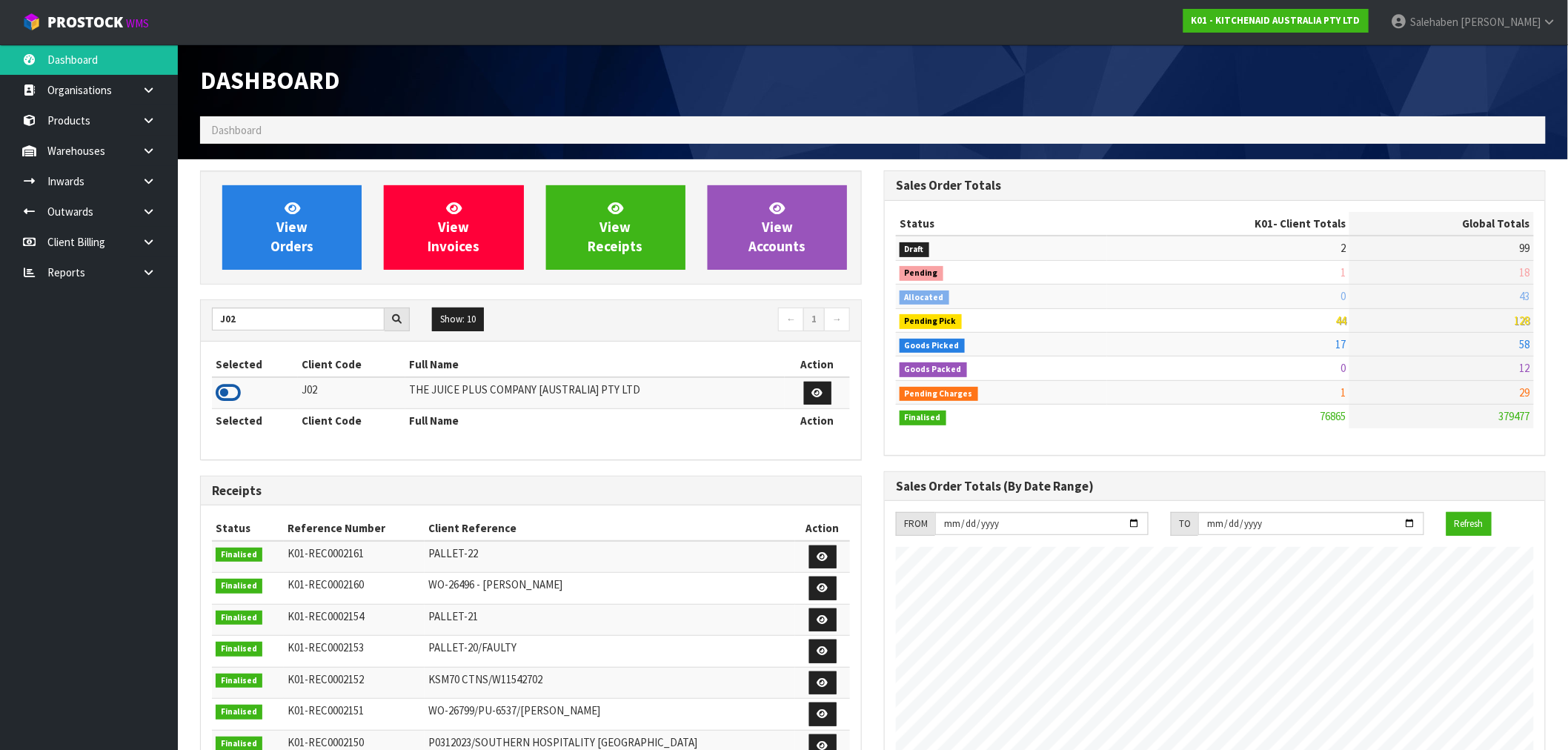
click at [233, 386] on icon at bounding box center [228, 393] width 25 height 22
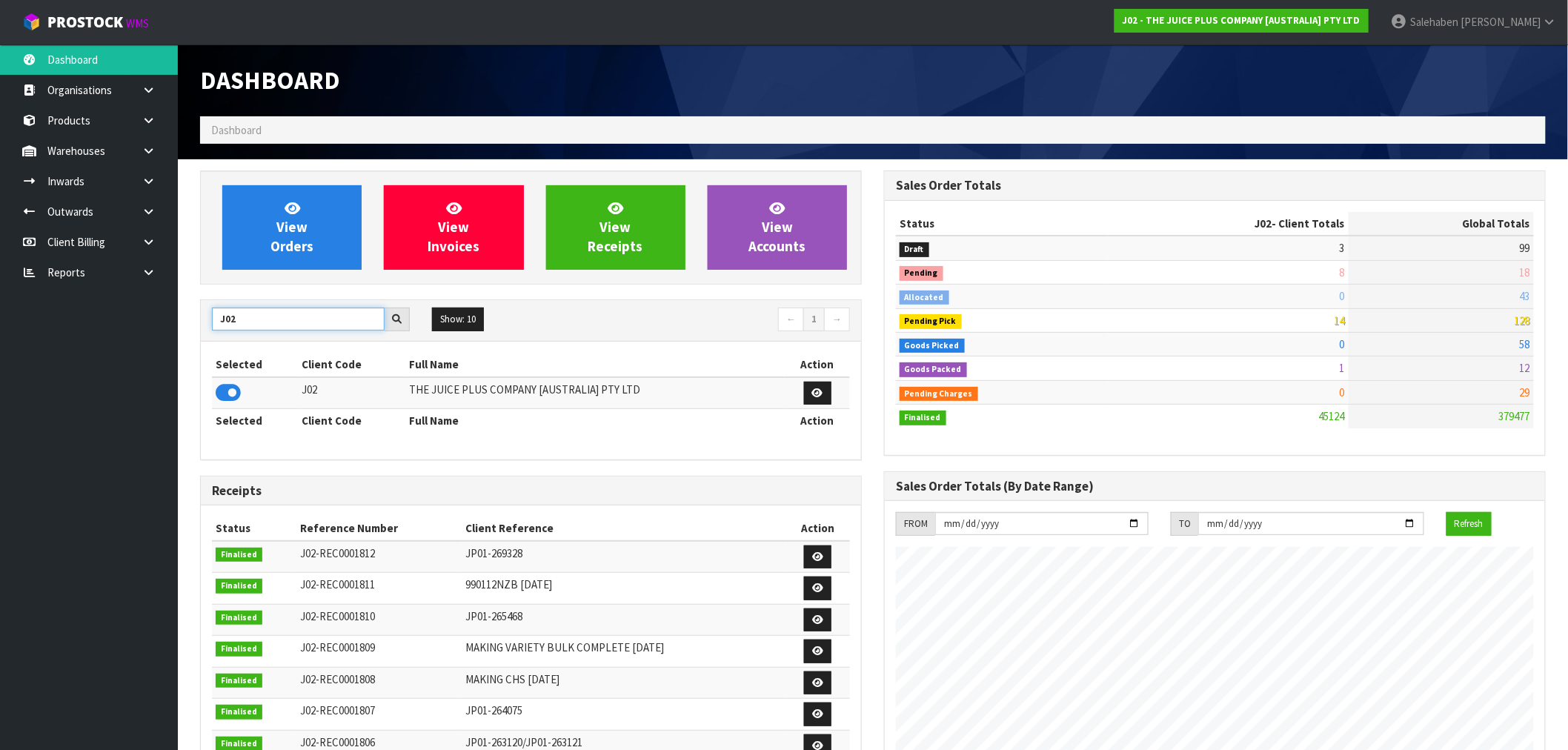
drag, startPoint x: 251, startPoint y: 321, endPoint x: 174, endPoint y: 334, distance: 78.1
click at [174, 334] on body "Toggle navigation ProStock WMS J02 - THE JUICE PLUS COMPANY [AUSTRALIA] PTY LTD…" at bounding box center [784, 375] width 1568 height 750
type input "T01"
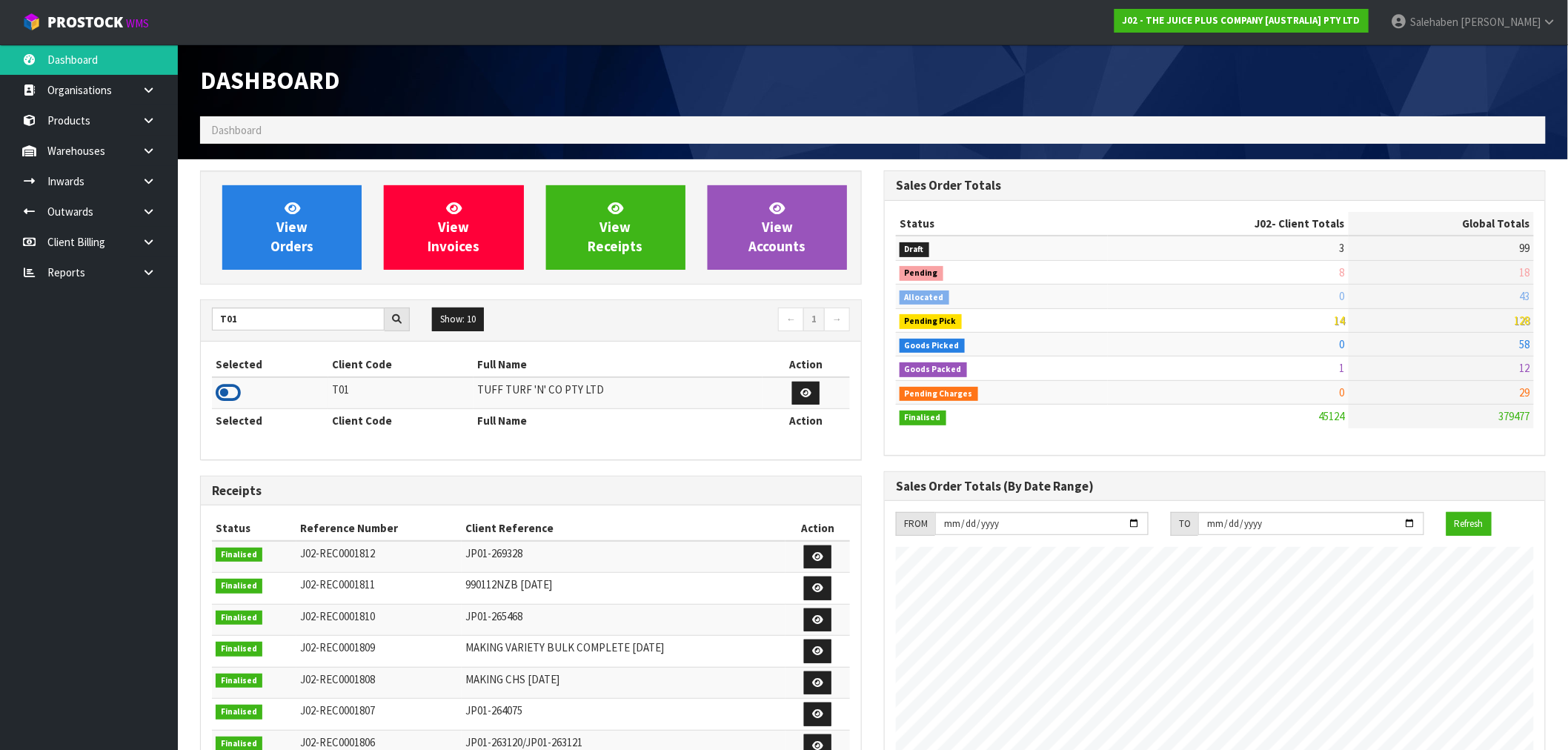
click at [232, 390] on icon at bounding box center [228, 393] width 25 height 22
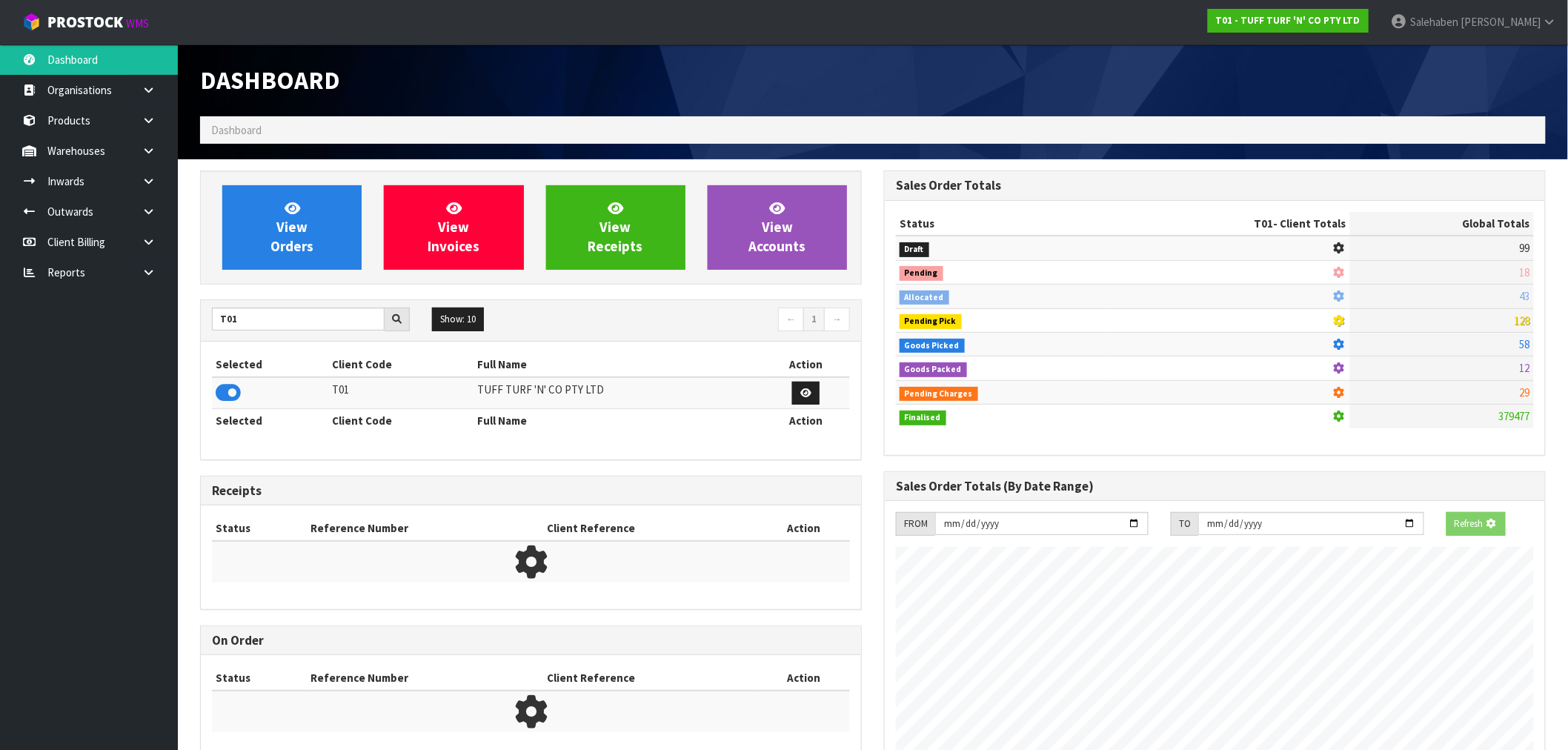
scroll to position [924, 684]
click at [330, 169] on section "View Orders View Invoices View Receipts View Accounts T01 Show: 10 5 10 25 50 ←…" at bounding box center [873, 632] width 1390 height 946
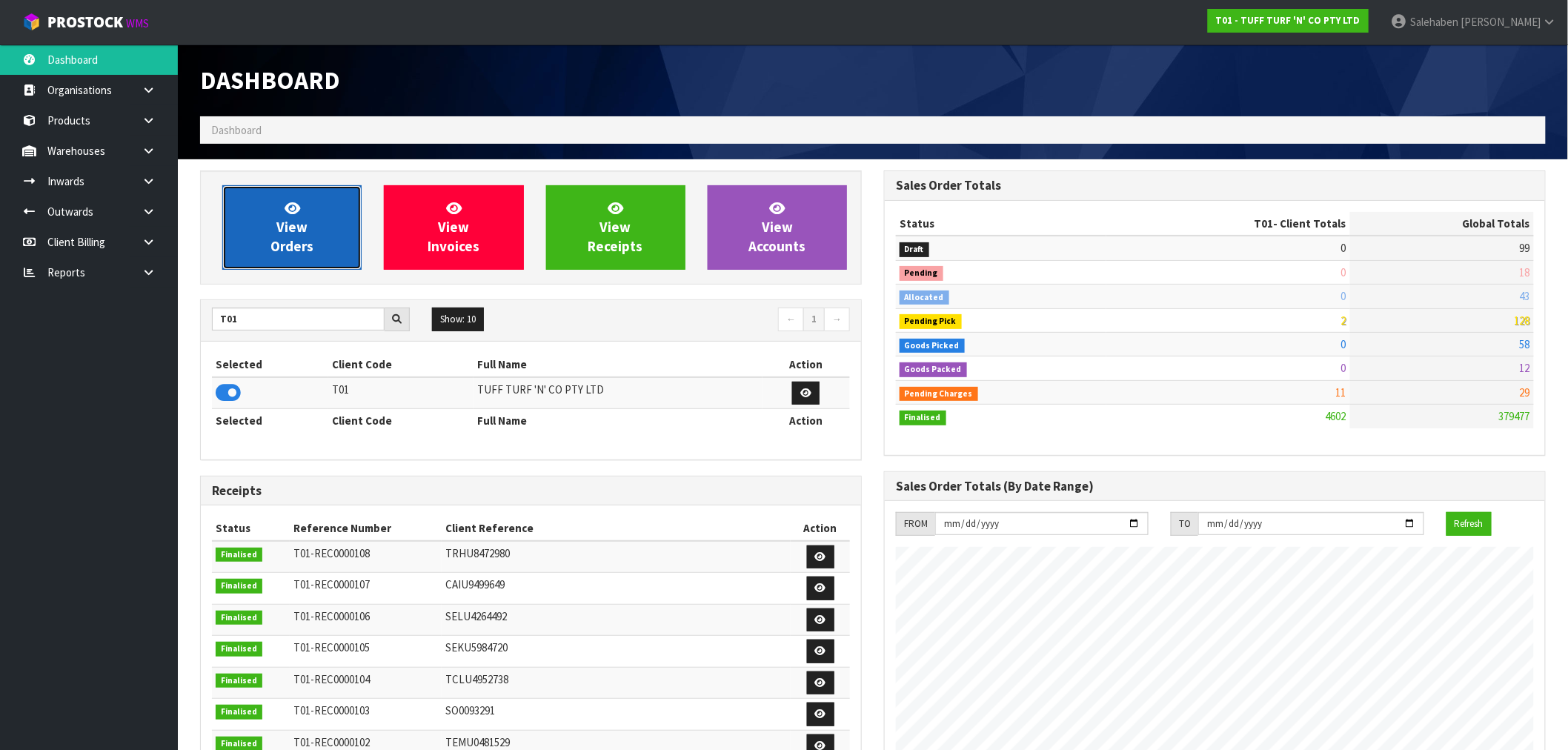
click at [309, 242] on span "View Orders" at bounding box center [292, 227] width 43 height 56
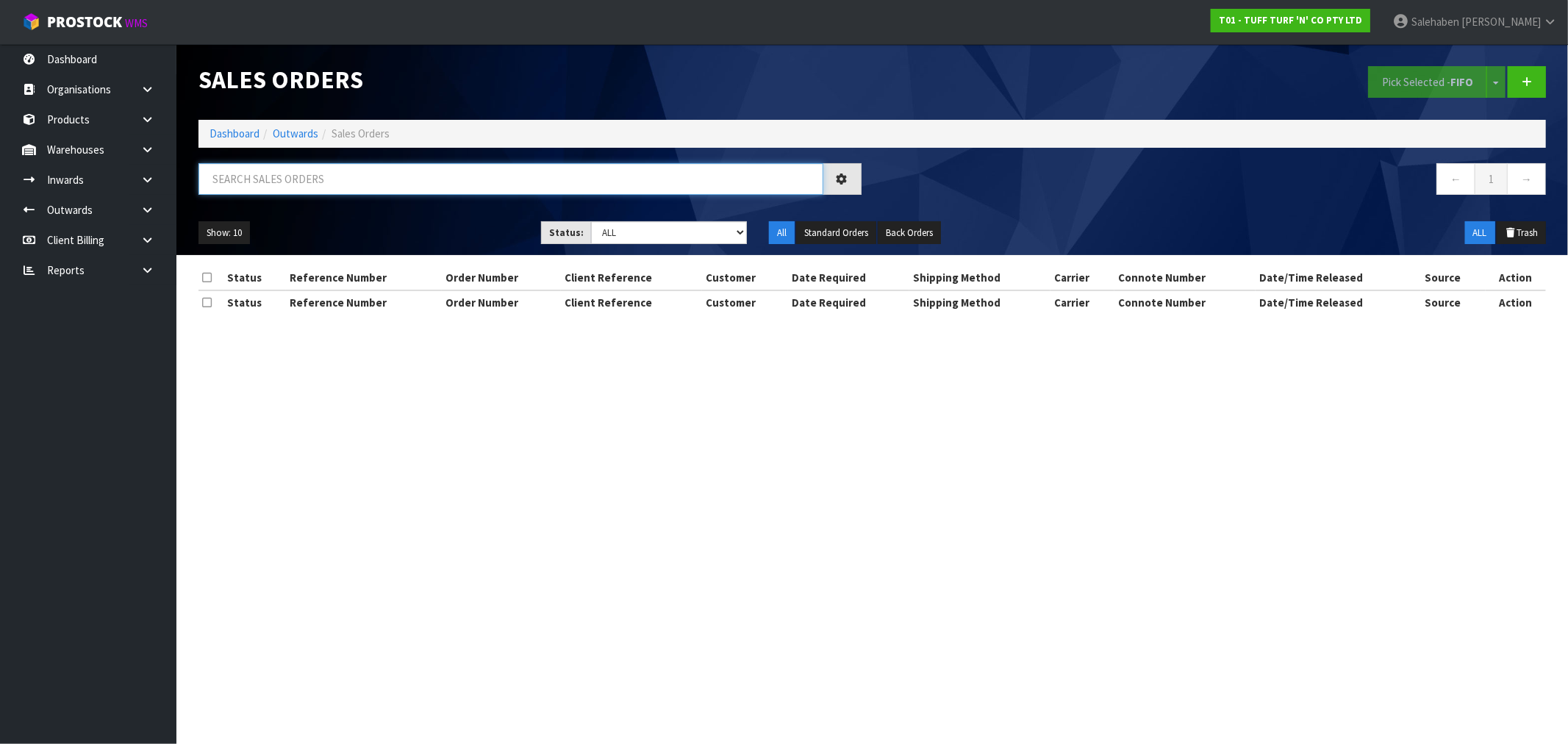
click at [304, 186] on input "text" at bounding box center [511, 178] width 625 height 32
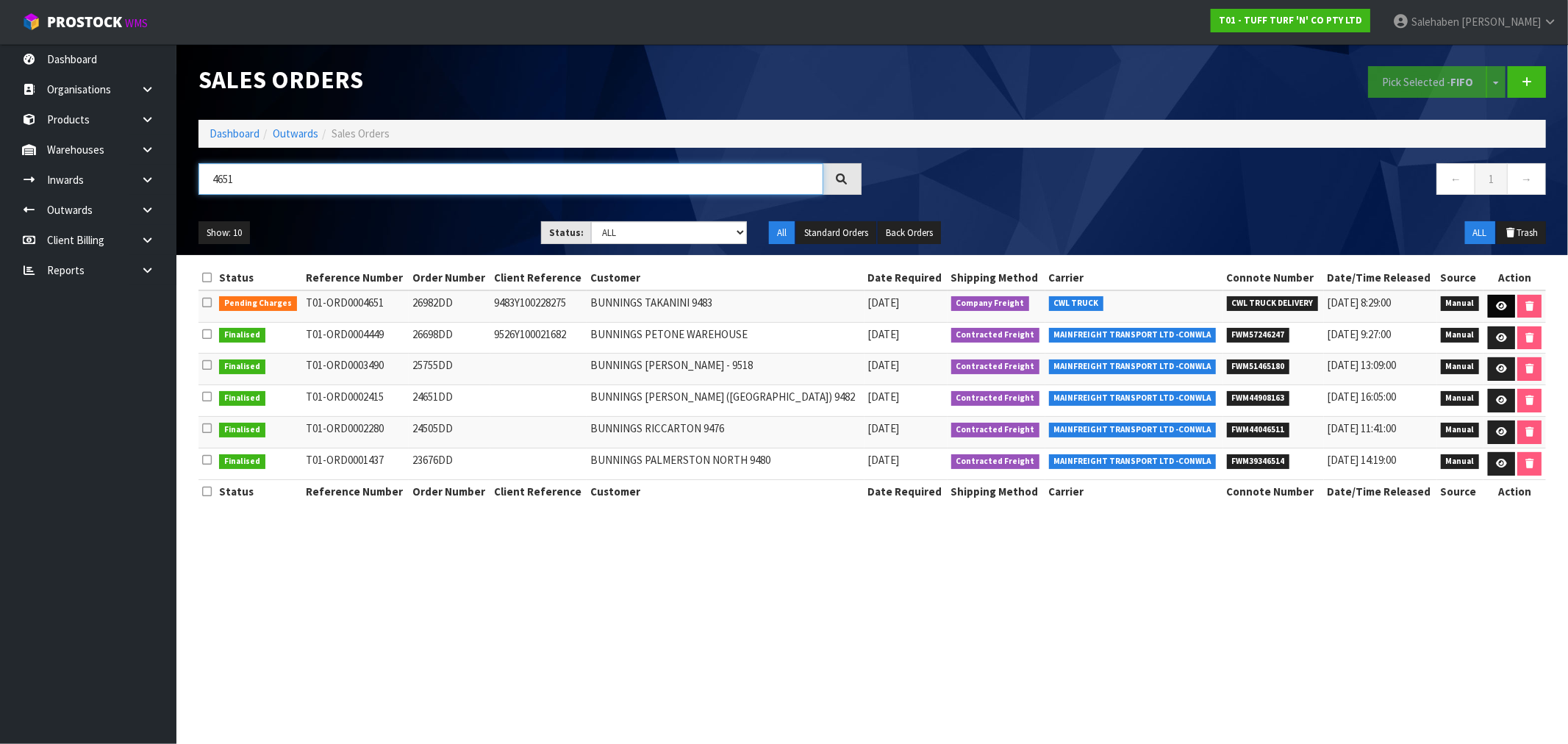
type input "4651"
click at [1501, 312] on link at bounding box center [1501, 307] width 27 height 24
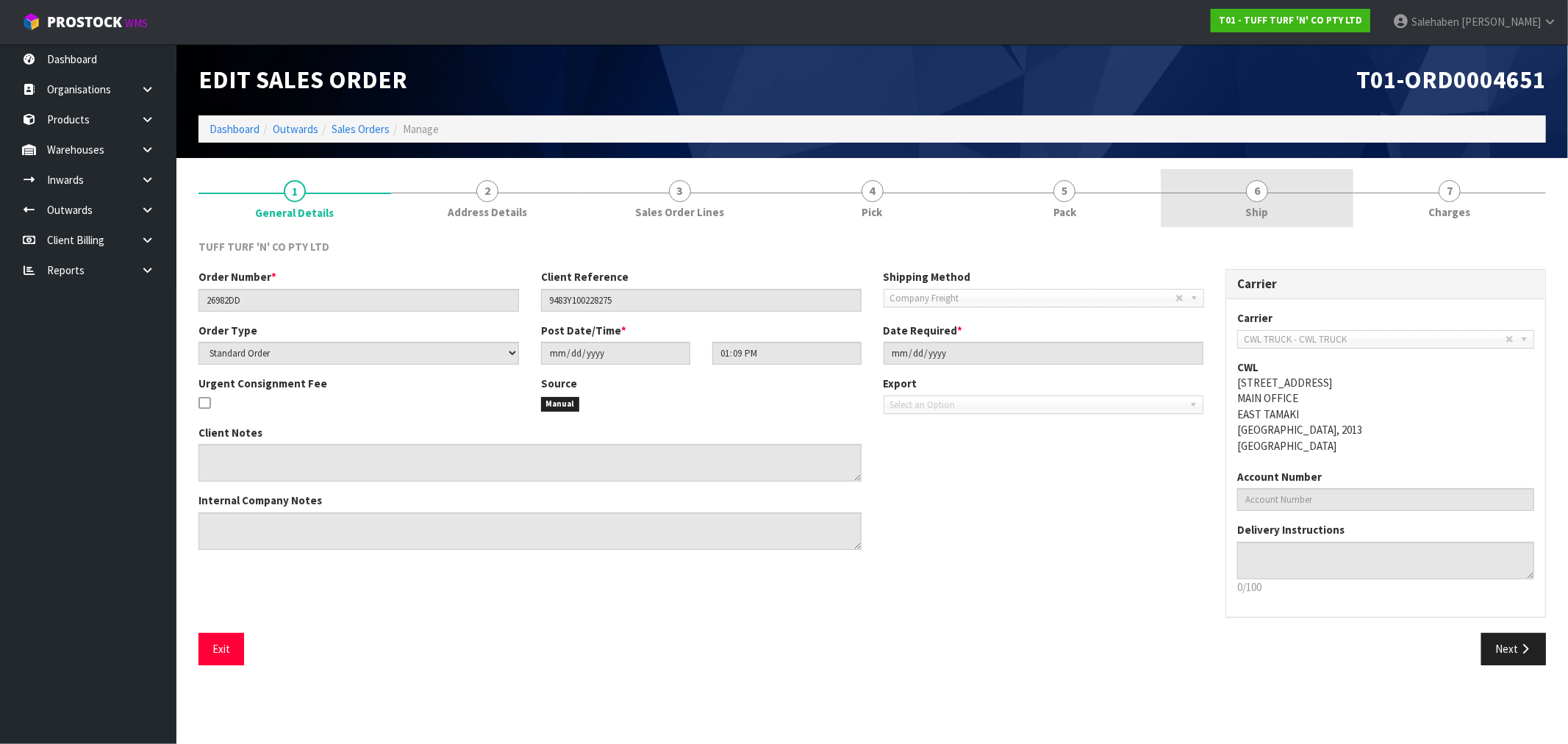
click at [1254, 196] on span "6" at bounding box center [1257, 191] width 22 height 22
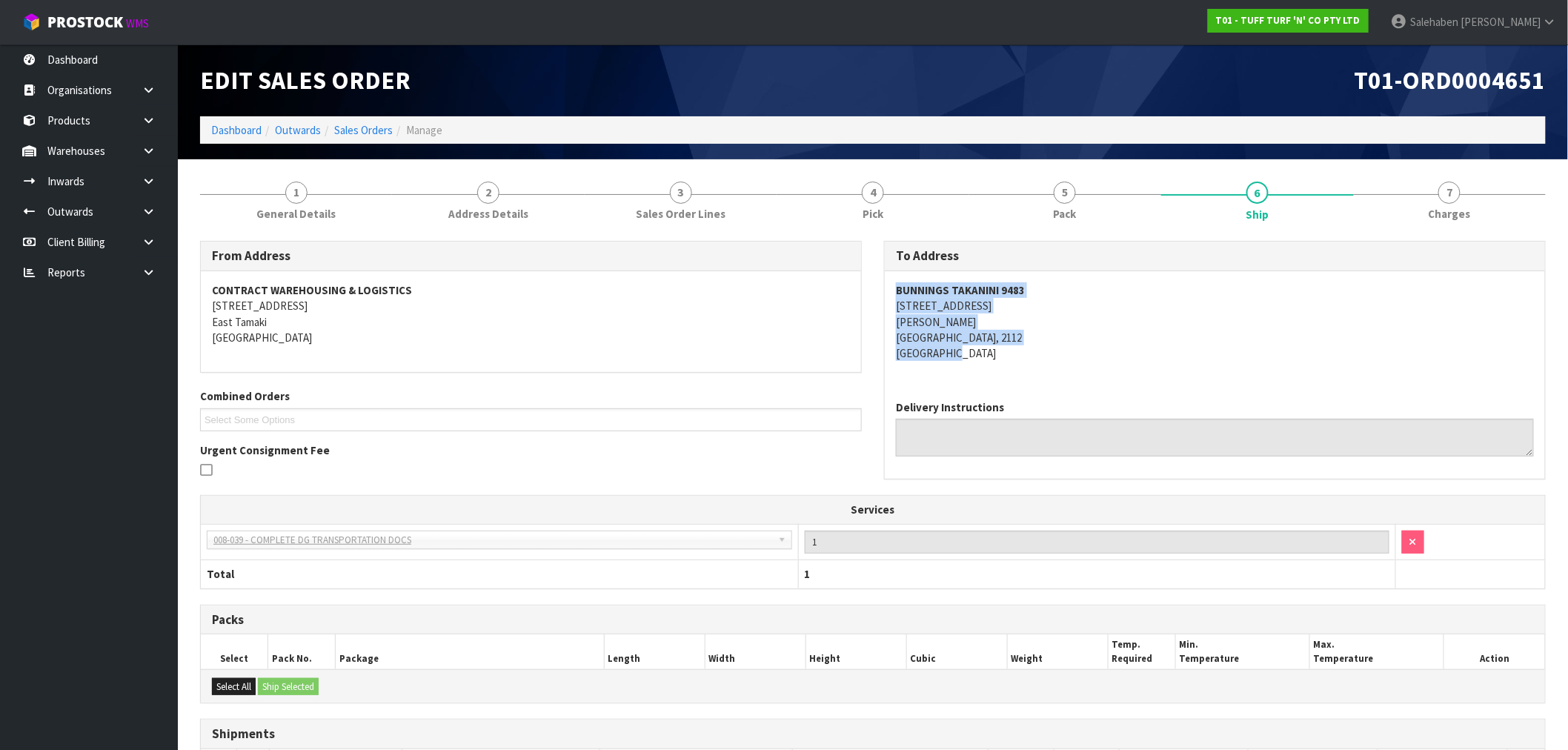
drag, startPoint x: 897, startPoint y: 286, endPoint x: 1078, endPoint y: 347, distance: 191.0
click at [1078, 347] on address "BUNNINGS TAKANINI 9483 167-179 GREAT SOUTH ROAD TAKANINI AUCKLAND, 2112 New Zea…" at bounding box center [1215, 321] width 638 height 79
copy address "BUNNINGS TAKANINI 9483 167-179 GREAT SOUTH ROAD TAKANINI AUCKLAND, 2112 New Zea…"
click at [55, 255] on link "Client Billing" at bounding box center [89, 241] width 178 height 30
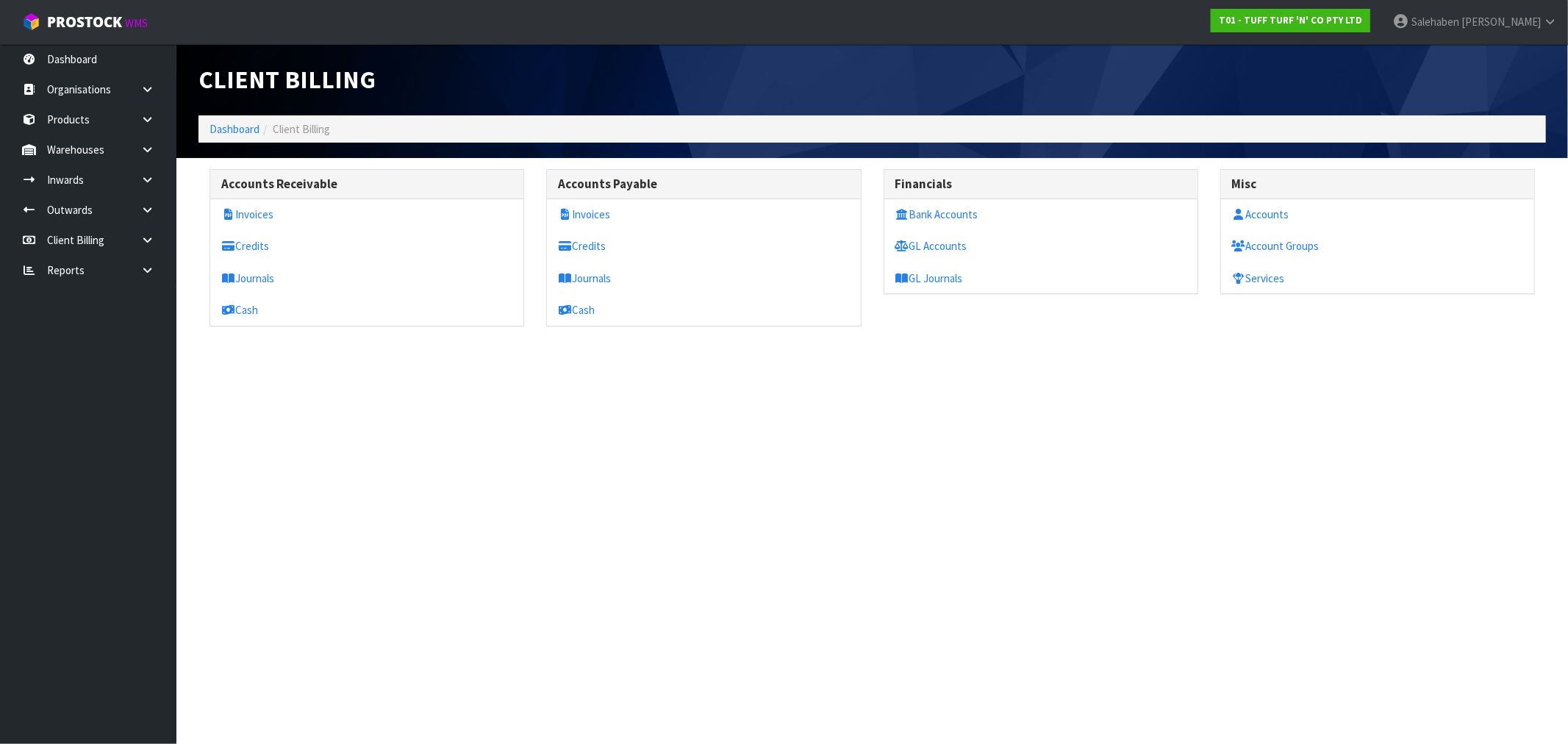
drag, startPoint x: 1355, startPoint y: 478, endPoint x: 1217, endPoint y: 419, distance: 150.1
click at [1351, 474] on section "Client Billing Dashboard Client Billing Accounts Receivable Invoices Credits Jo…" at bounding box center [784, 372] width 1568 height 744
click at [239, 127] on link "Dashboard" at bounding box center [234, 128] width 50 height 14
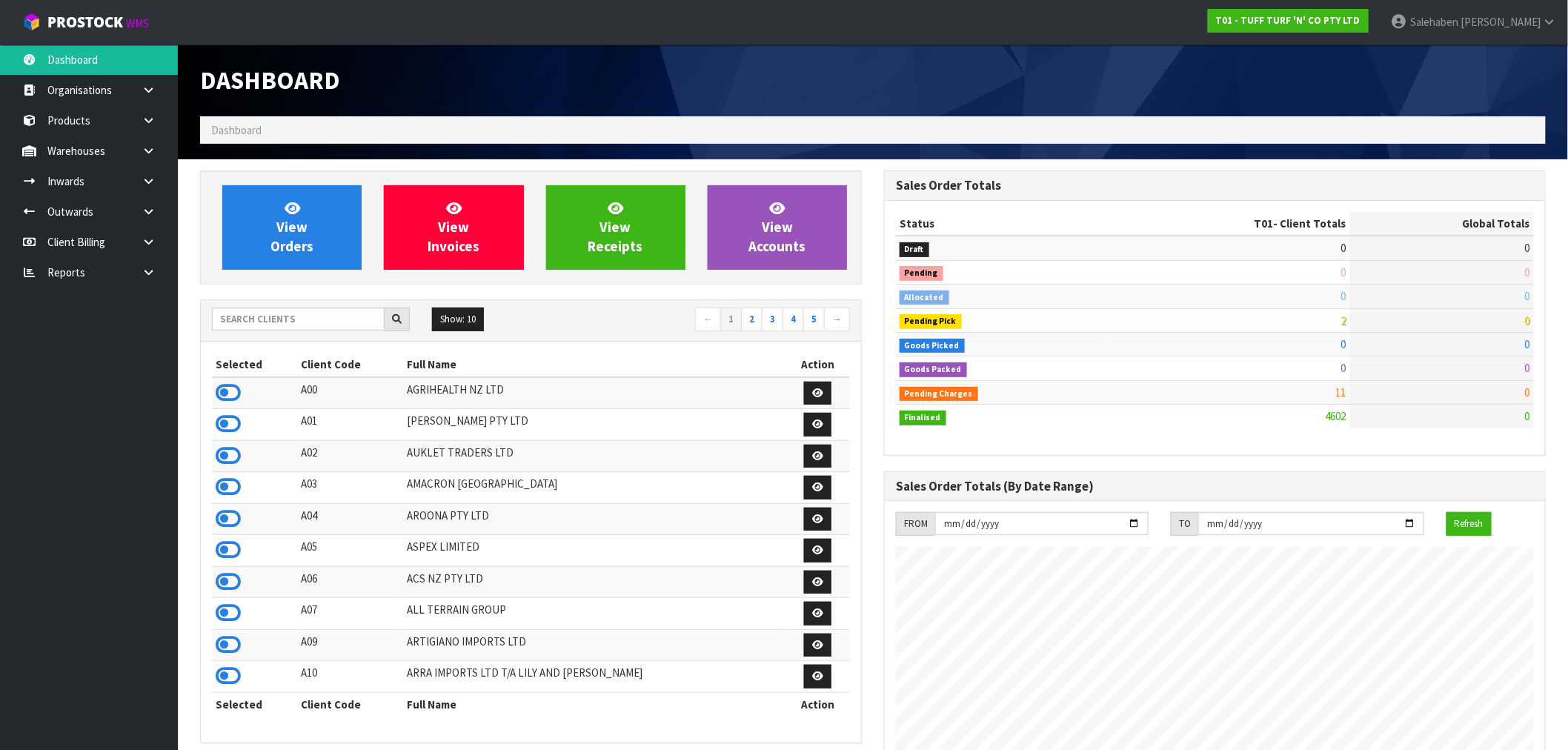
scroll to position [1123, 684]
click at [267, 317] on input "text" at bounding box center [298, 319] width 173 height 23
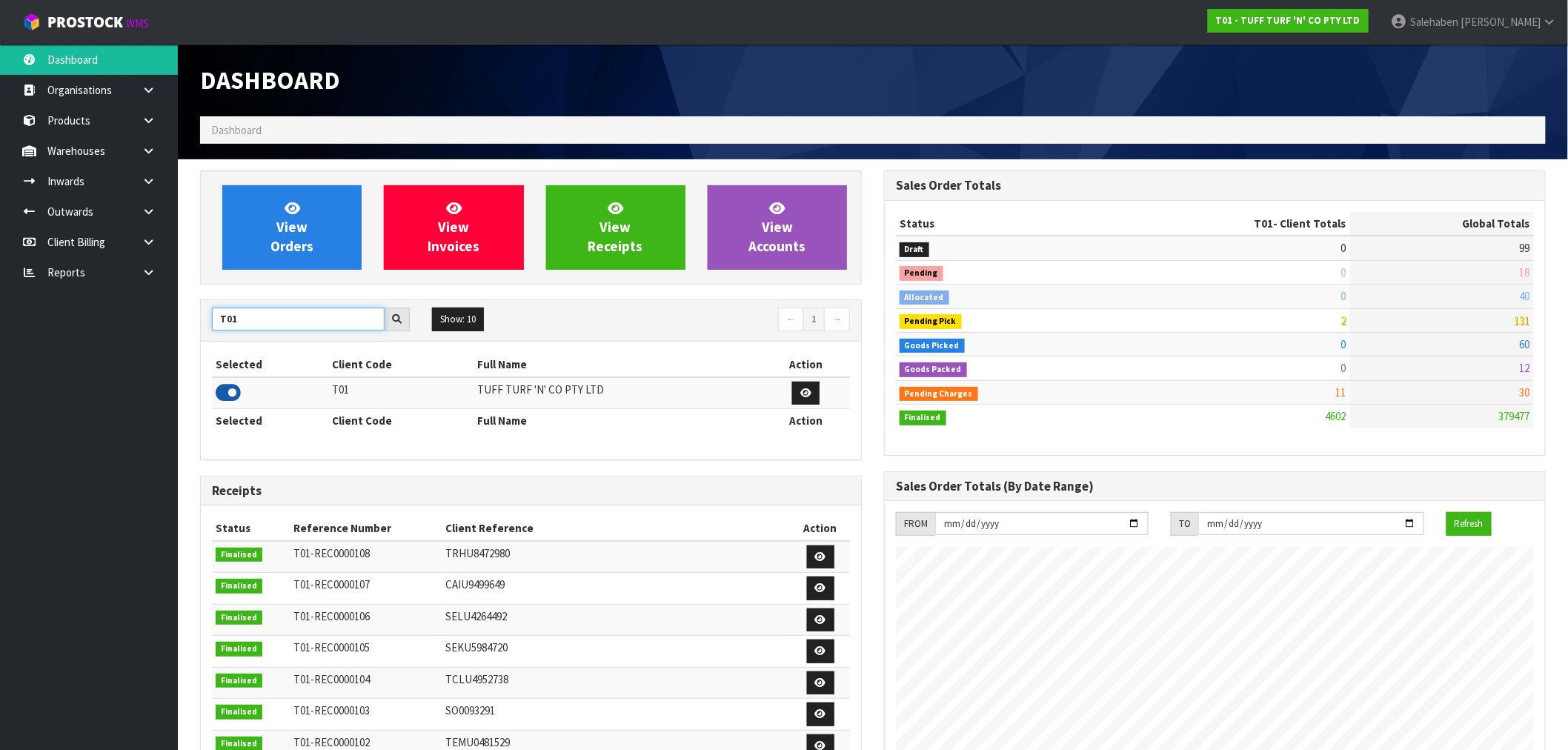
type input "T01"
click at [237, 395] on icon at bounding box center [228, 393] width 25 height 22
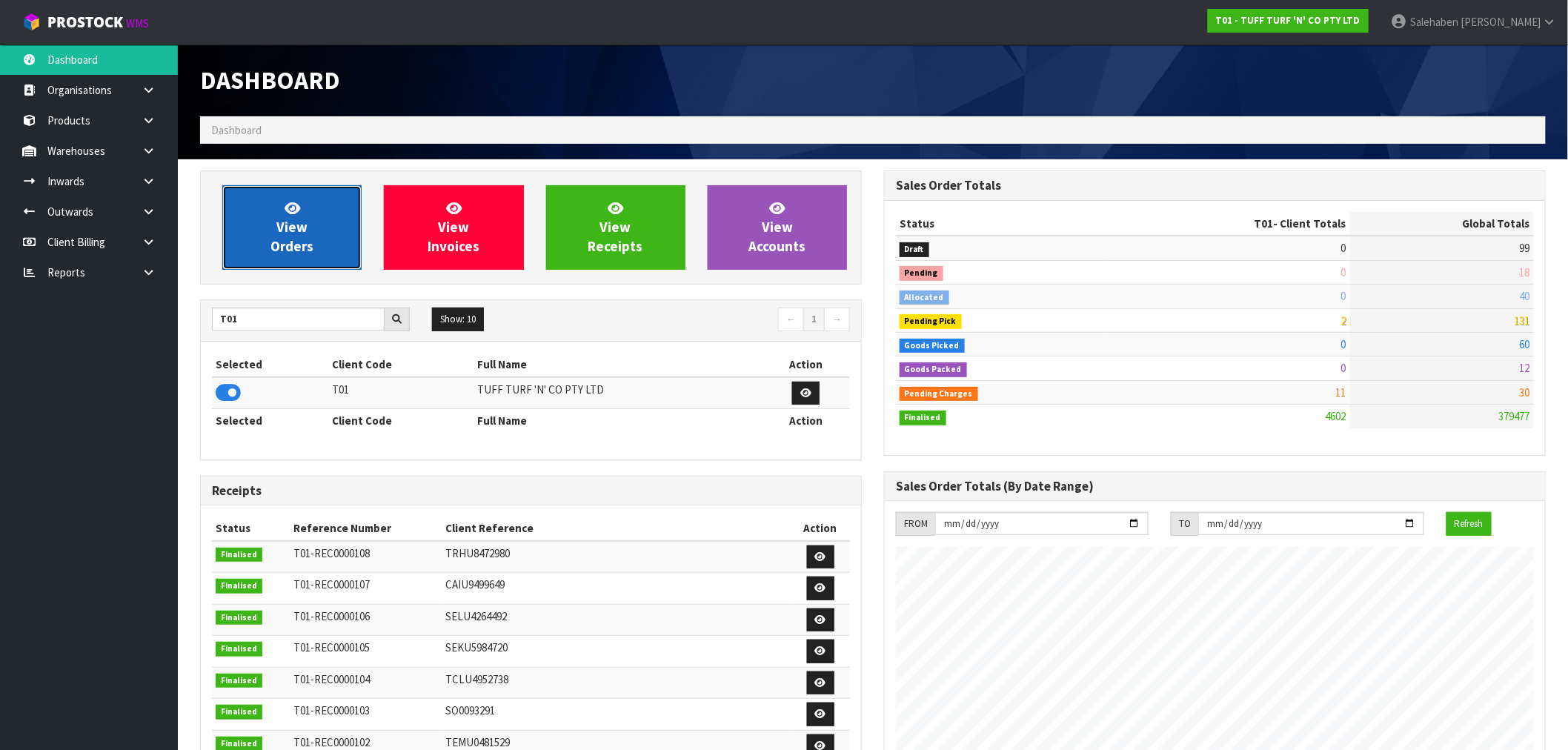
click at [304, 241] on span "View Orders" at bounding box center [292, 227] width 43 height 56
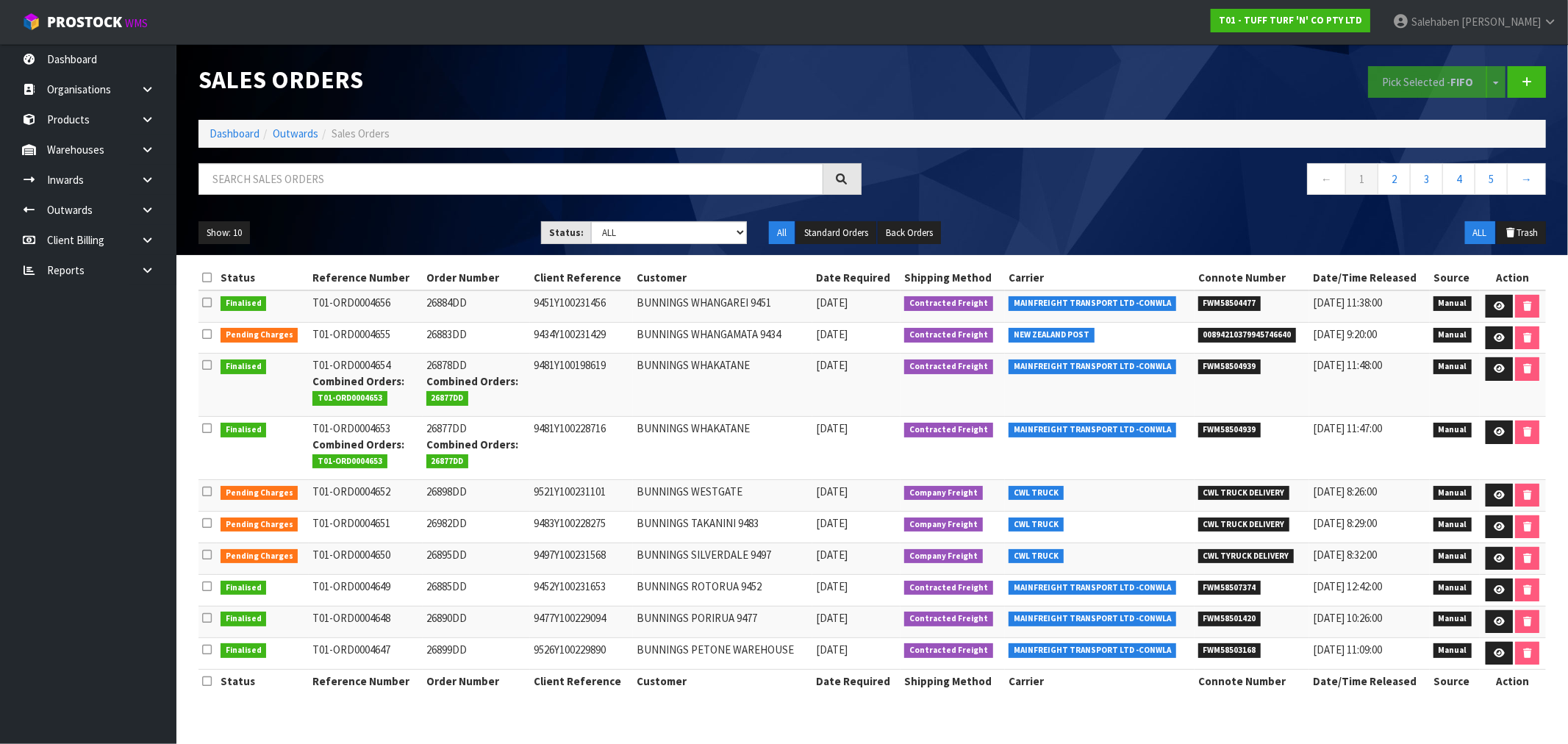
click at [384, 158] on div "Sales Orders Pick Selected - FIFO Split button! FIFO - First In First Out FEFO …" at bounding box center [873, 149] width 1370 height 211
click at [333, 170] on input "text" at bounding box center [511, 178] width 625 height 32
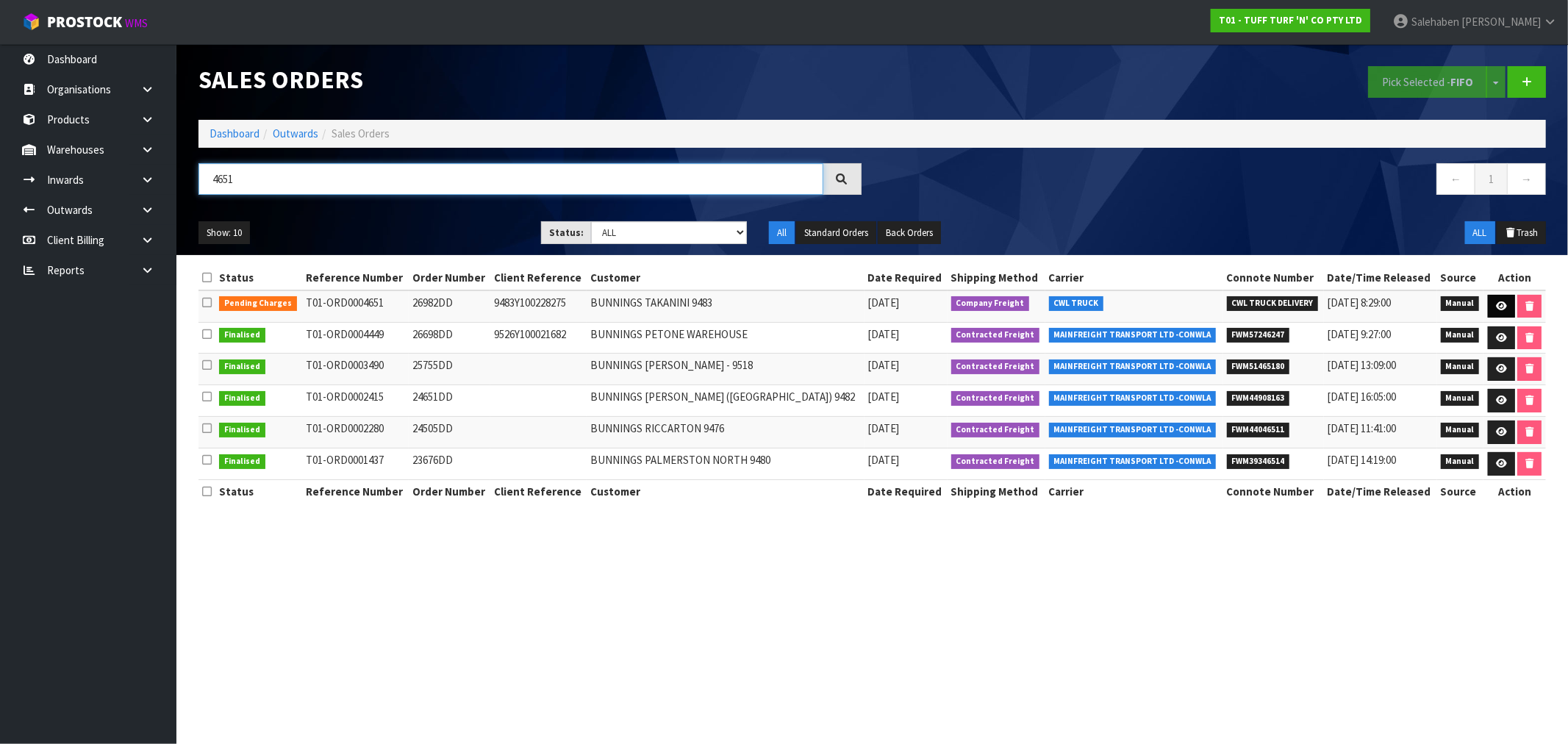
type input "4651"
click at [1496, 307] on icon at bounding box center [1501, 306] width 11 height 9
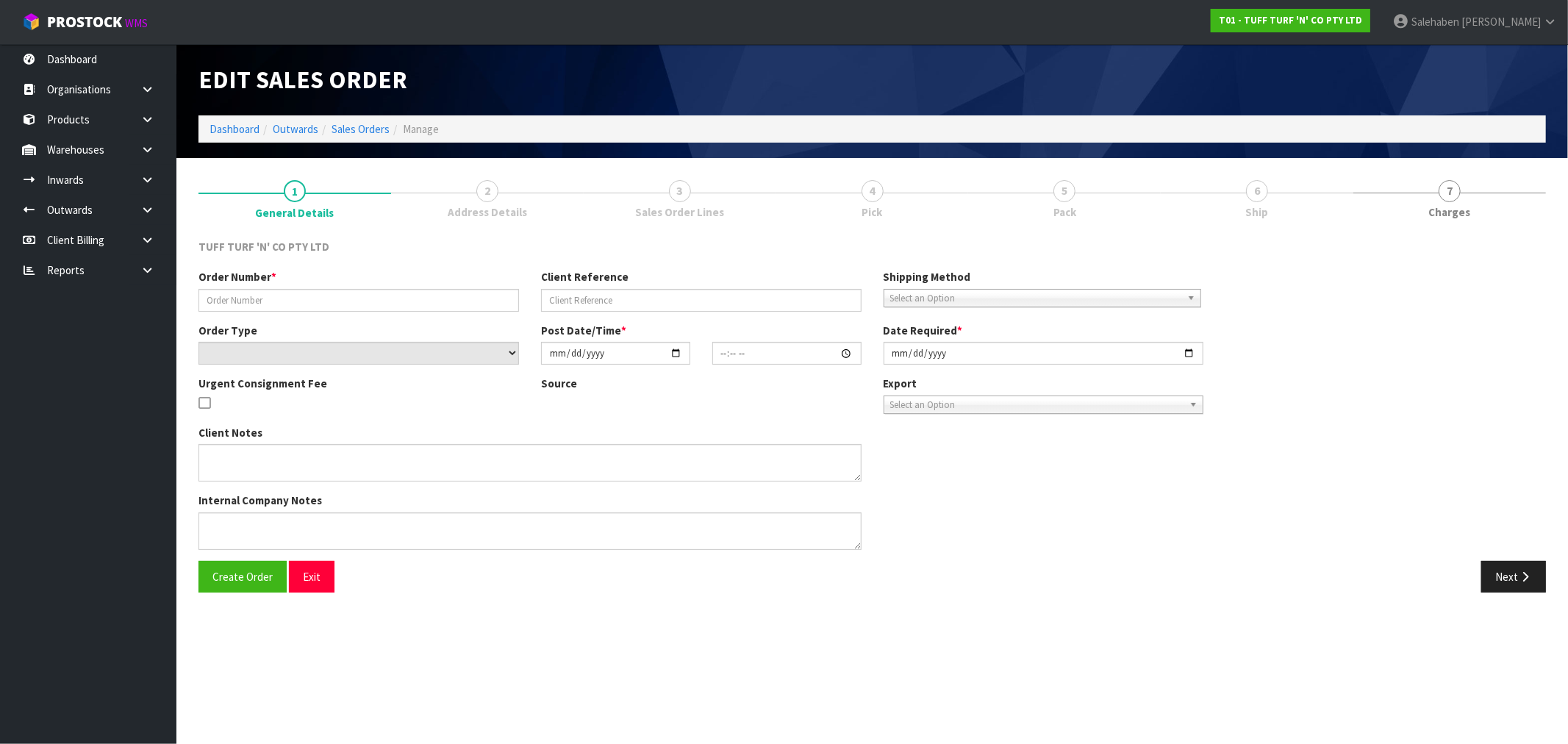
type input "26982DD"
type input "9483Y100228275"
select select "number:0"
type input "[DATE]"
type input "13:09:00.000"
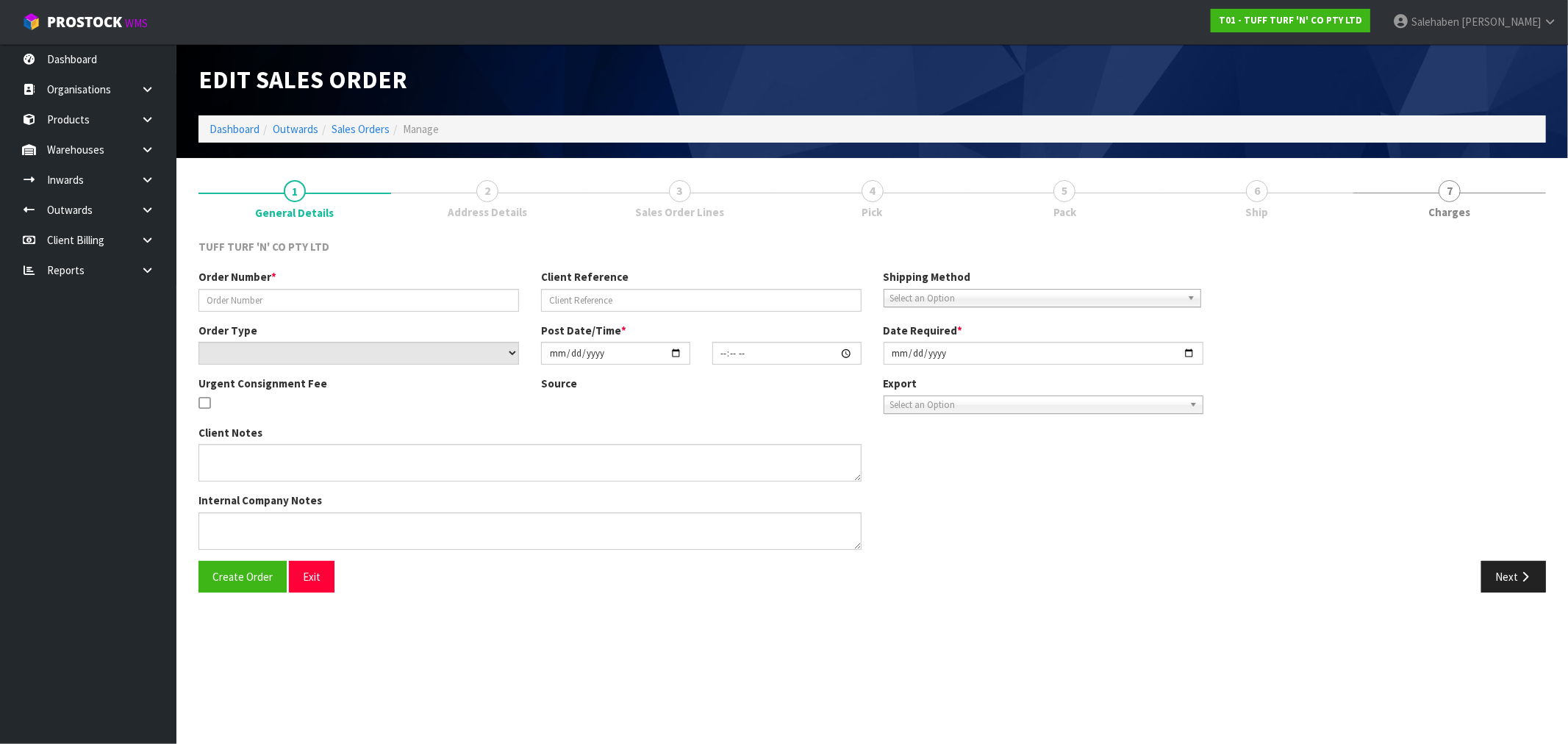
type input "[DATE]"
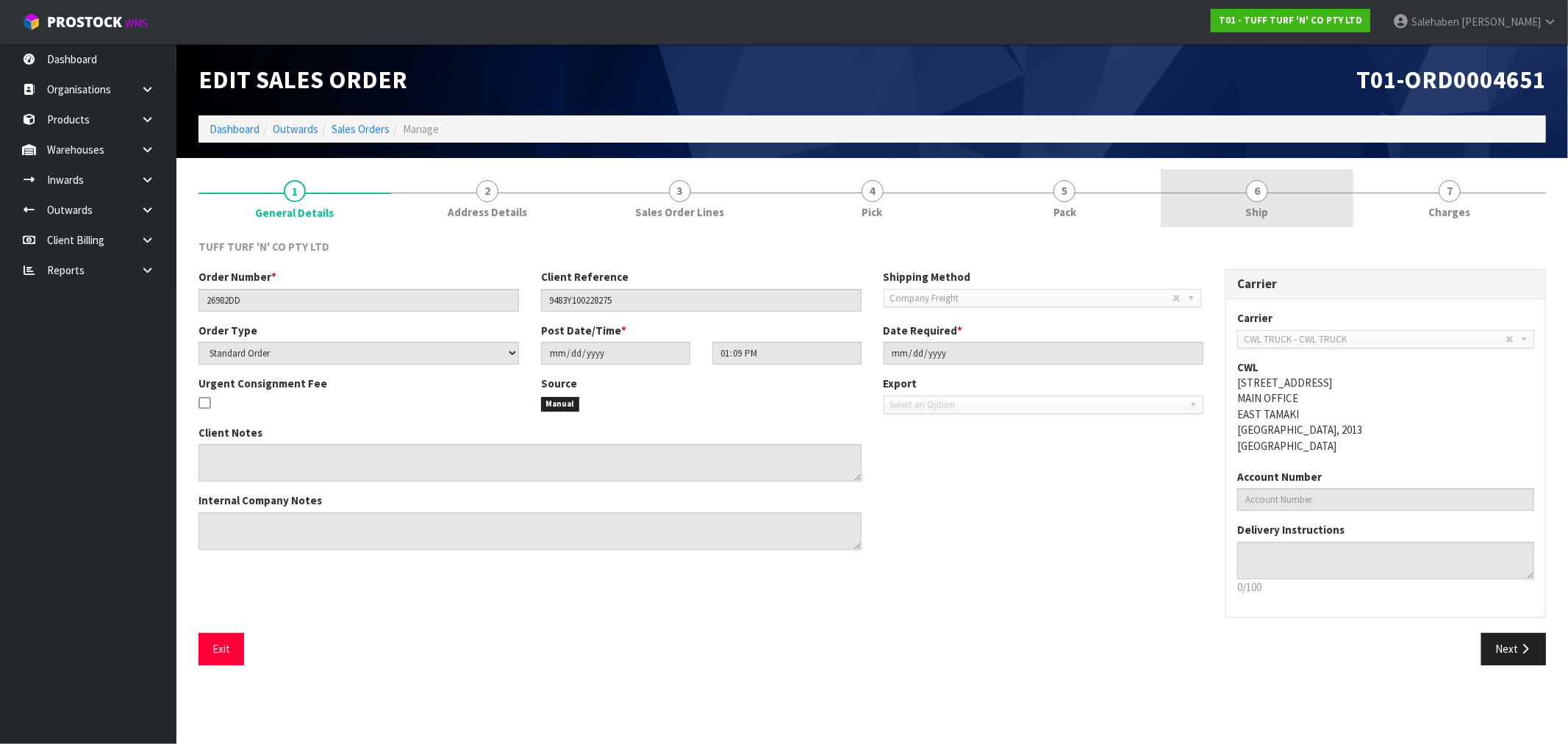
click at [1257, 185] on span "6" at bounding box center [1257, 191] width 22 height 22
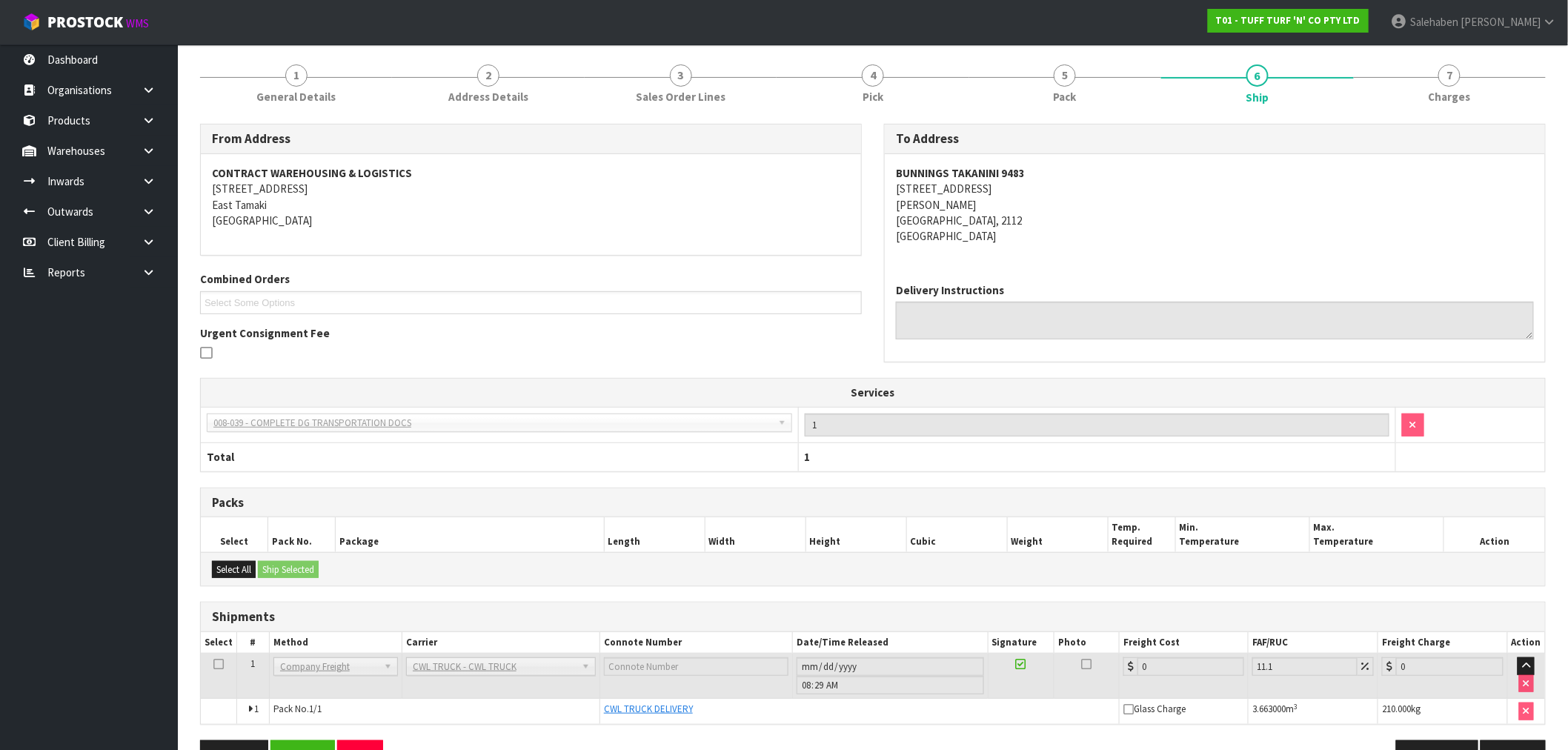
scroll to position [79, 0]
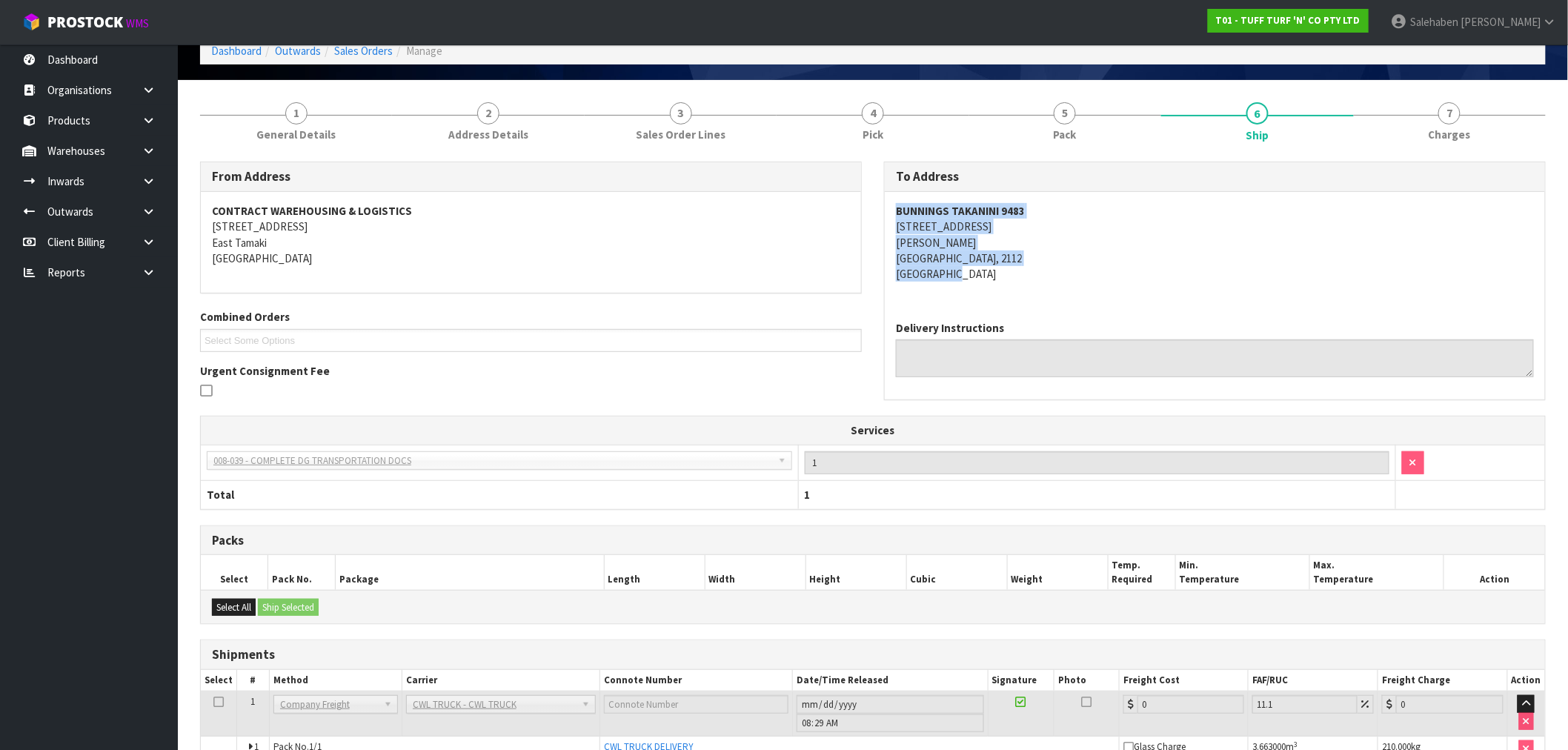
drag, startPoint x: 895, startPoint y: 206, endPoint x: 1020, endPoint y: 270, distance: 140.4
click at [1020, 270] on address "BUNNINGS TAKANINI 9483 167-179 GREAT SOUTH ROAD TAKANINI AUCKLAND, 2112 New Zea…" at bounding box center [1215, 242] width 638 height 79
copy address "BUNNINGS TAKANINI 9483 167-179 GREAT SOUTH ROAD TAKANINI AUCKLAND, 2112 New Zea…"
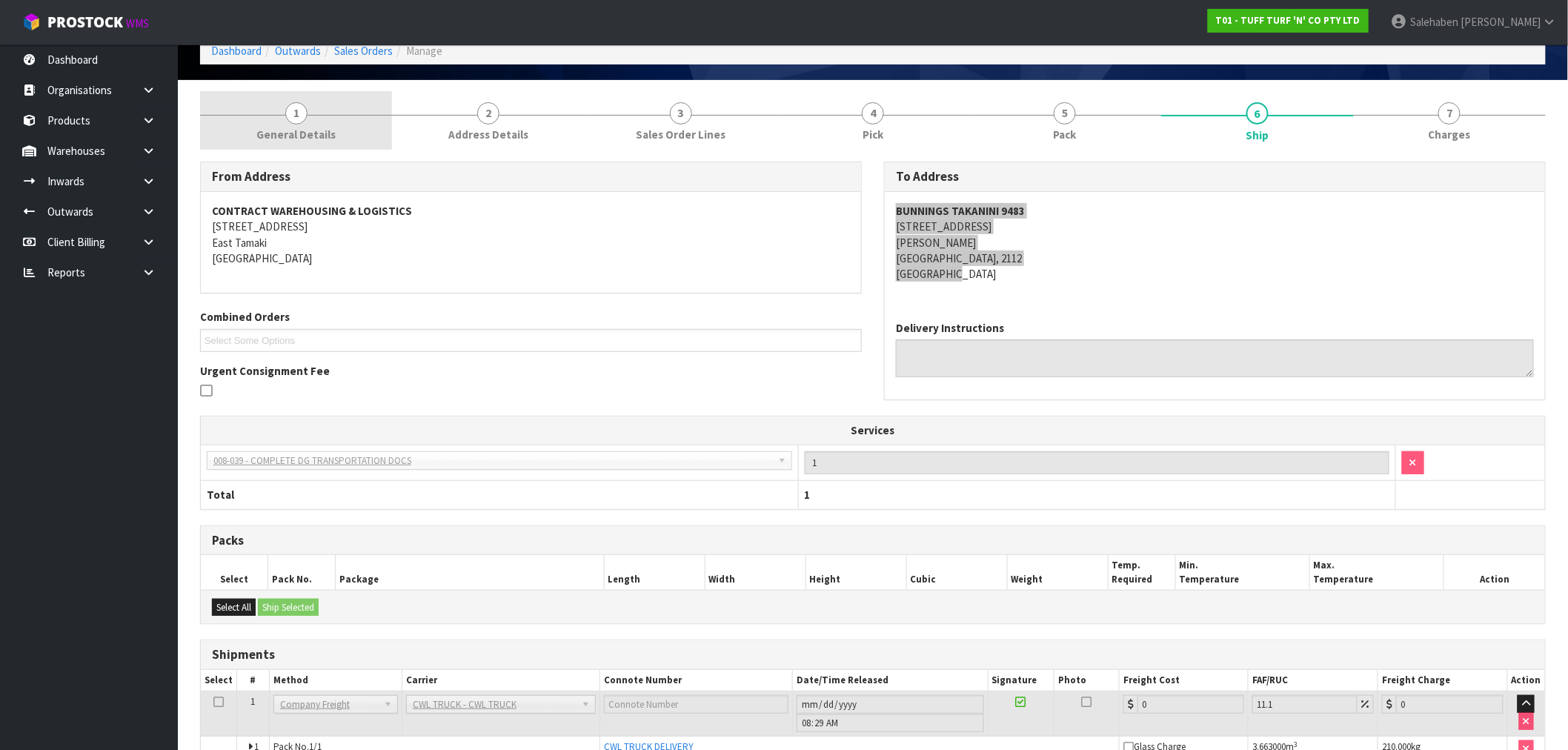
scroll to position [0, 0]
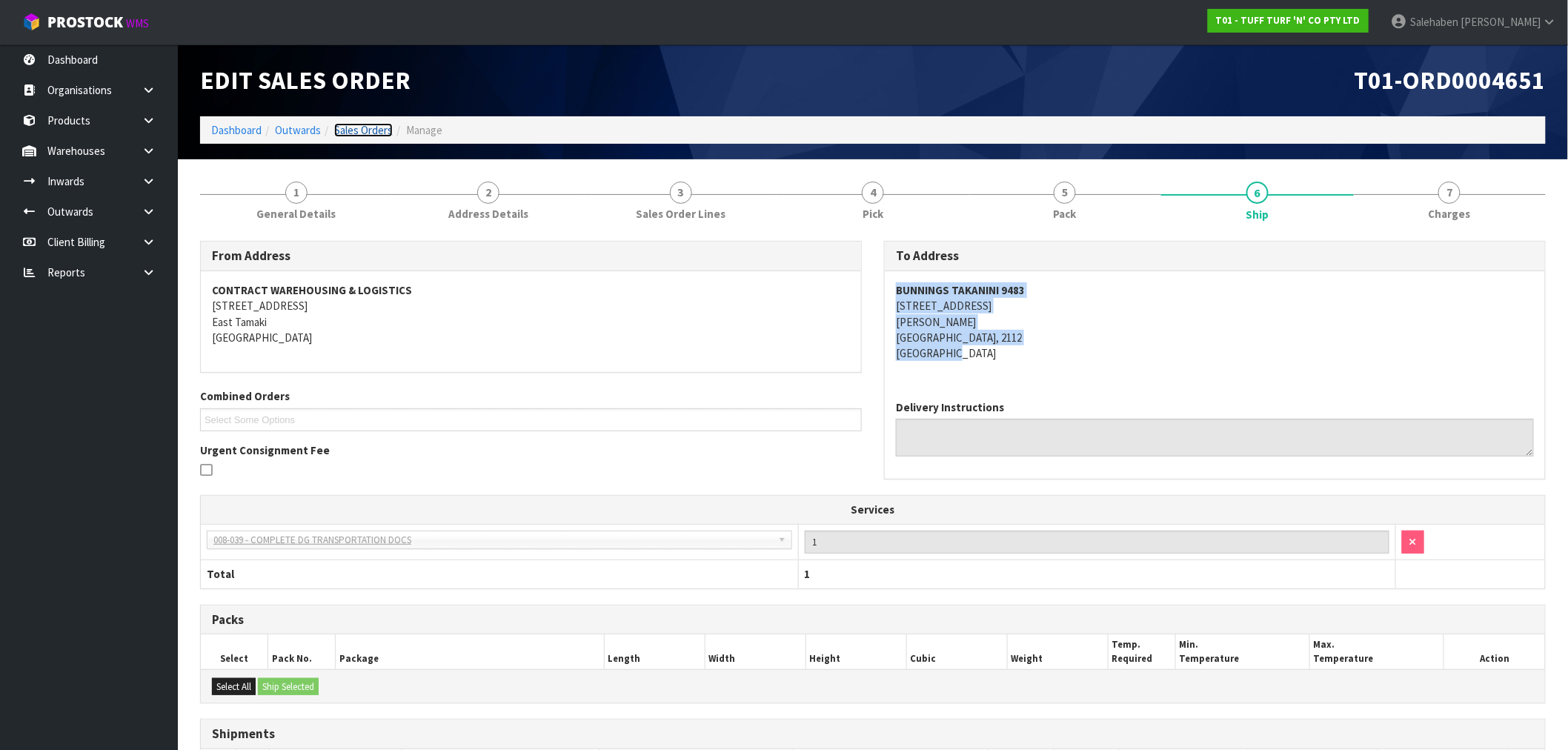
click at [363, 129] on link "Sales Orders" at bounding box center [364, 129] width 59 height 14
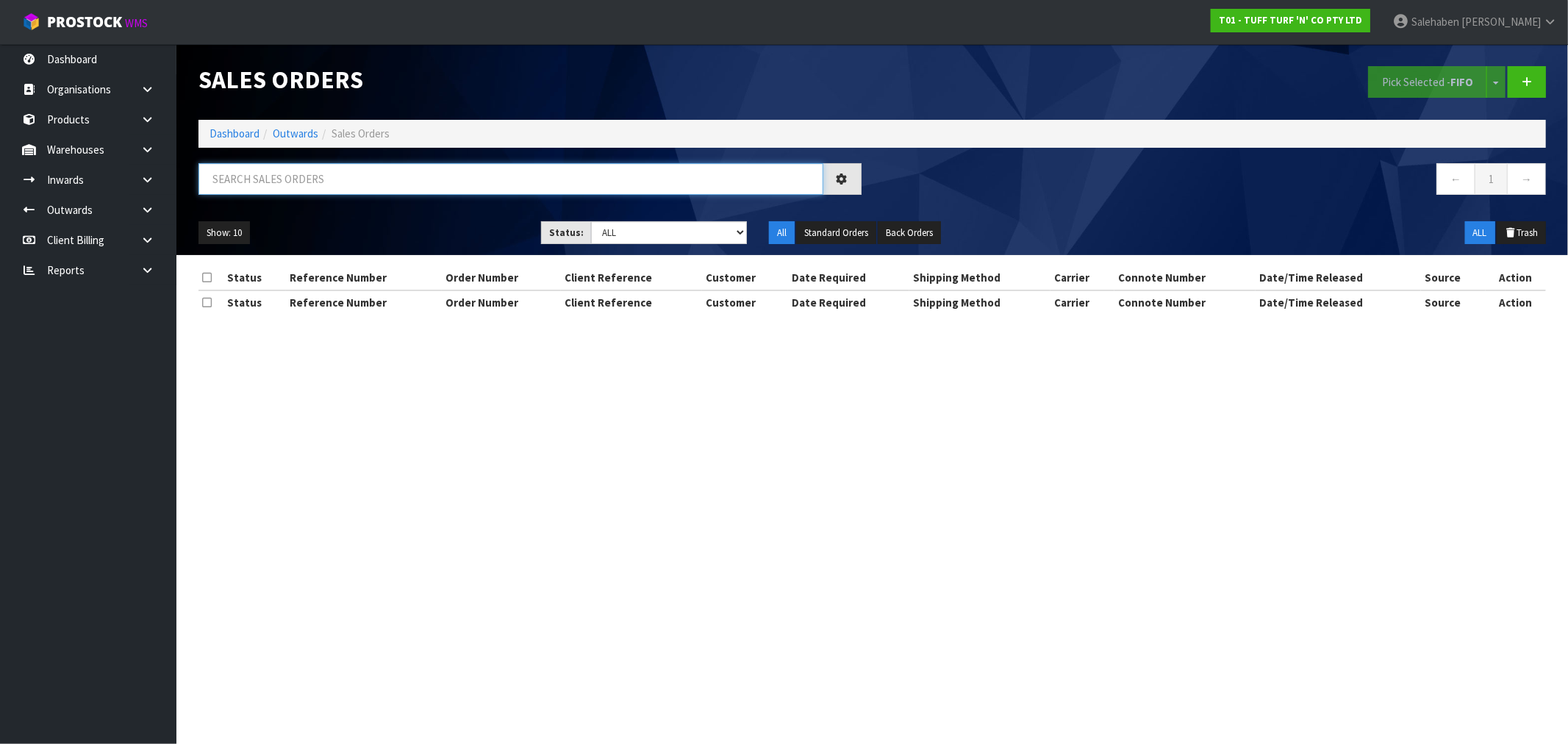
click at [348, 178] on input "text" at bounding box center [511, 178] width 625 height 32
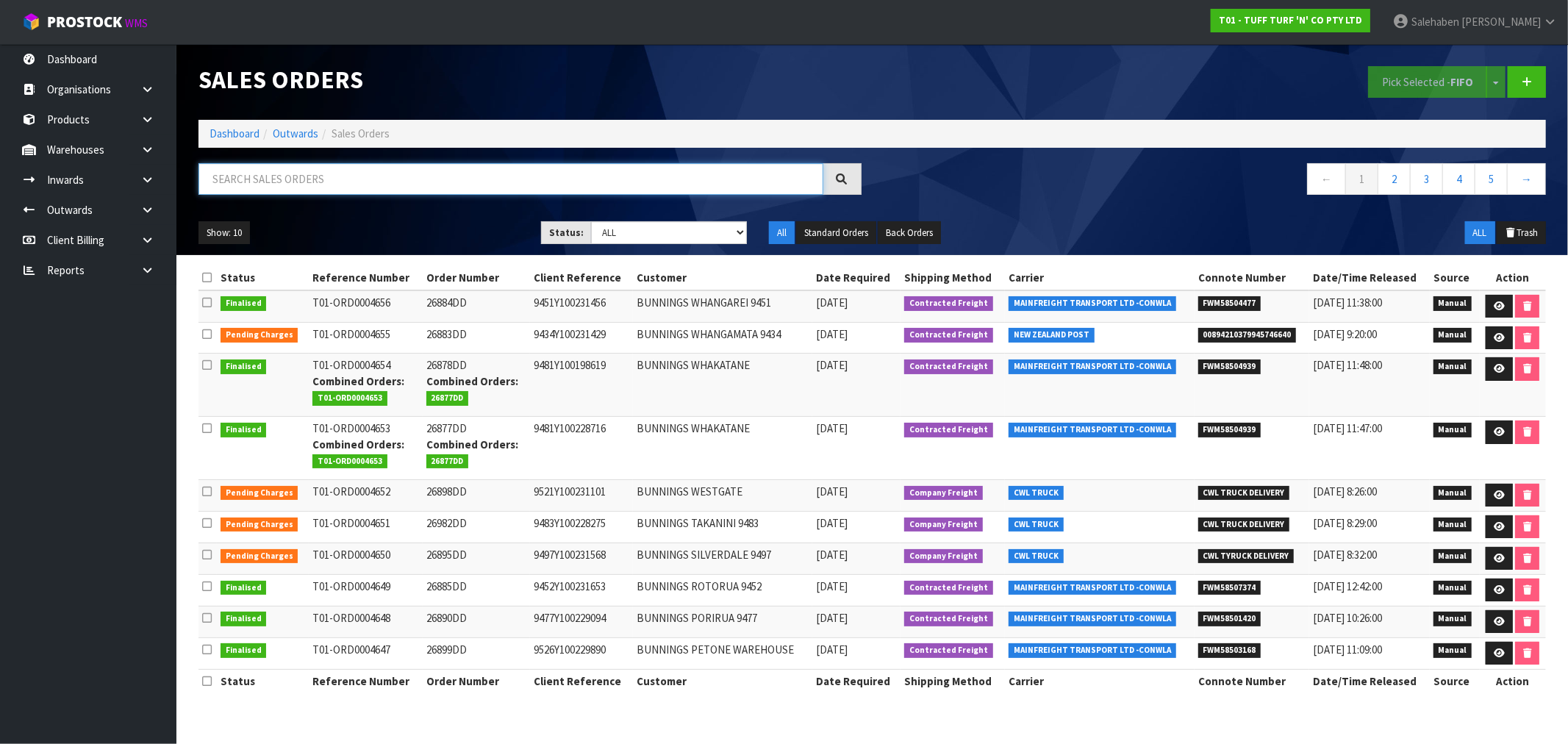
click at [384, 177] on input "text" at bounding box center [511, 178] width 625 height 32
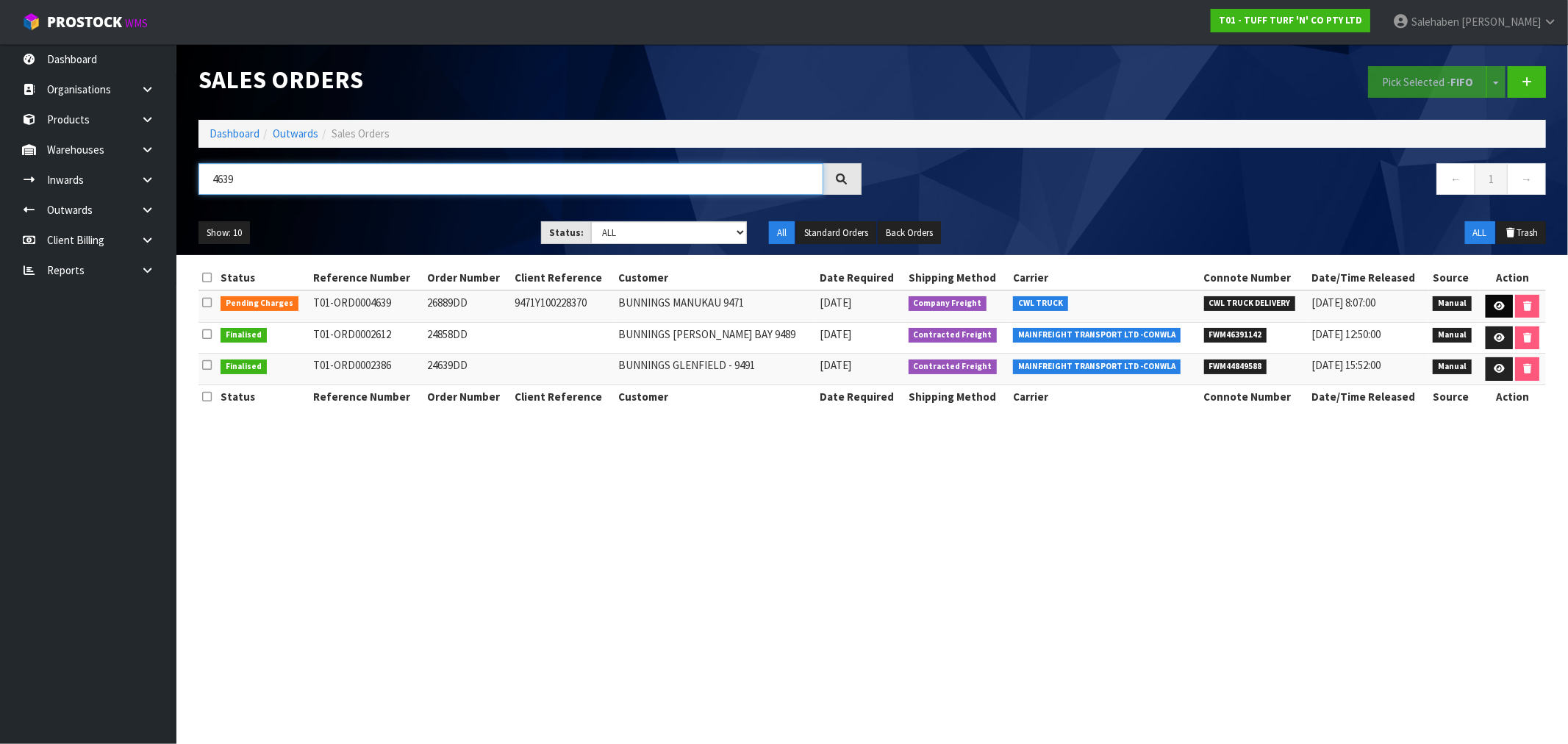
type input "4639"
click at [1494, 304] on icon at bounding box center [1500, 306] width 11 height 9
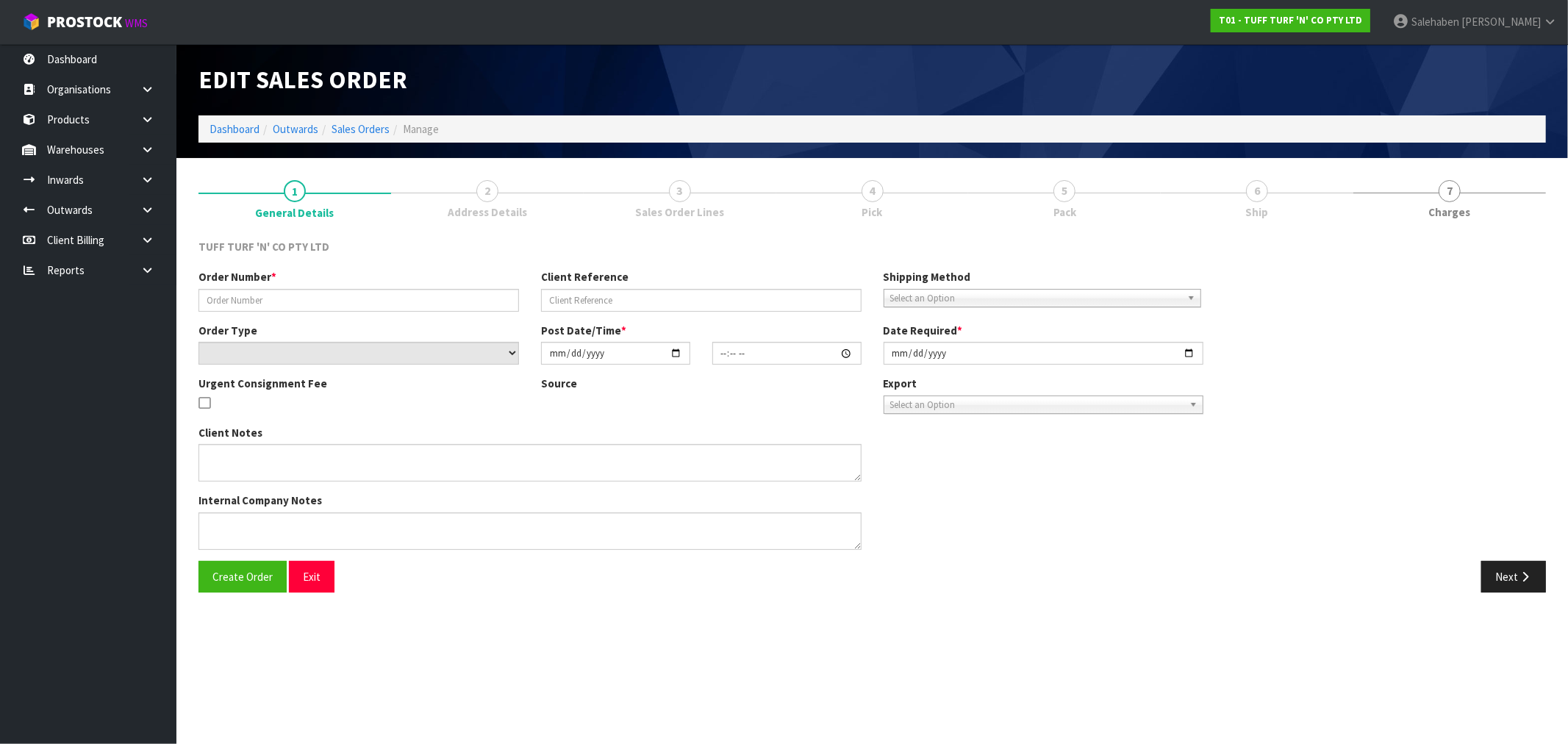
type input "26889DD"
type input "9471Y100228370"
select select "number:0"
type input "[DATE]"
type input "12:21:00.000"
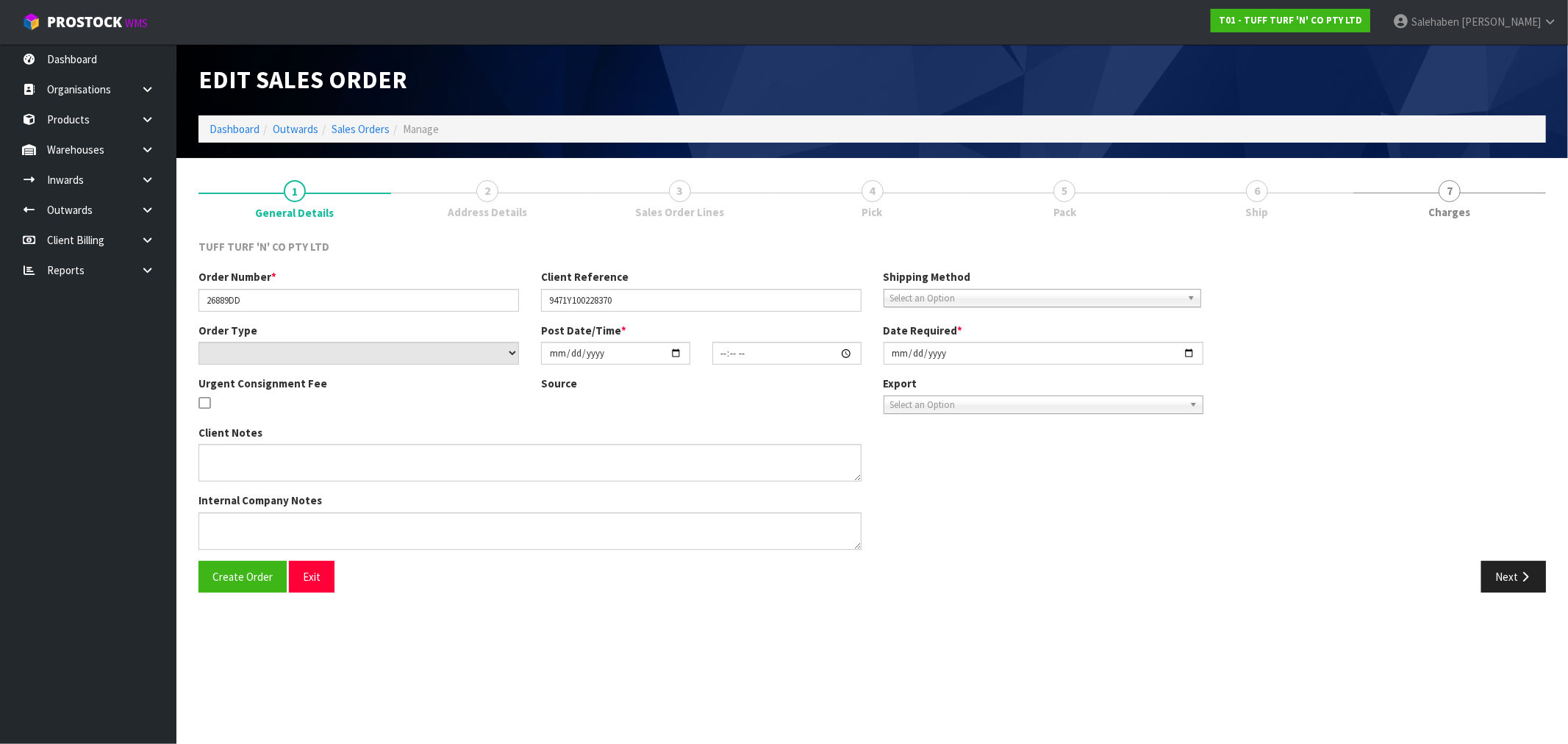
type input "[DATE]"
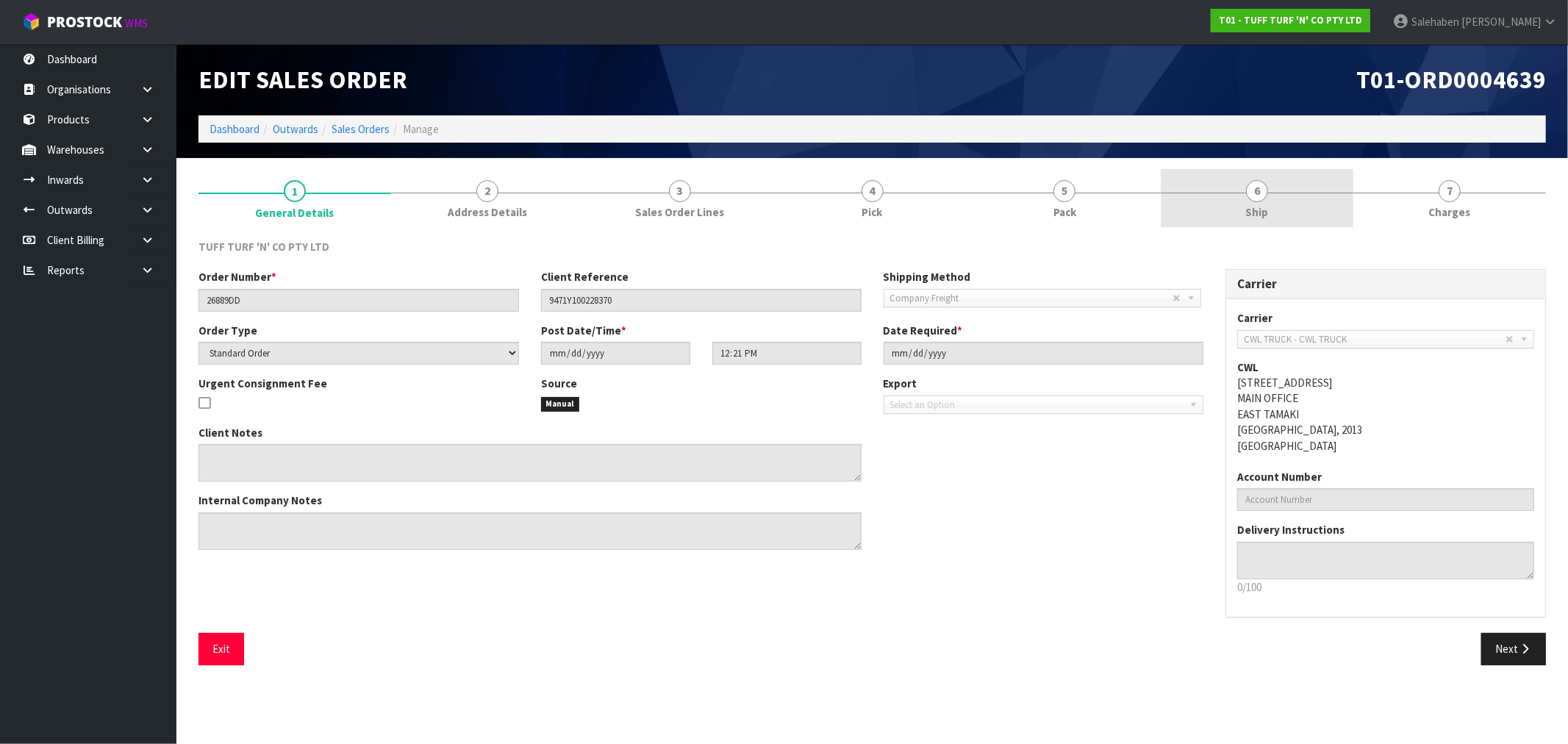
click at [1254, 192] on span "6" at bounding box center [1257, 191] width 22 height 22
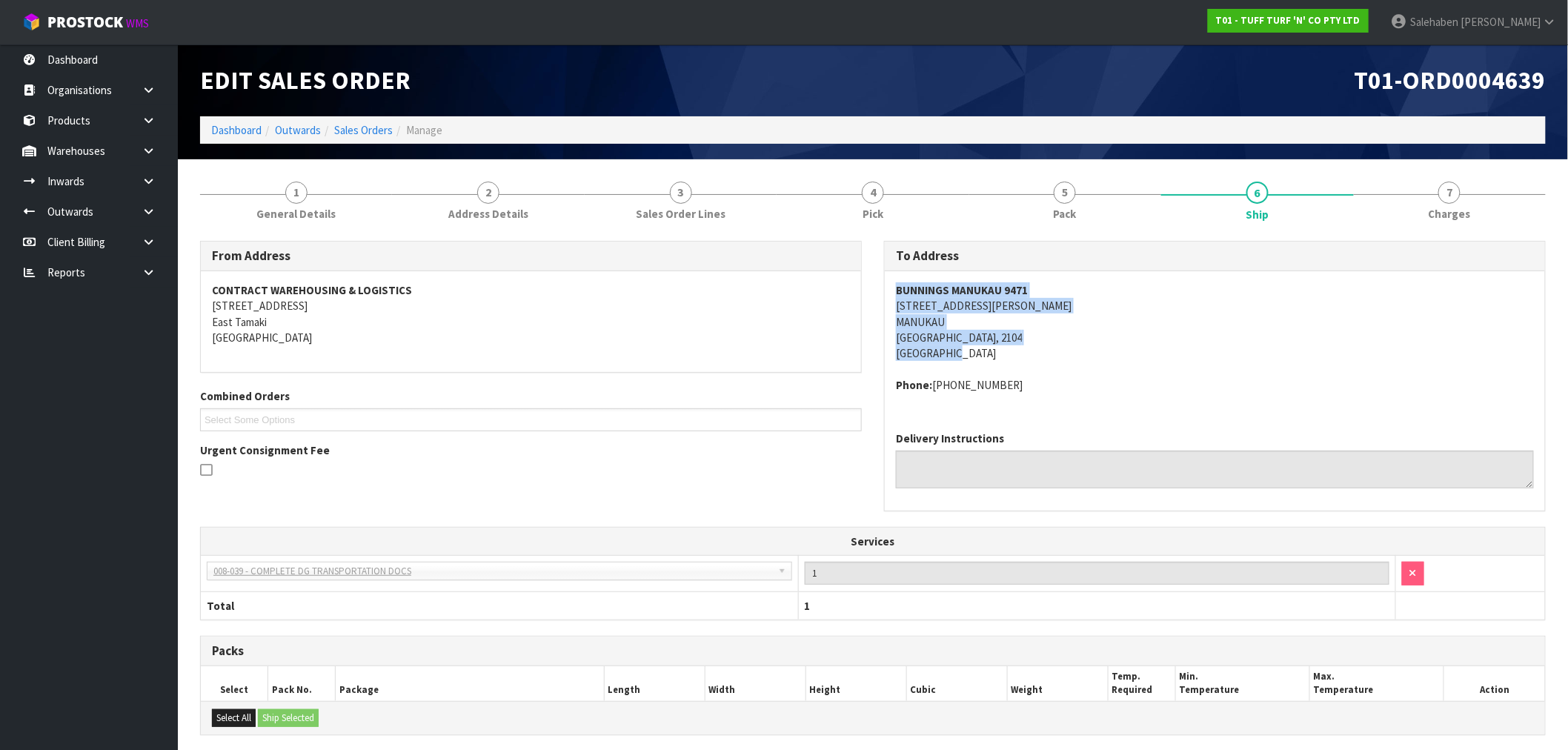
drag, startPoint x: 897, startPoint y: 291, endPoint x: 1039, endPoint y: 351, distance: 154.2
click at [1039, 351] on address "BUNNINGS MANUKAU 9471 55 LAMBIE DRIVE MANUKAU AUCKLAND, 2104 New Zealand" at bounding box center [1215, 321] width 638 height 79
copy address "BUNNINGS MANUKAU 9471 55 LAMBIE DRIVE MANUKAU AUCKLAND, 2104 New Zealand"
click at [361, 127] on link "Sales Orders" at bounding box center [364, 129] width 59 height 14
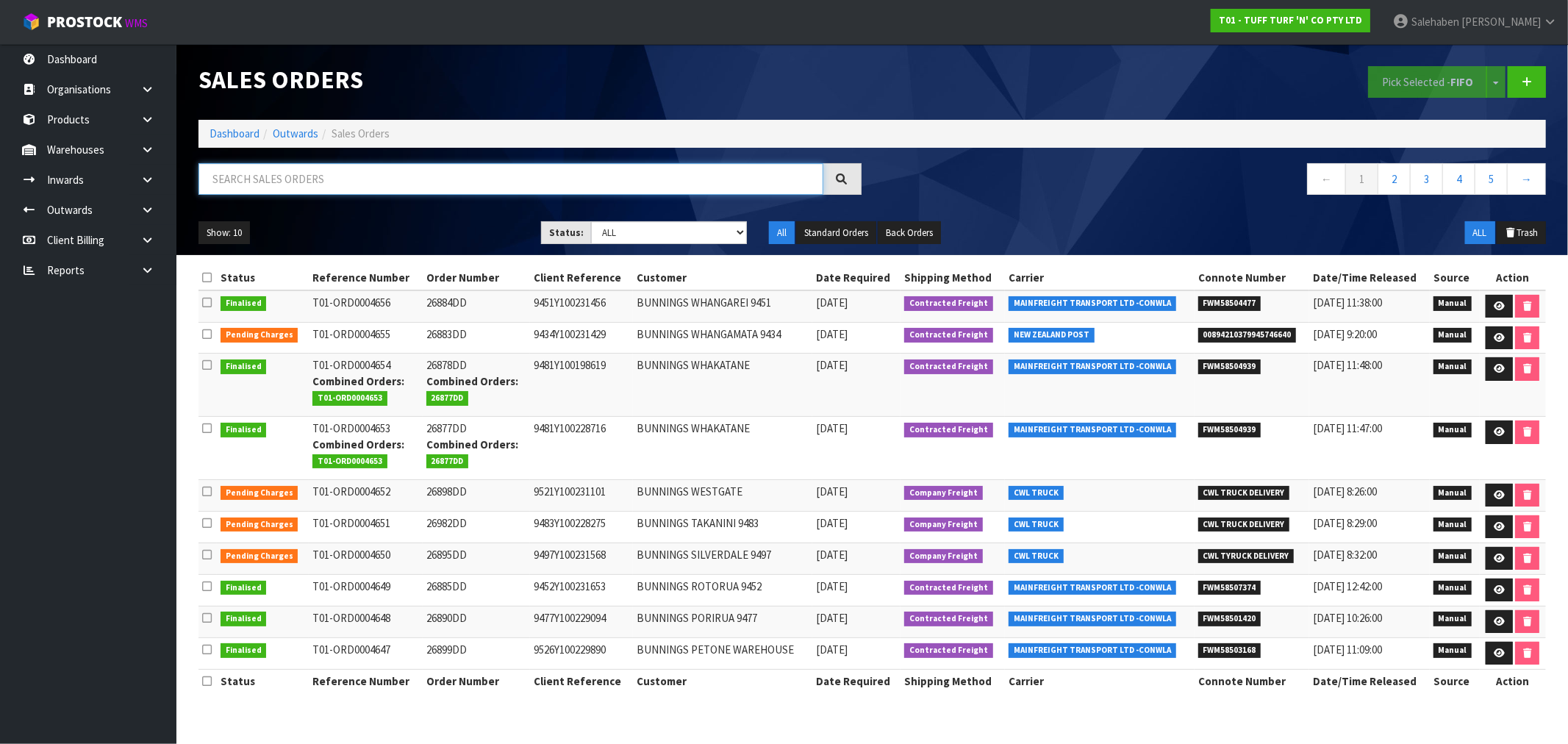
click at [333, 188] on input "text" at bounding box center [511, 178] width 625 height 32
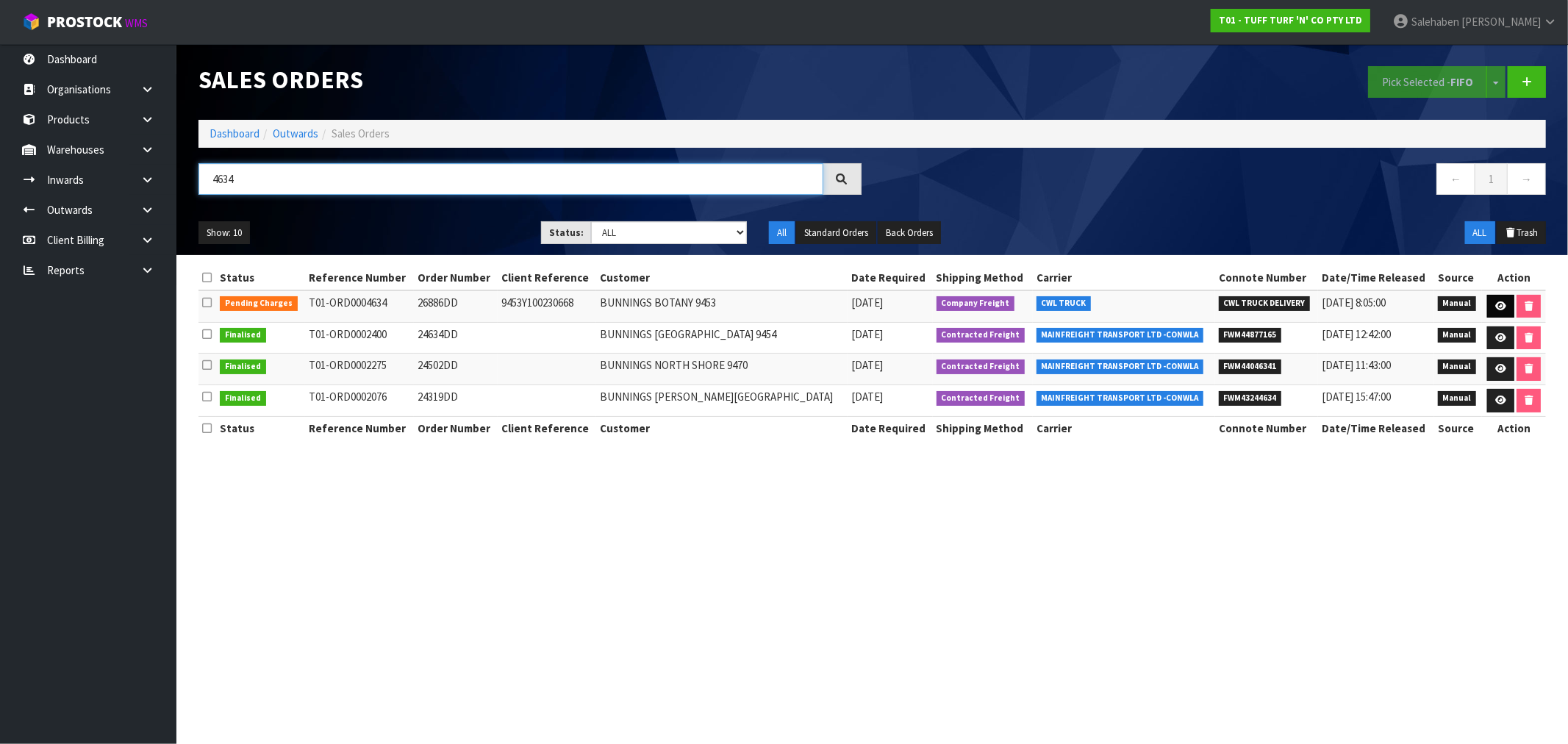
type input "4634"
click at [1496, 303] on icon at bounding box center [1501, 306] width 11 height 9
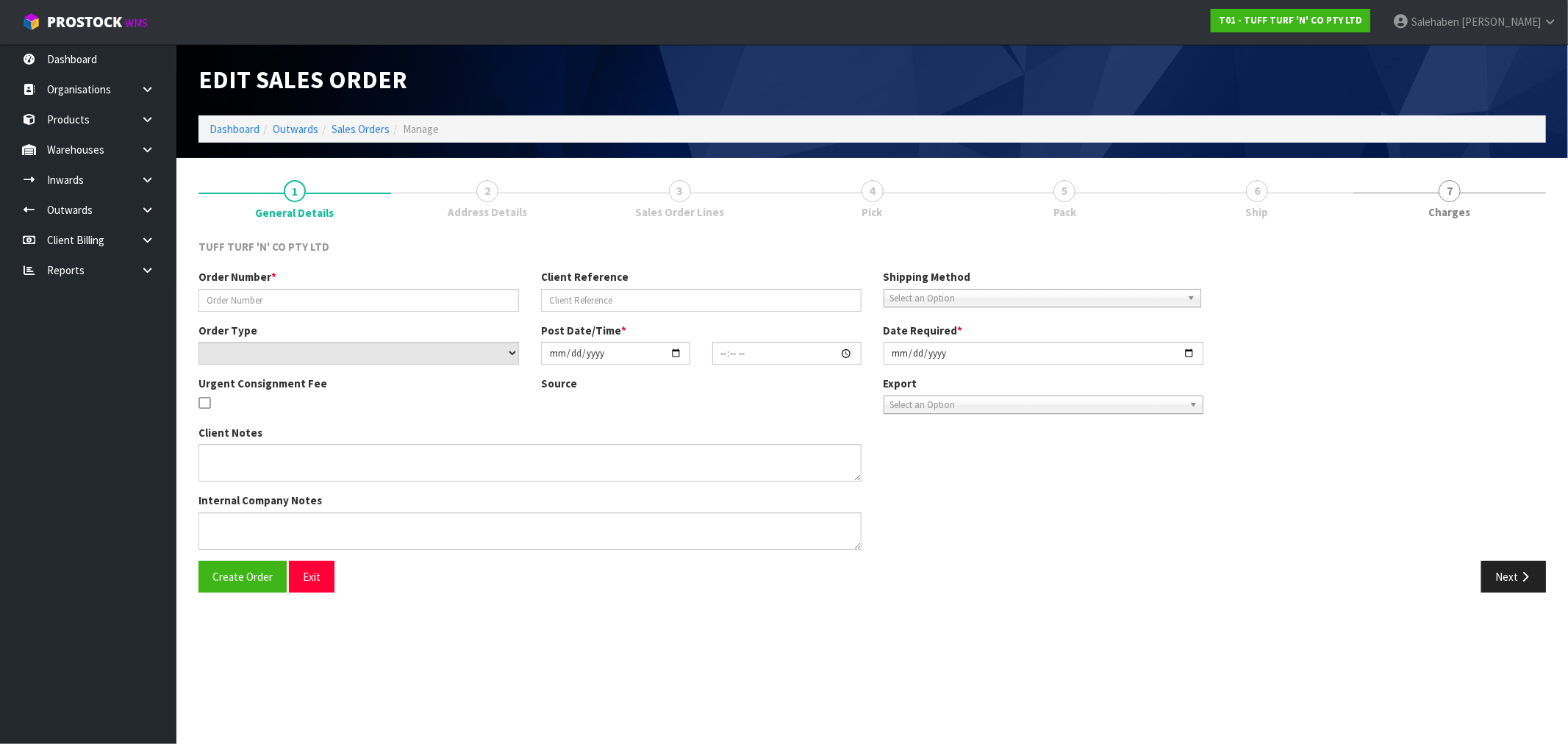
type input "26886DD"
type input "9453Y100230668"
select select "number:0"
type input "[DATE]"
type input "12:04:00.000"
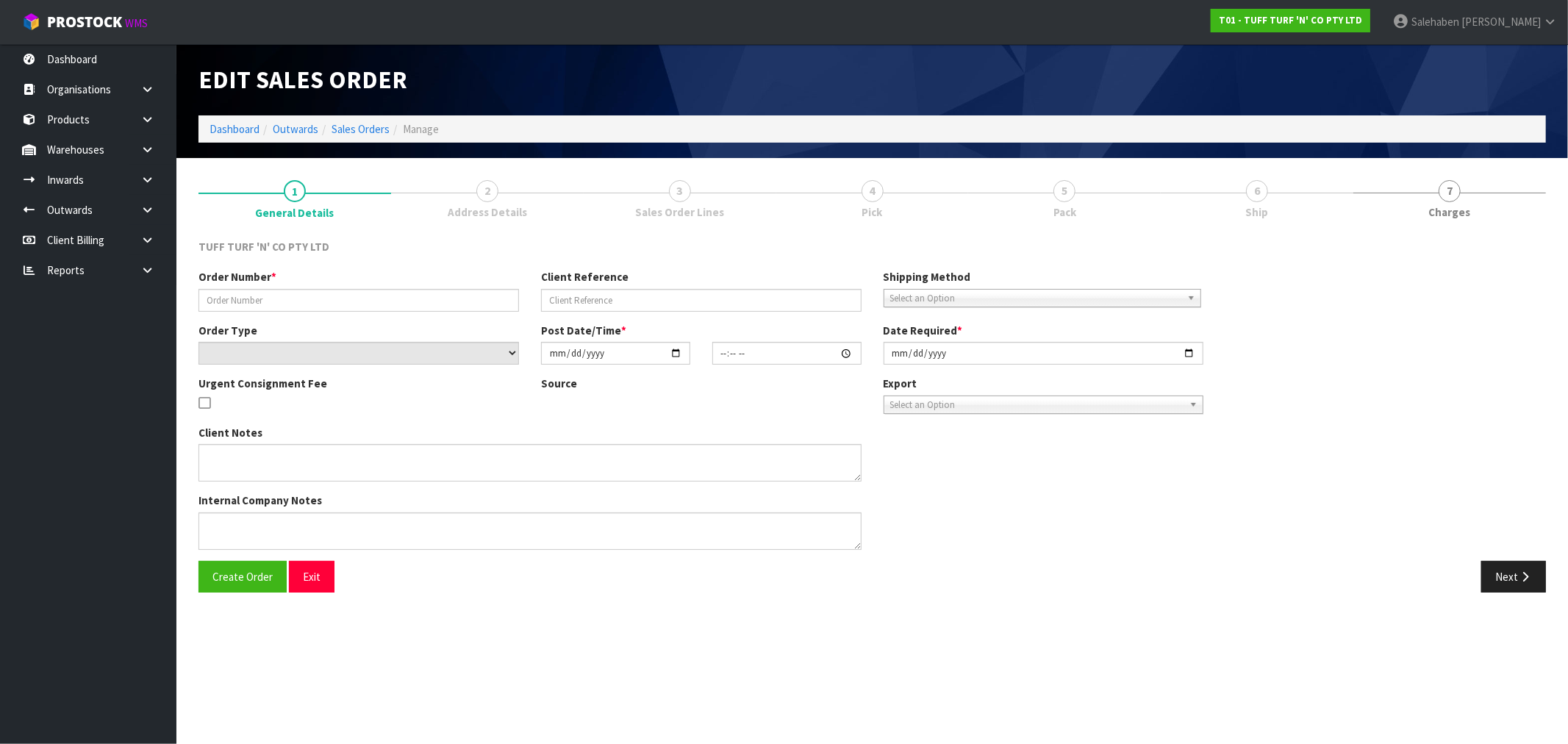
type input "[DATE]"
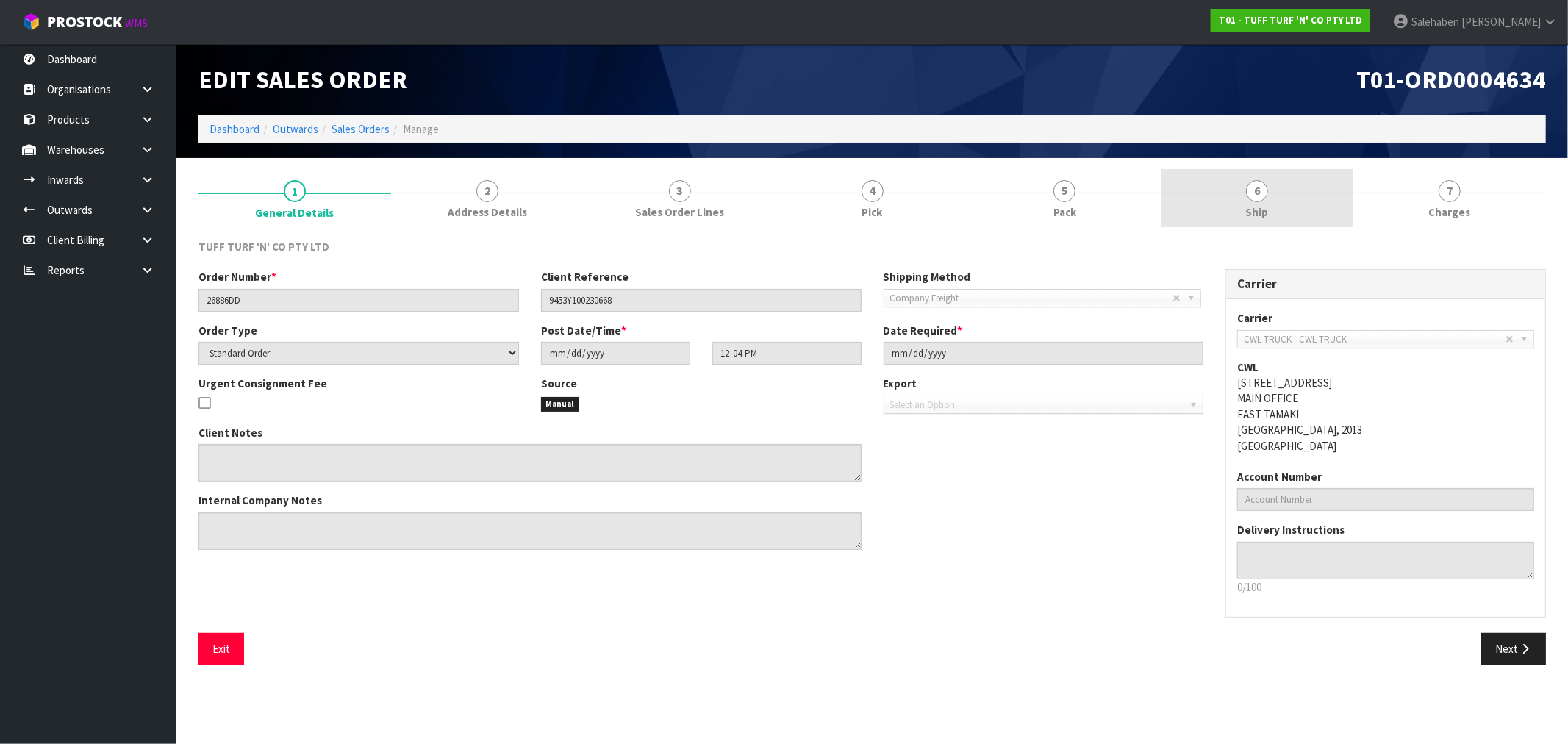
click at [1253, 211] on span "Ship" at bounding box center [1257, 211] width 23 height 15
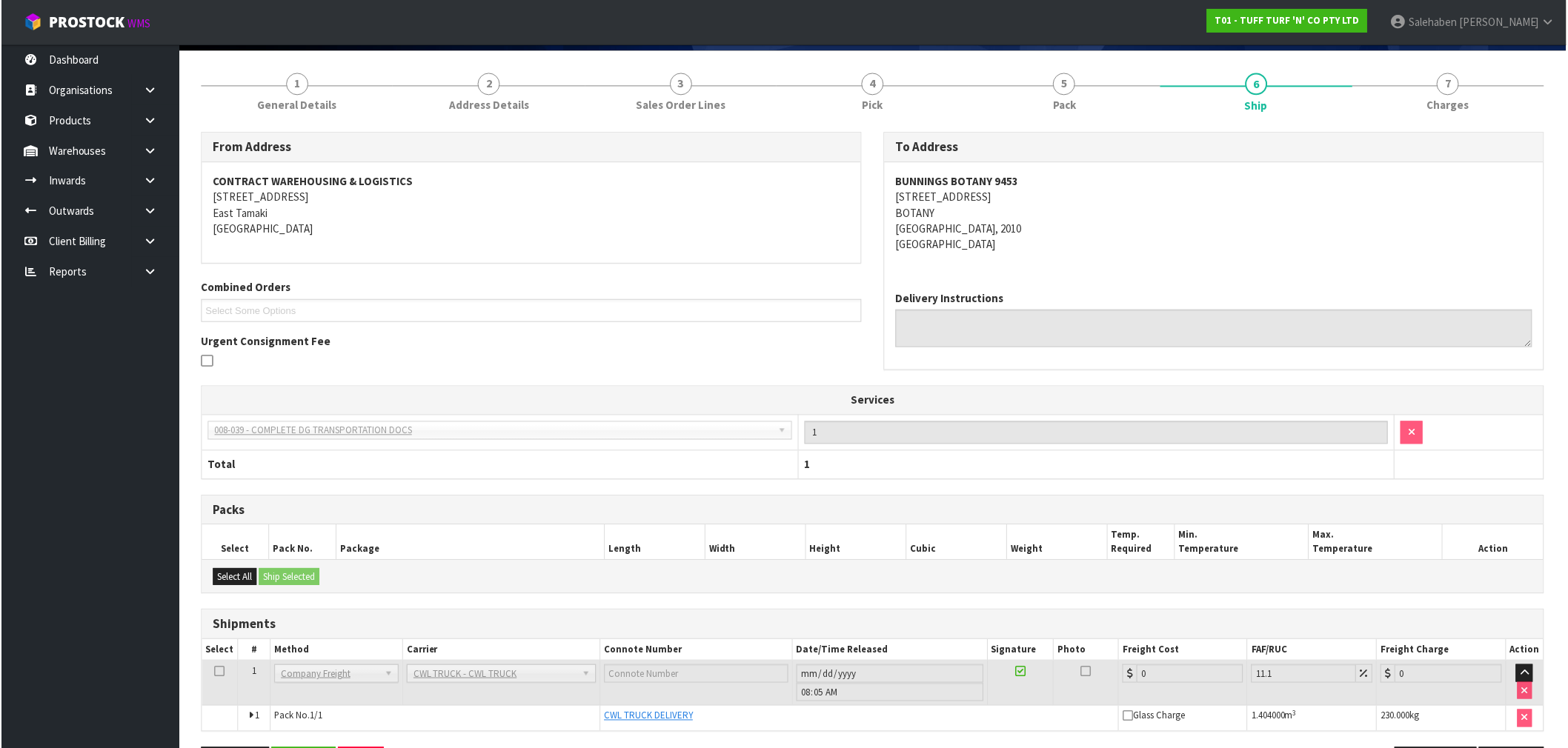
scroll to position [79, 0]
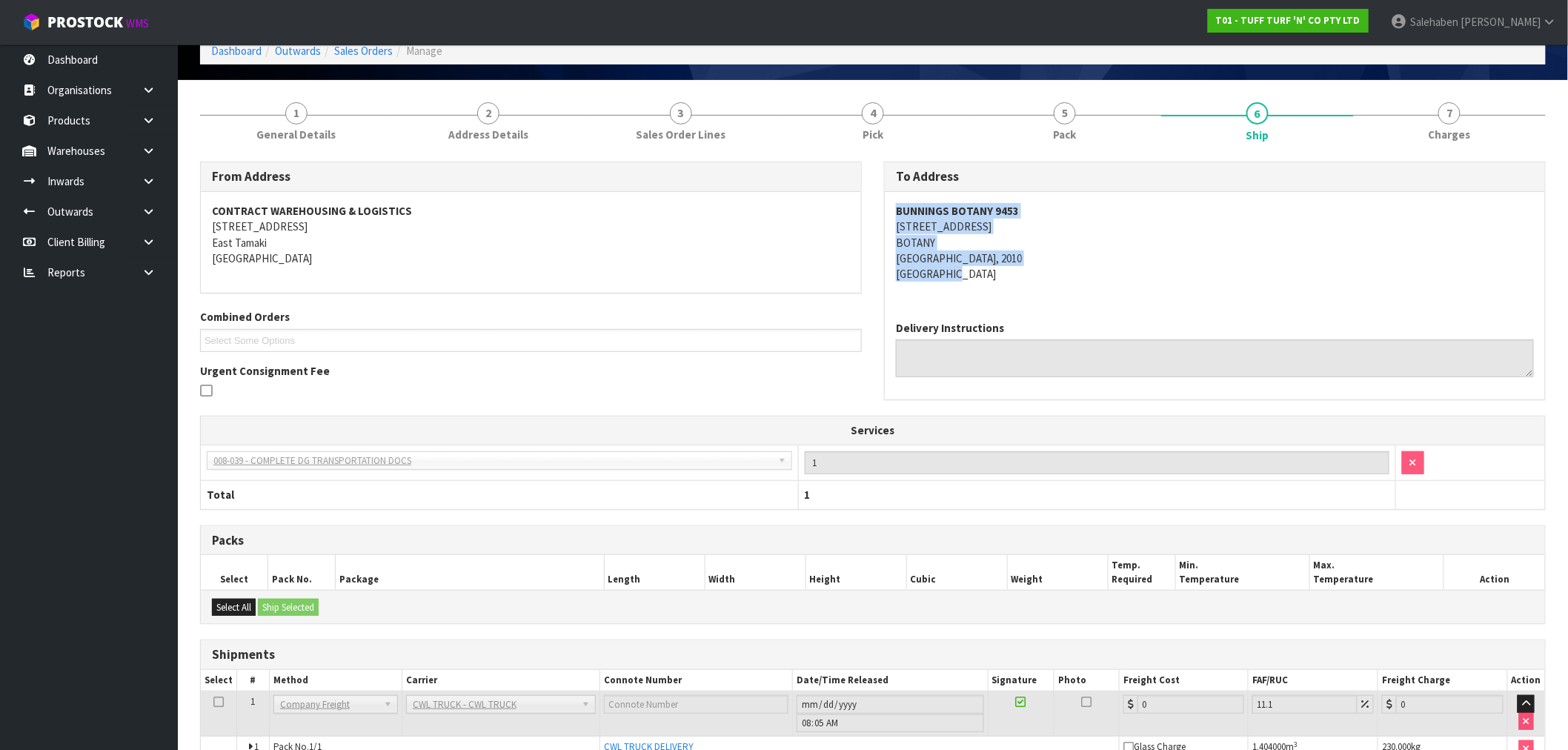
drag, startPoint x: 895, startPoint y: 206, endPoint x: 1015, endPoint y: 274, distance: 137.9
click at [1015, 274] on address "BUNNINGS BOTANY 9453 320 TI RAKAU DRIVE BOTANY AUCKLAND, 2010 New Zealand" at bounding box center [1215, 242] width 638 height 79
copy address "BUNNINGS BOTANY 9453 320 TI RAKAU DRIVE BOTANY AUCKLAND, 2010 New Zealand"
